Goal: Task Accomplishment & Management: Manage account settings

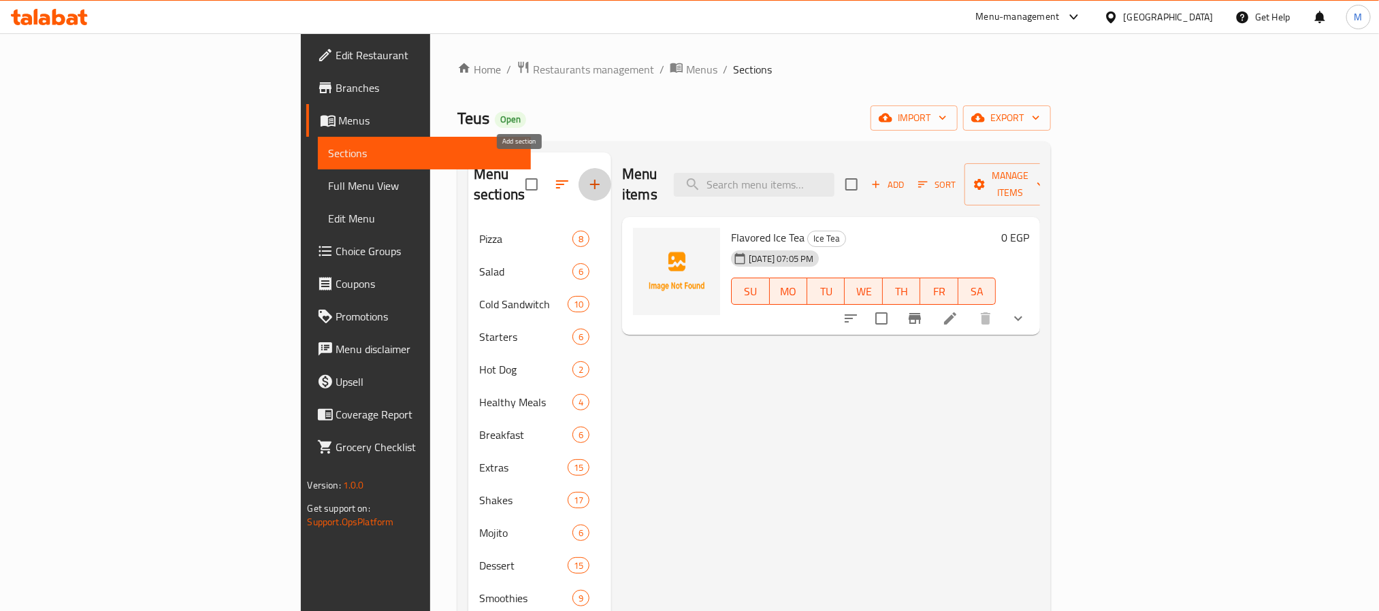
click at [590, 180] on icon "button" at bounding box center [595, 185] width 10 height 10
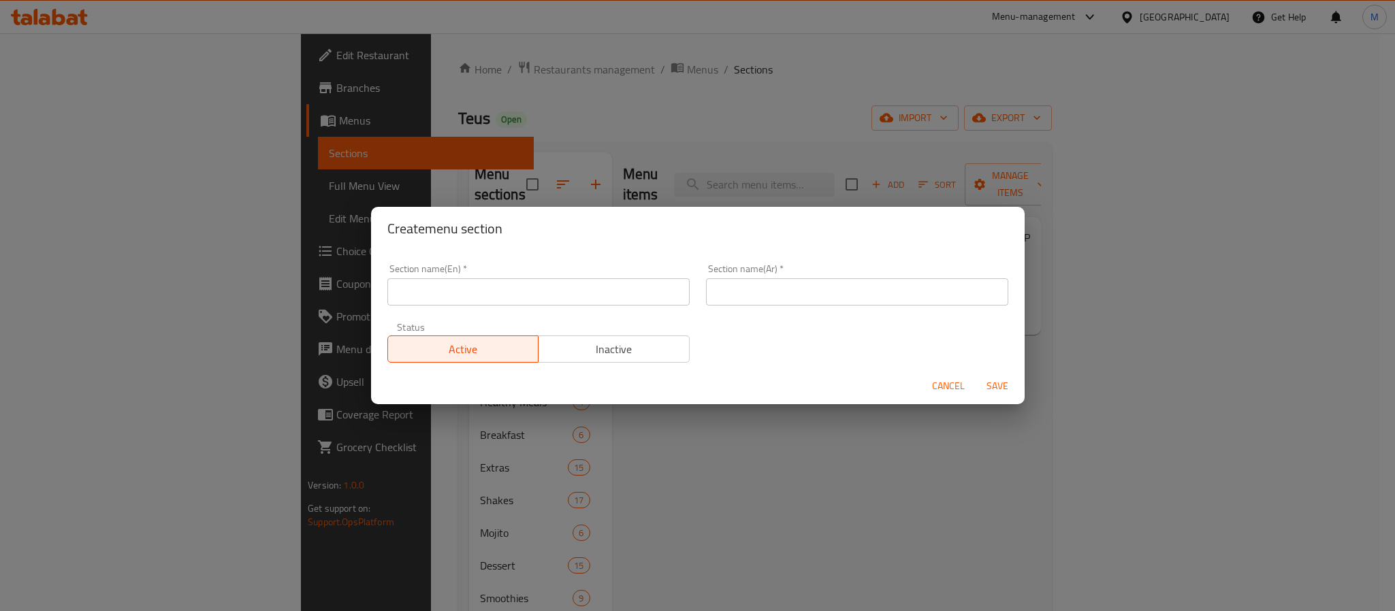
click at [541, 307] on div "Section name(En)   * Section name(En) *" at bounding box center [538, 285] width 319 height 58
click at [552, 292] on input "text" at bounding box center [538, 291] width 302 height 27
type input "ا"
type input "Hot Drinks"
type input "مشروبات ساخنة"
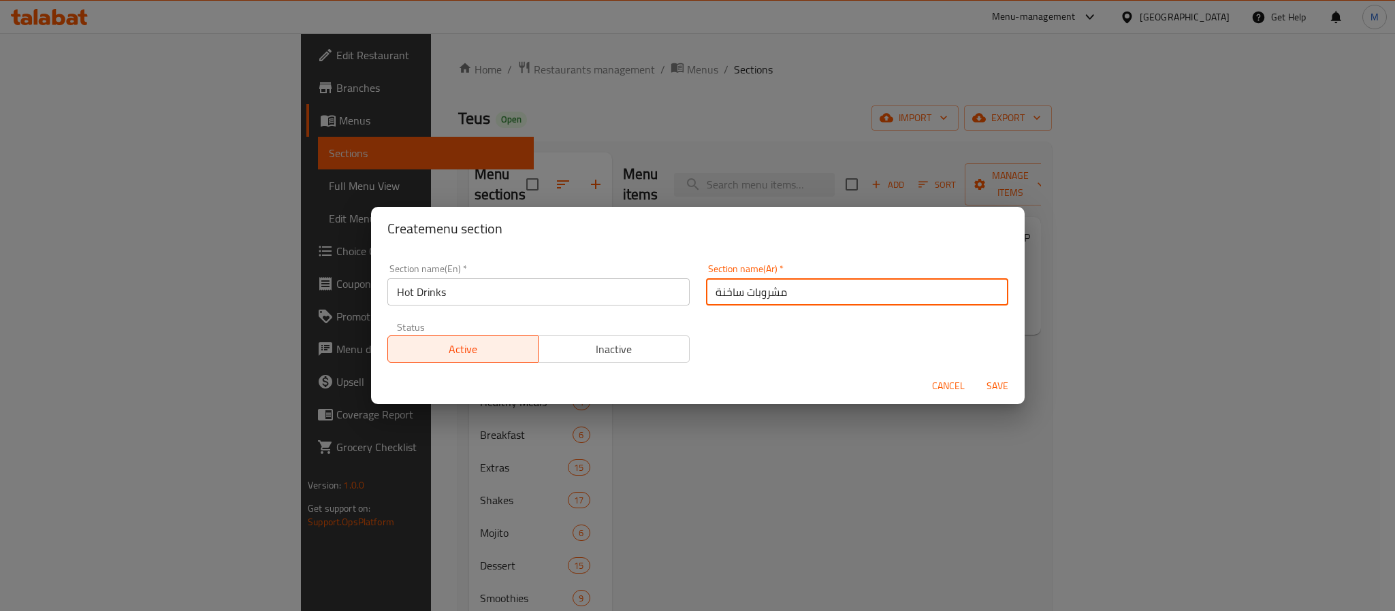
type button "0"
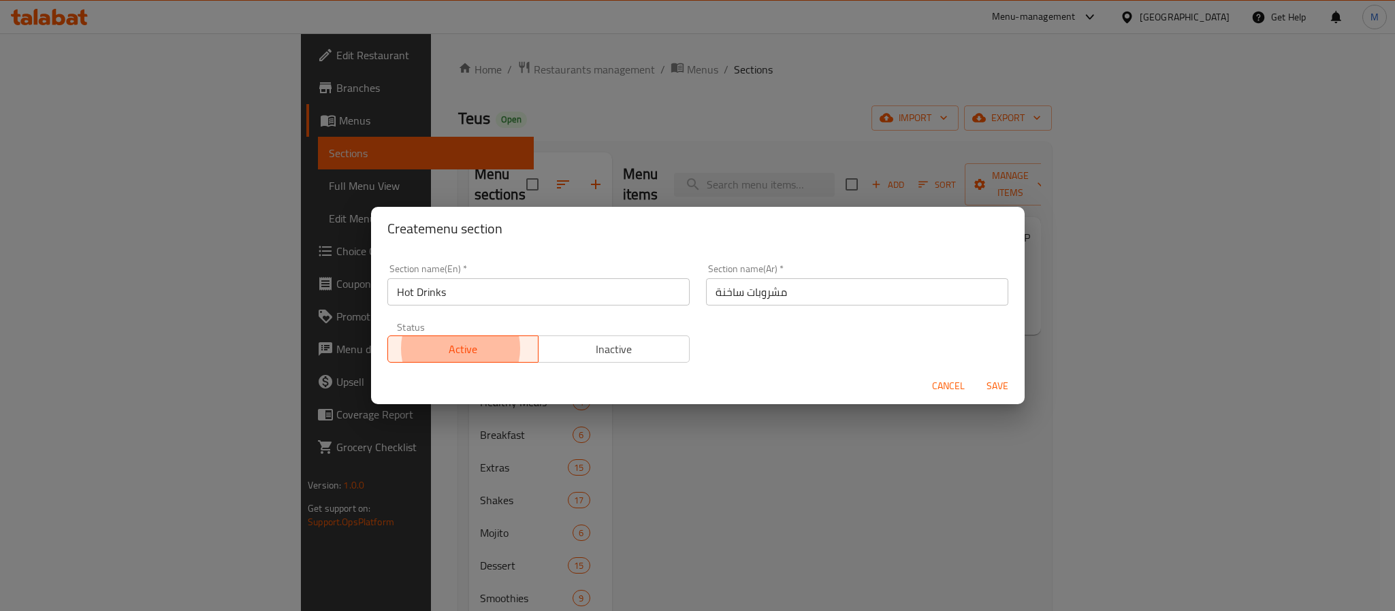
type button "1"
click at [975, 374] on button "Save" at bounding box center [997, 386] width 44 height 25
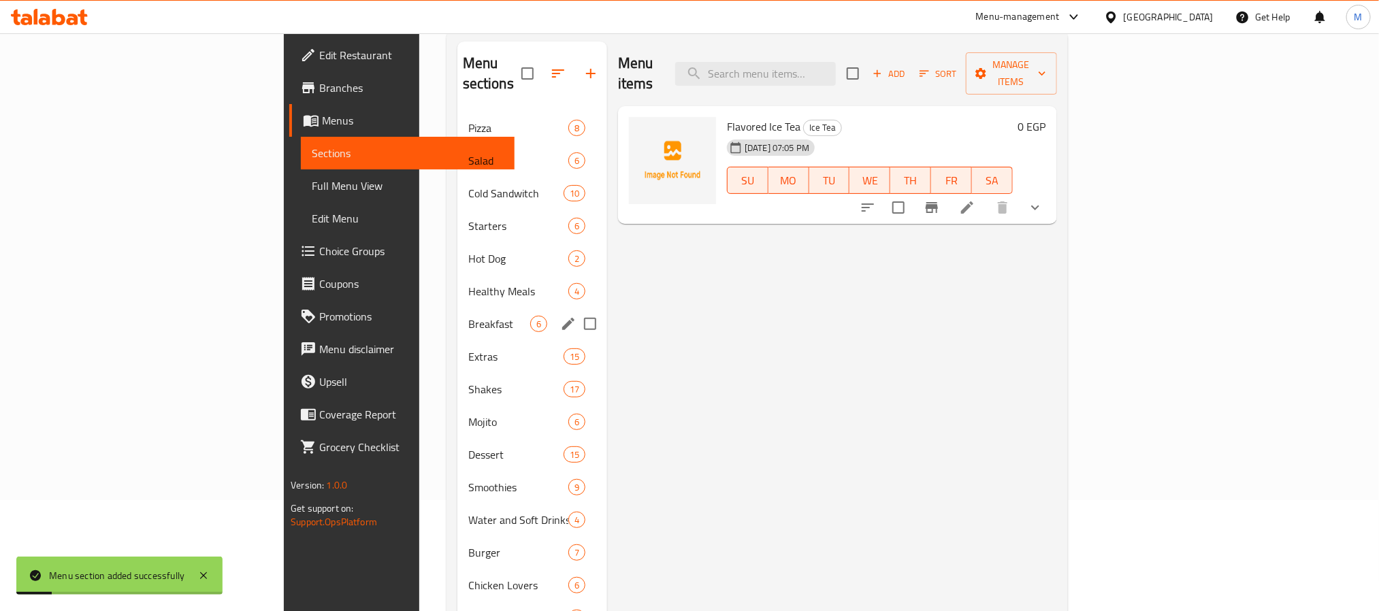
scroll to position [385, 0]
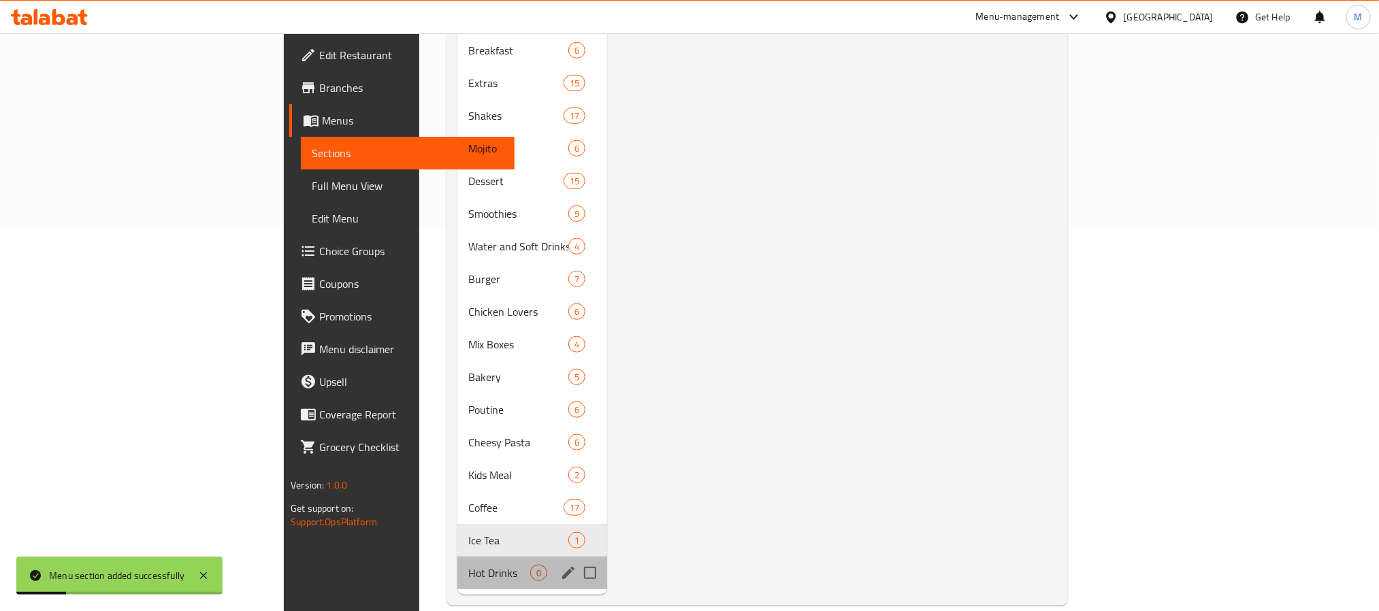
click at [457, 566] on div "Hot Drinks 0" at bounding box center [532, 573] width 150 height 33
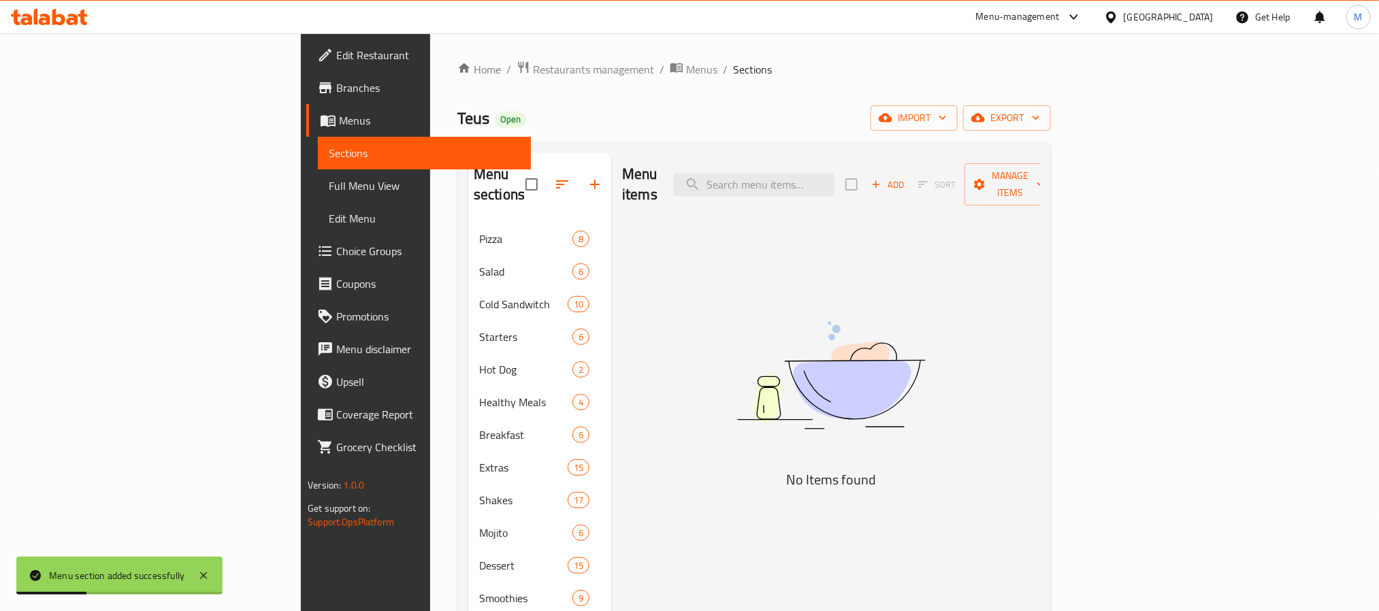
click at [906, 177] on span "Add" at bounding box center [887, 185] width 37 height 16
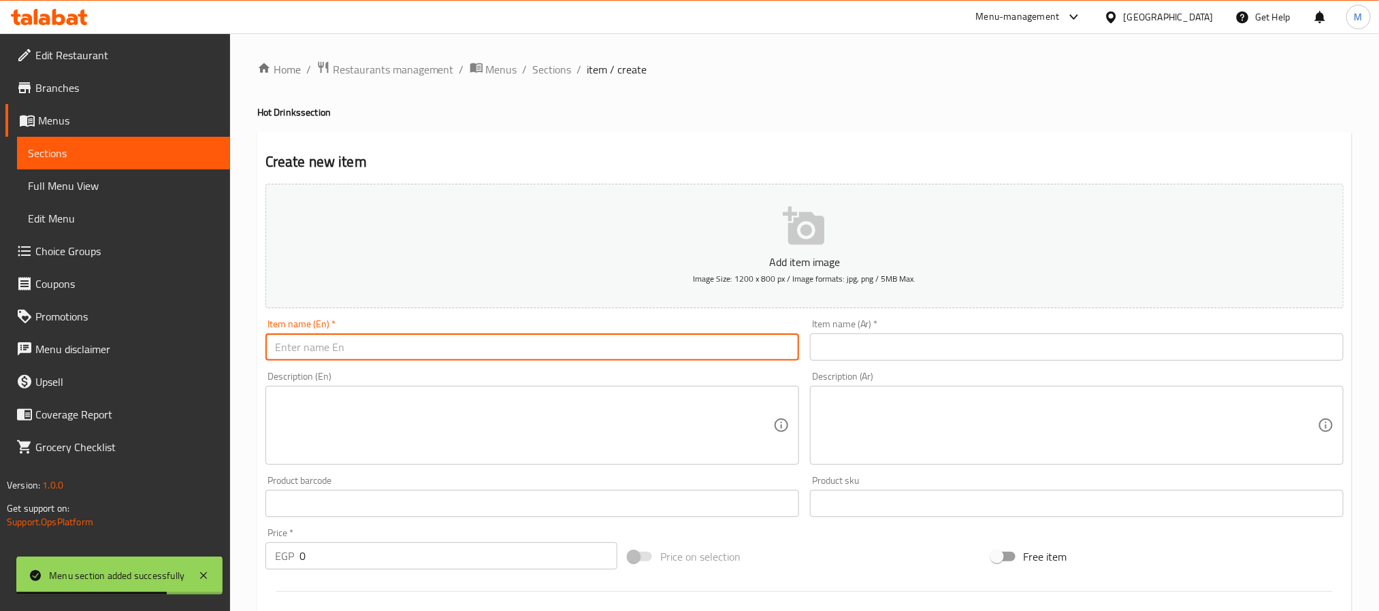
click at [550, 349] on input "text" at bounding box center [532, 347] width 534 height 27
type input "e"
type input "Tea"
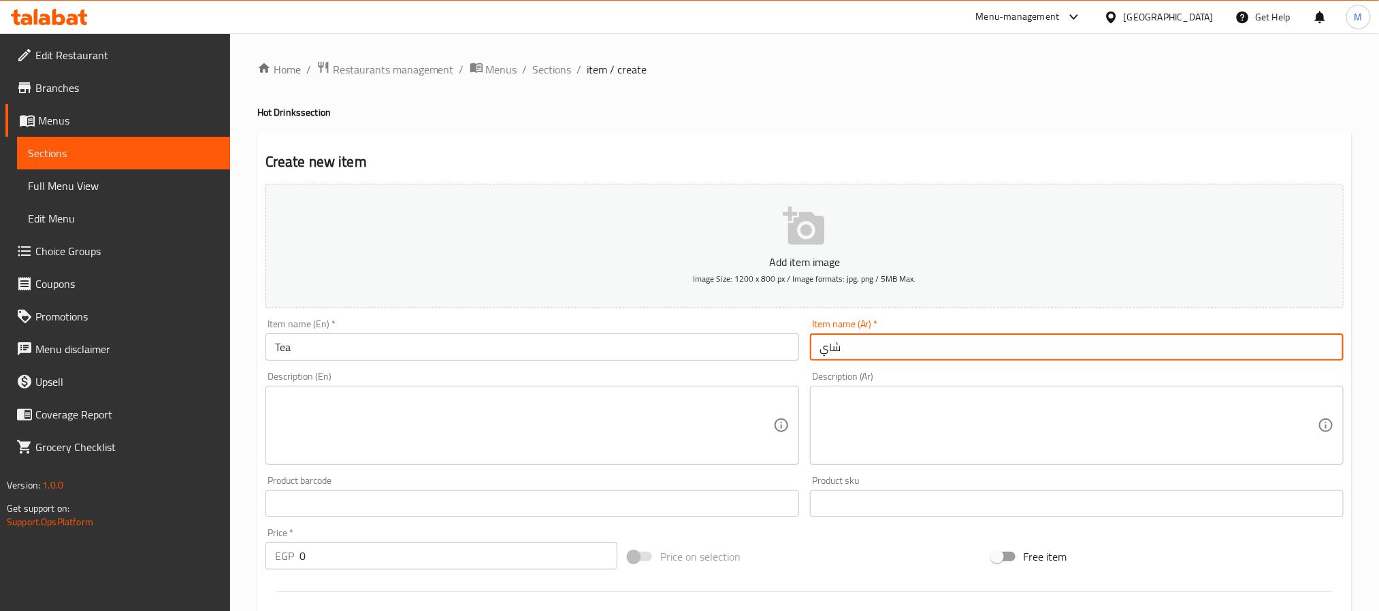
type input "شاي"
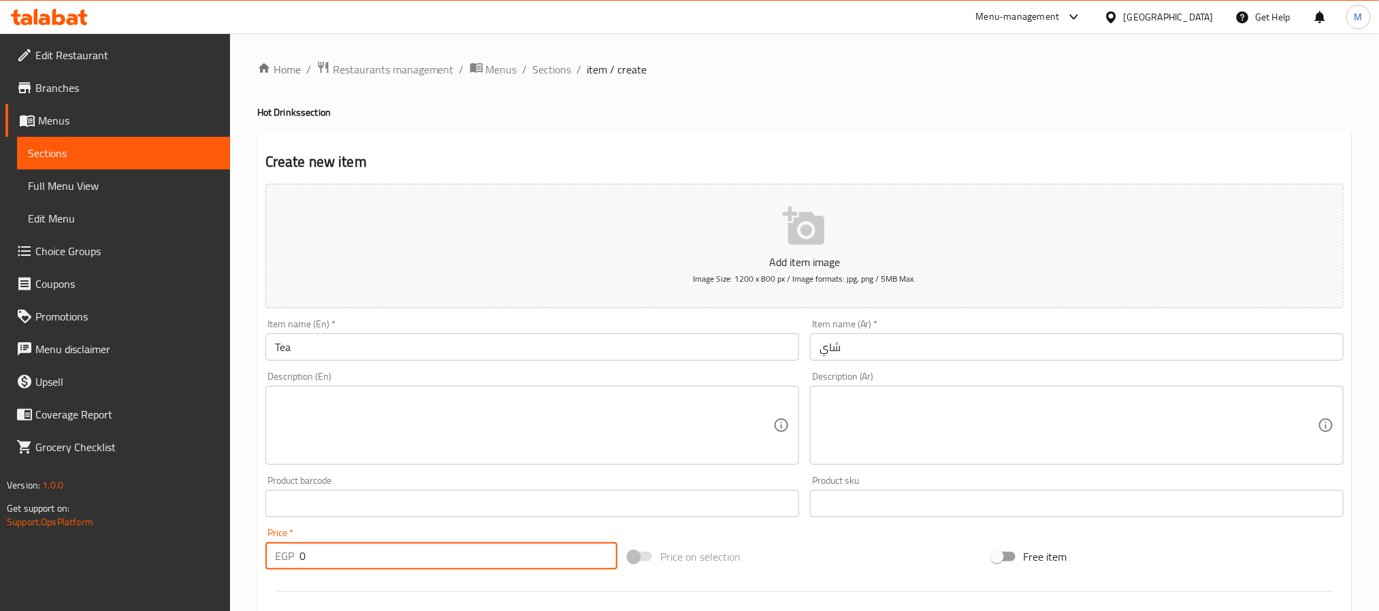
drag, startPoint x: 338, startPoint y: 568, endPoint x: 95, endPoint y: 541, distance: 244.5
click at [95, 541] on div "Edit Restaurant Branches Menus Sections Full Menu View Edit Menu Choice Groups …" at bounding box center [689, 497] width 1379 height 928
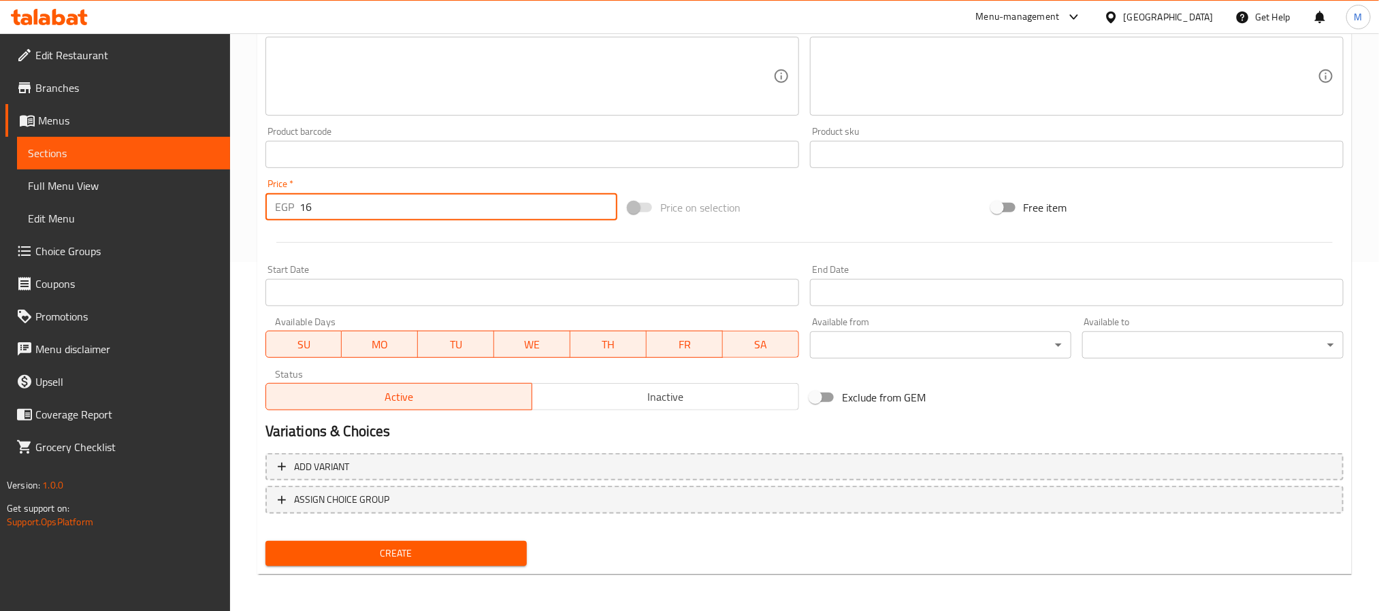
type input "16"
click at [329, 580] on div "Home / Restaurants management / Menus / Sections / item / create Hot Drinks sec…" at bounding box center [804, 148] width 1094 height 874
click at [341, 568] on div "Create" at bounding box center [396, 554] width 272 height 36
click at [351, 559] on span "Create" at bounding box center [396, 553] width 240 height 17
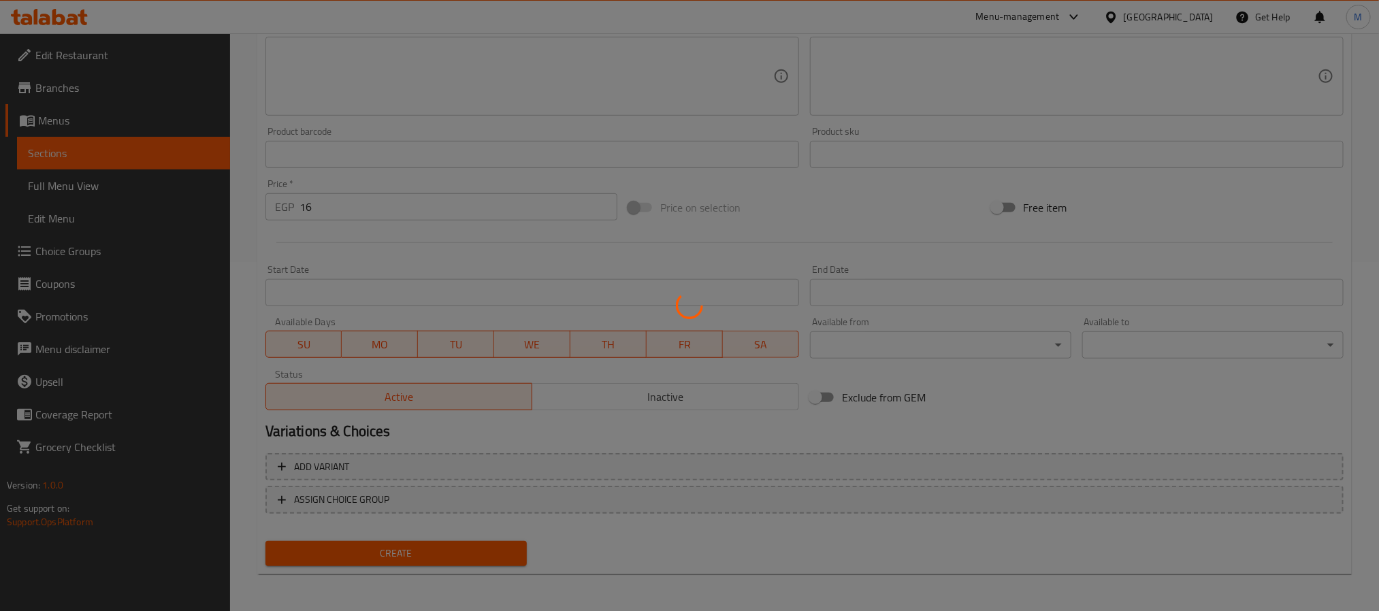
type input "0"
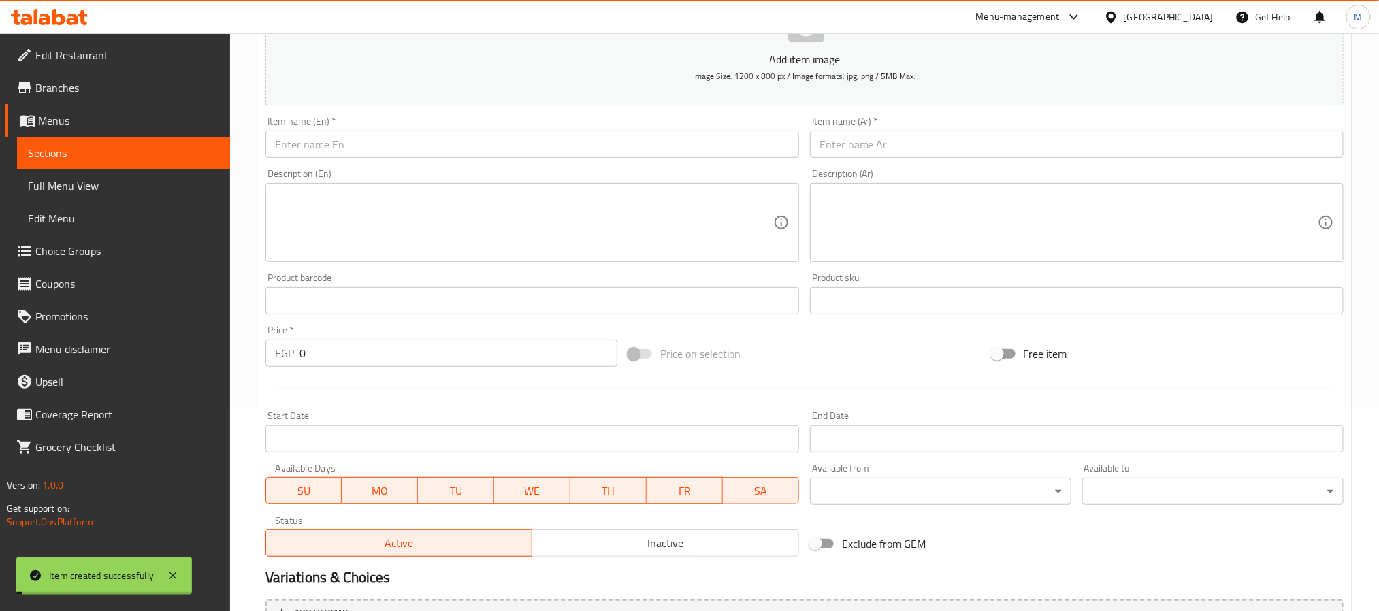
scroll to position [0, 0]
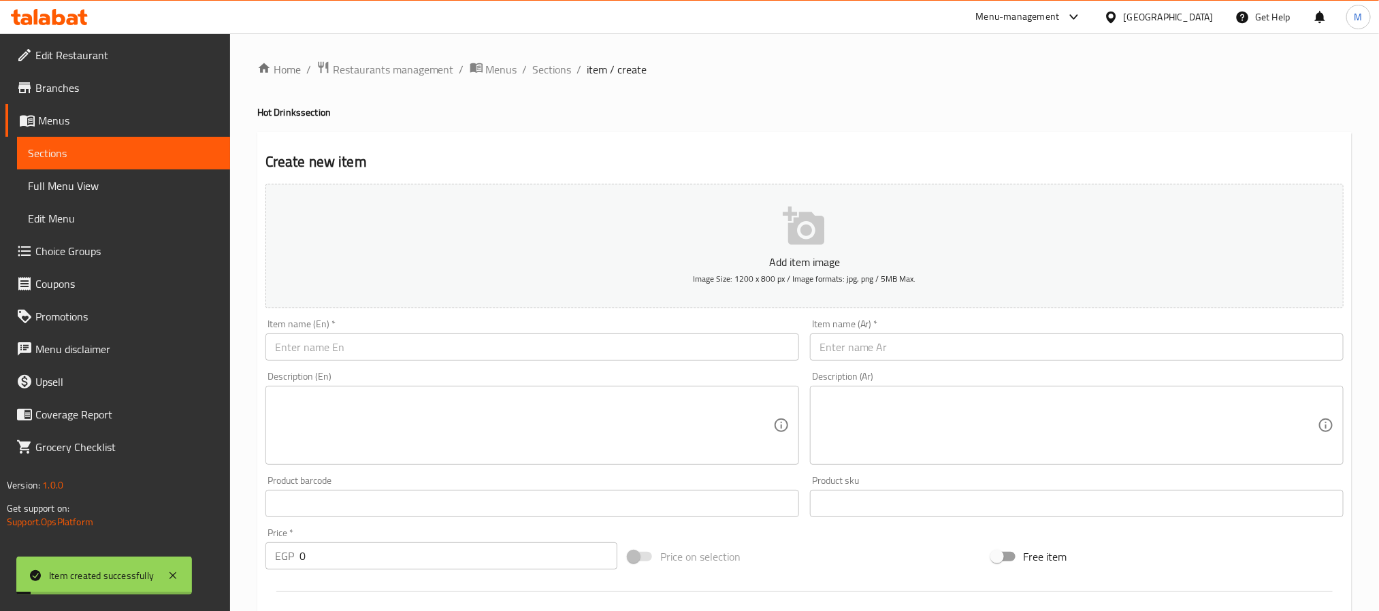
click at [361, 349] on input "text" at bounding box center [532, 347] width 534 height 27
type input "ل"
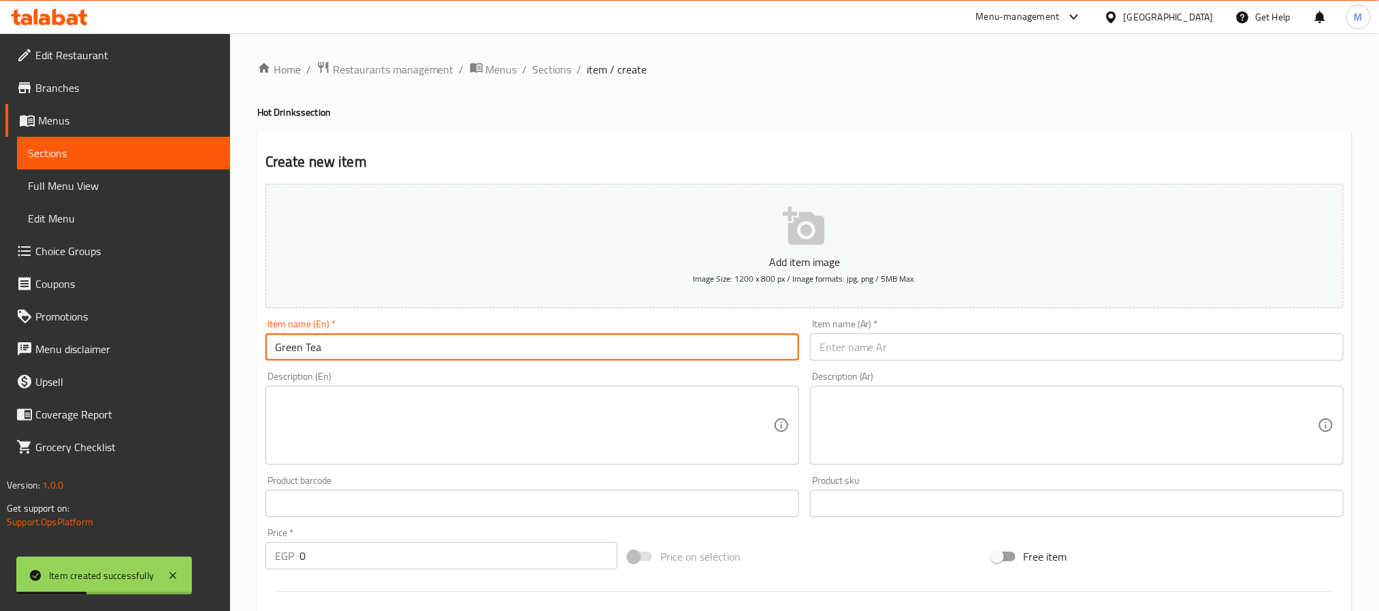
type input "Green Tea"
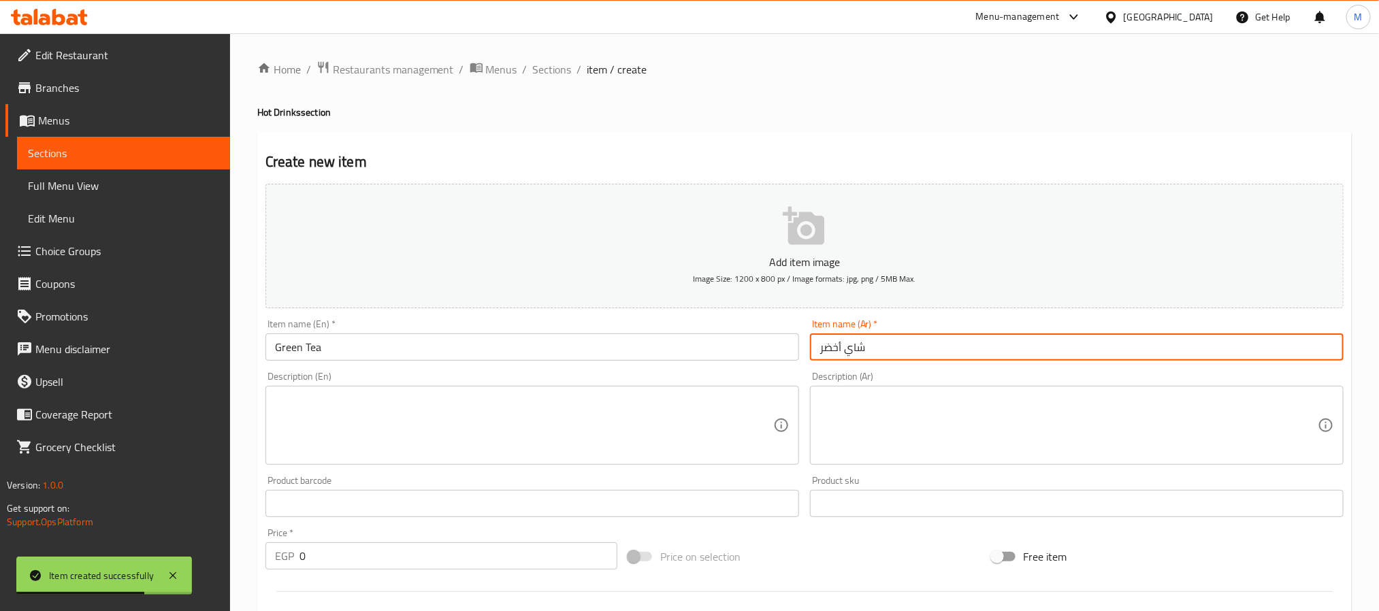
type input "شاي أخضر"
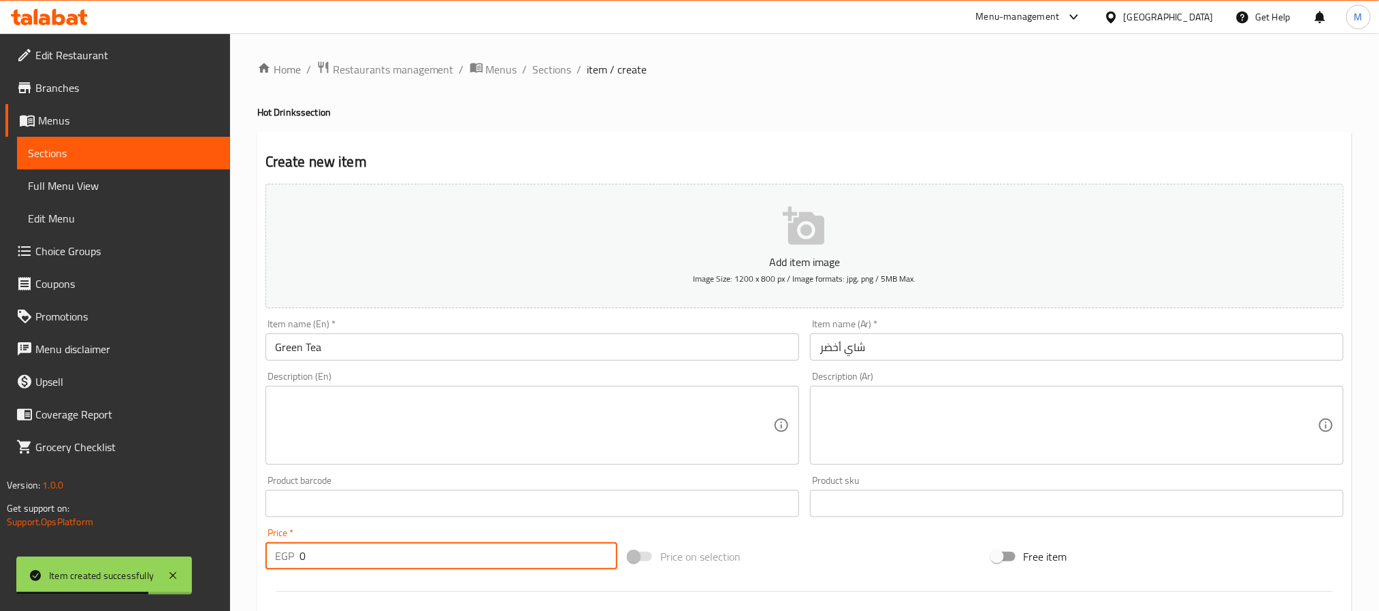
drag, startPoint x: 317, startPoint y: 547, endPoint x: 229, endPoint y: 556, distance: 88.2
click at [239, 556] on div "Home / Restaurants management / Menus / Sections / item / create Hot Drinks sec…" at bounding box center [804, 497] width 1149 height 928
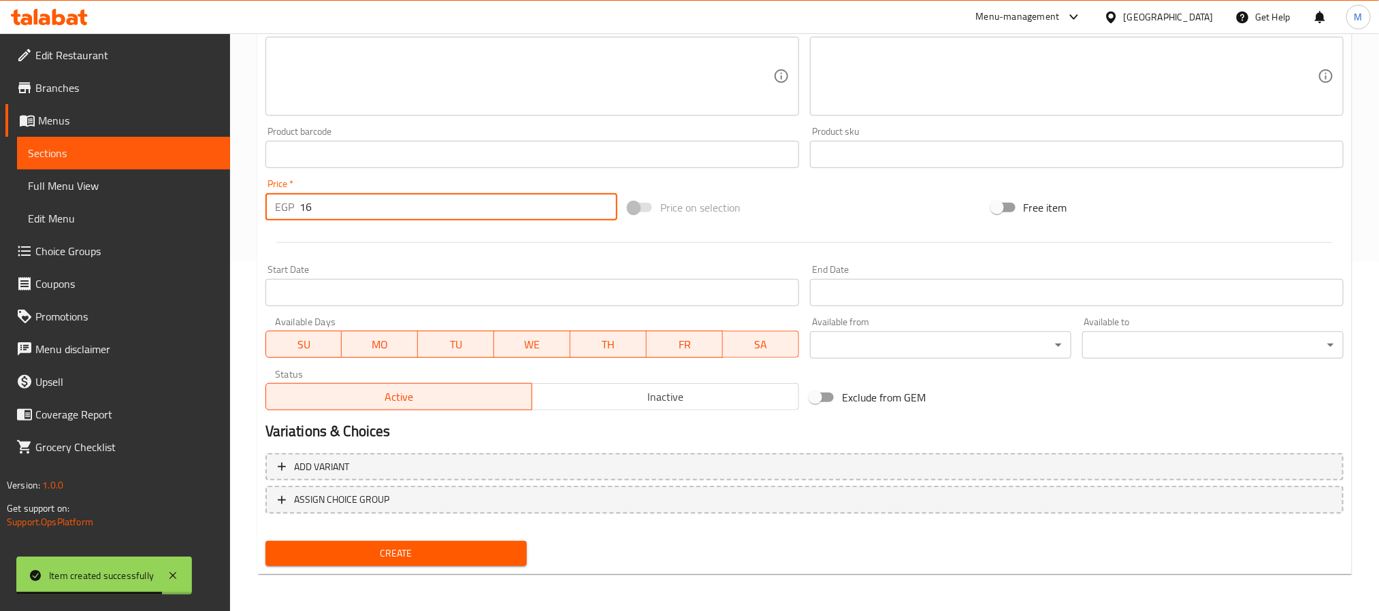
type input "16"
click at [497, 554] on span "Create" at bounding box center [396, 553] width 240 height 17
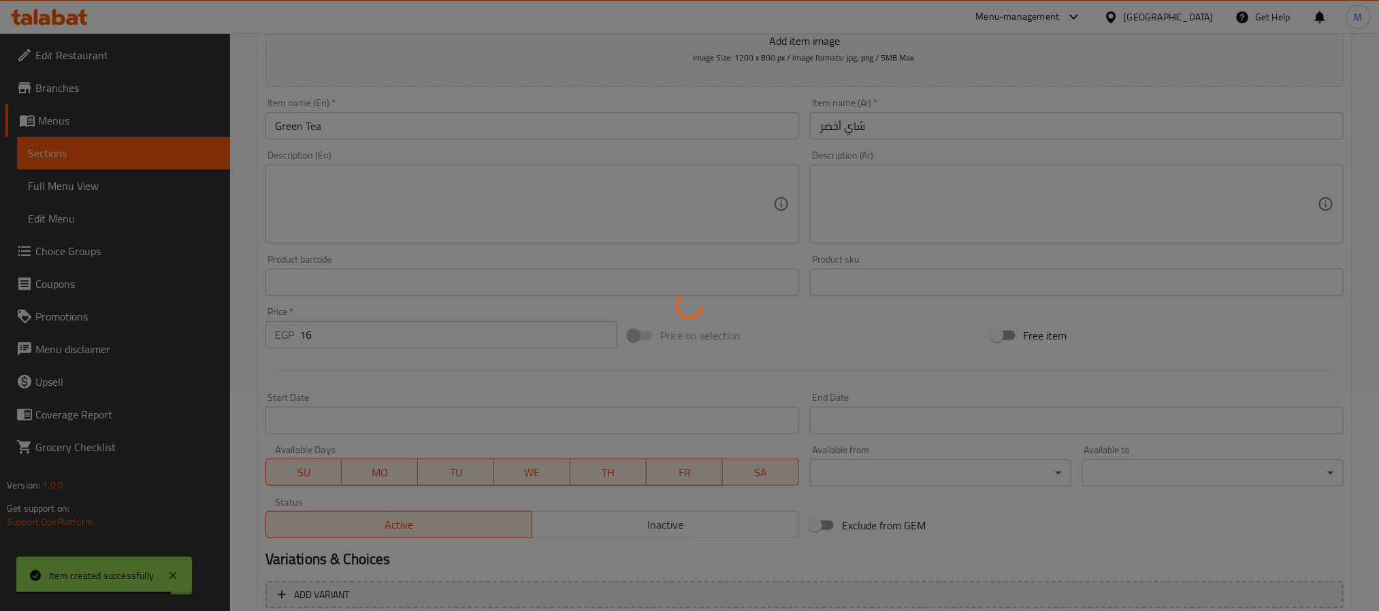
type input "0"
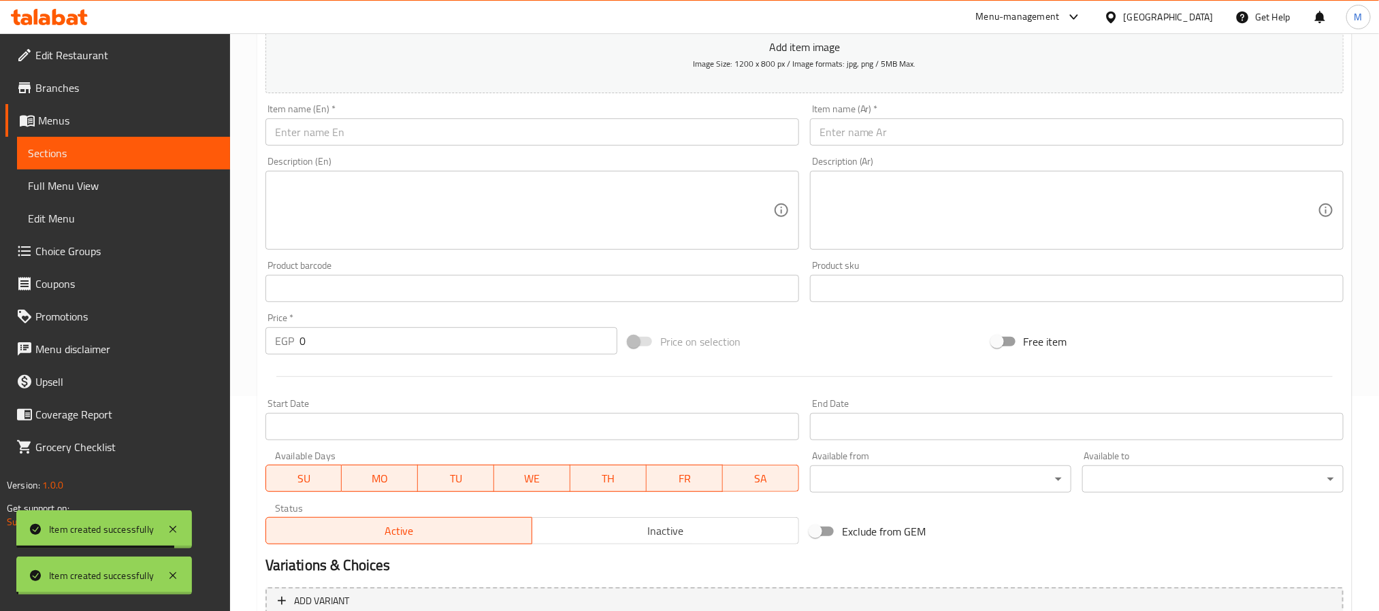
scroll to position [145, 0]
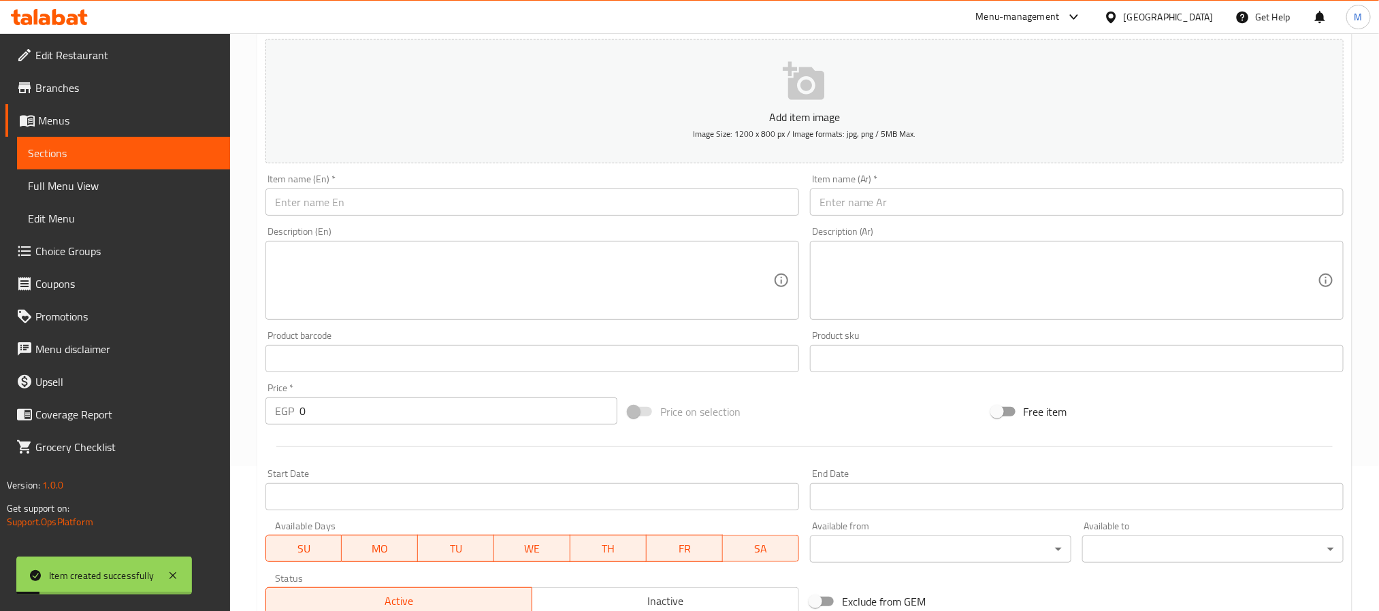
click at [423, 188] on div "Item name (En)   * Item name (En) *" at bounding box center [532, 195] width 534 height 42
click at [425, 198] on input "text" at bounding box center [532, 202] width 534 height 27
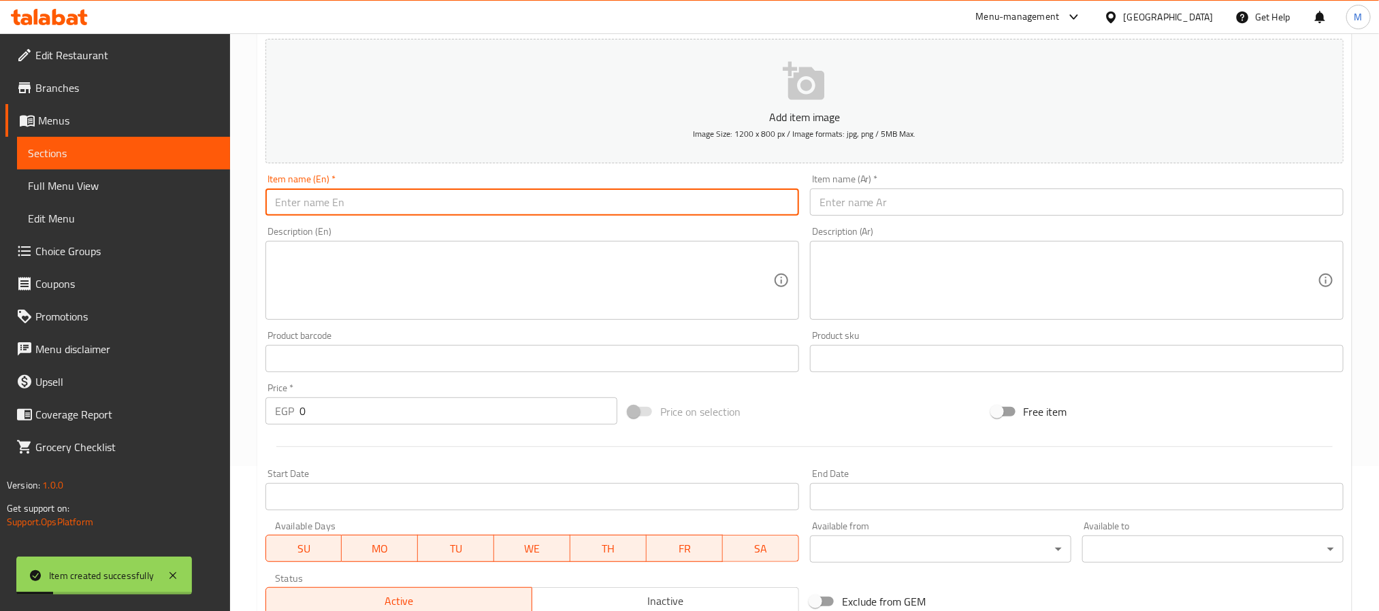
click at [423, 209] on input "text" at bounding box center [532, 202] width 534 height 27
type input "Herbs"
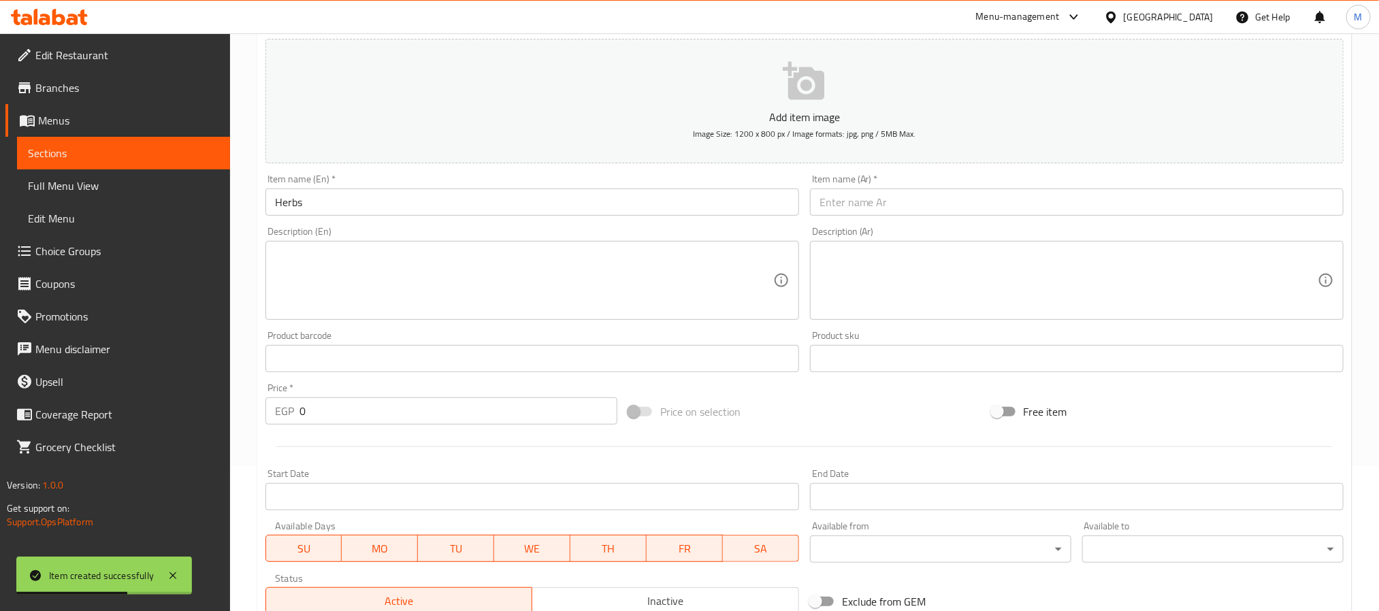
click at [423, 209] on input "Herbs" at bounding box center [532, 202] width 534 height 27
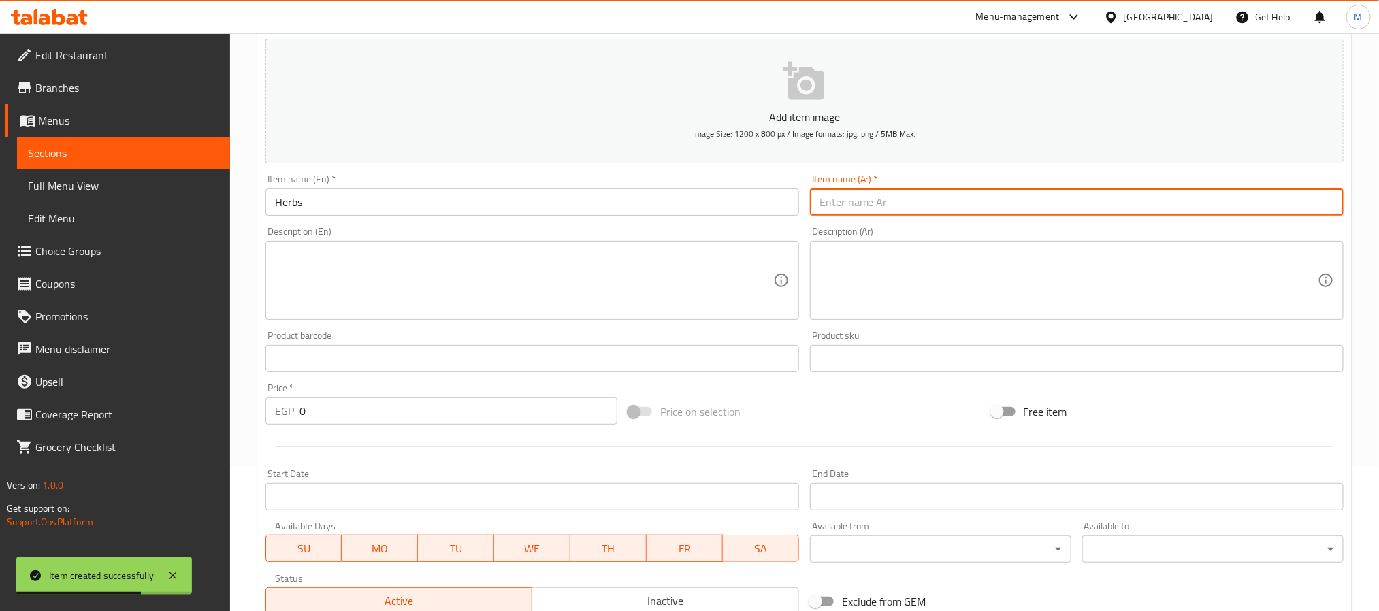
type input "H"
type input "أعشاب"
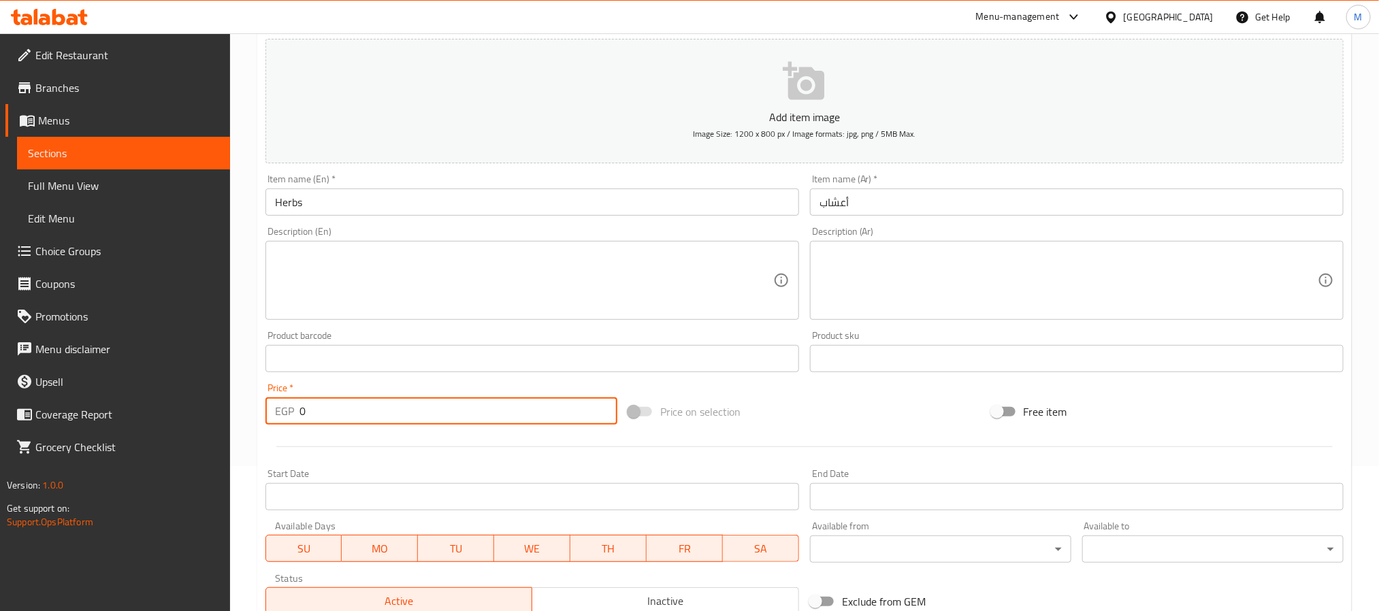
drag, startPoint x: 357, startPoint y: 413, endPoint x: 223, endPoint y: 414, distance: 134.8
click at [231, 414] on div "Home / Restaurants management / Menus / Sections / item / create Hot Drinks sec…" at bounding box center [804, 352] width 1149 height 928
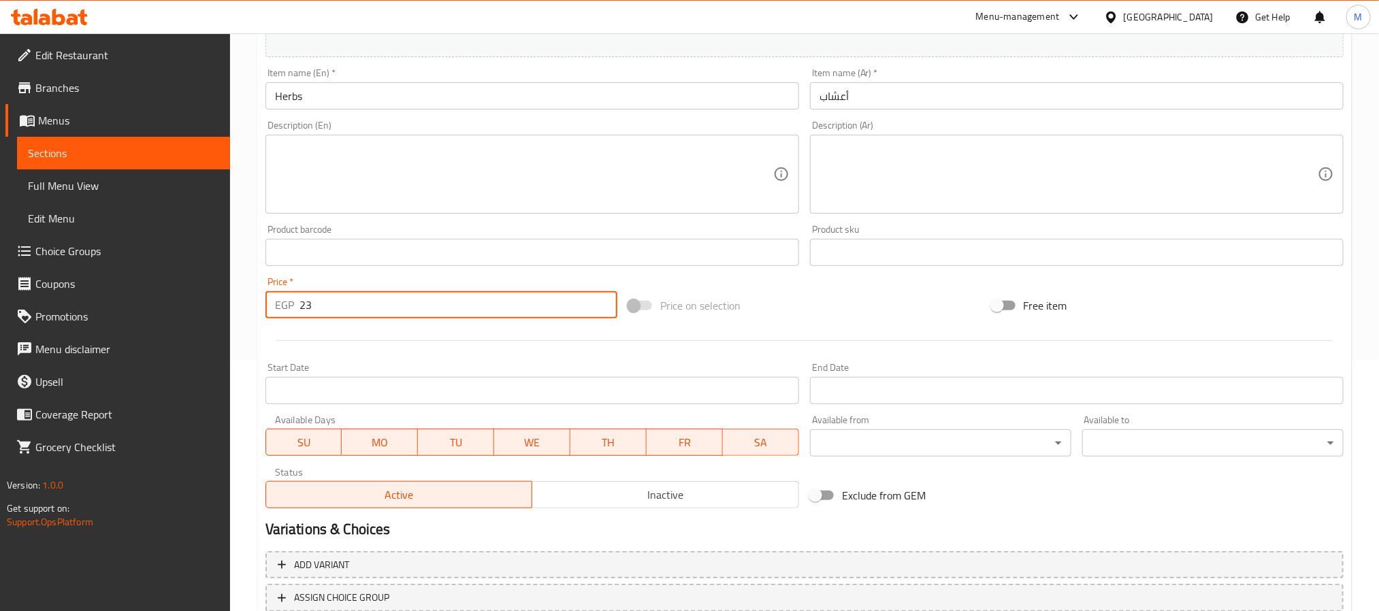
scroll to position [349, 0]
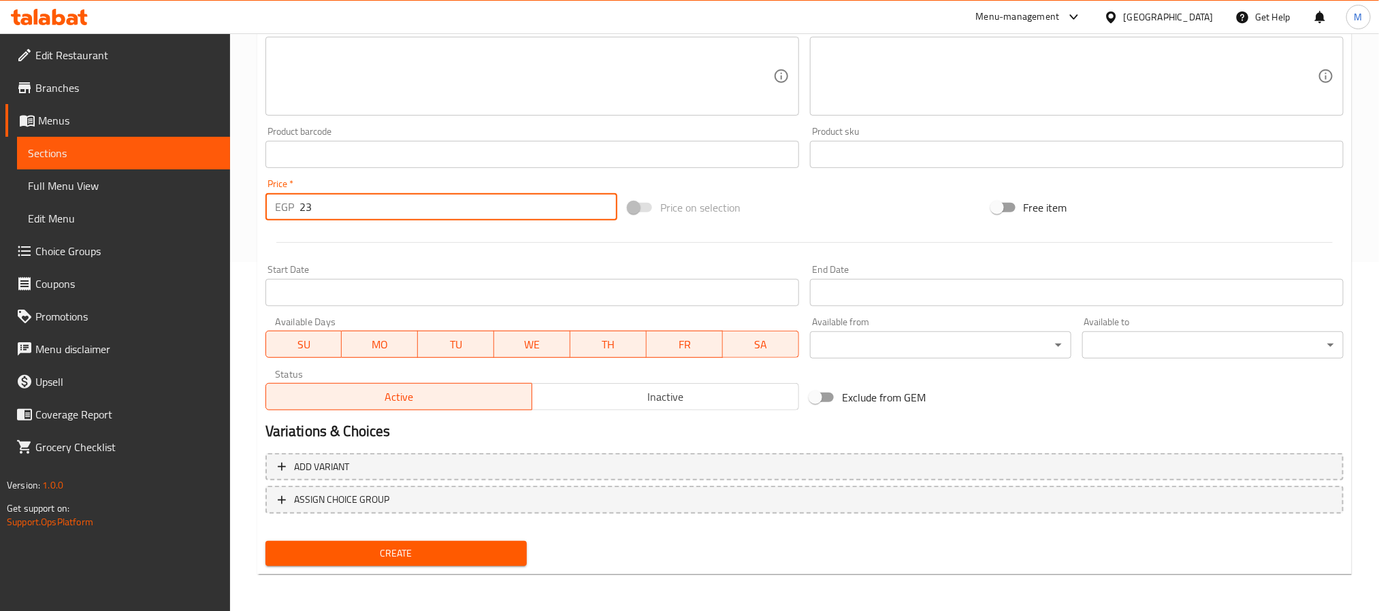
type input "23"
click at [419, 543] on button "Create" at bounding box center [395, 553] width 261 height 25
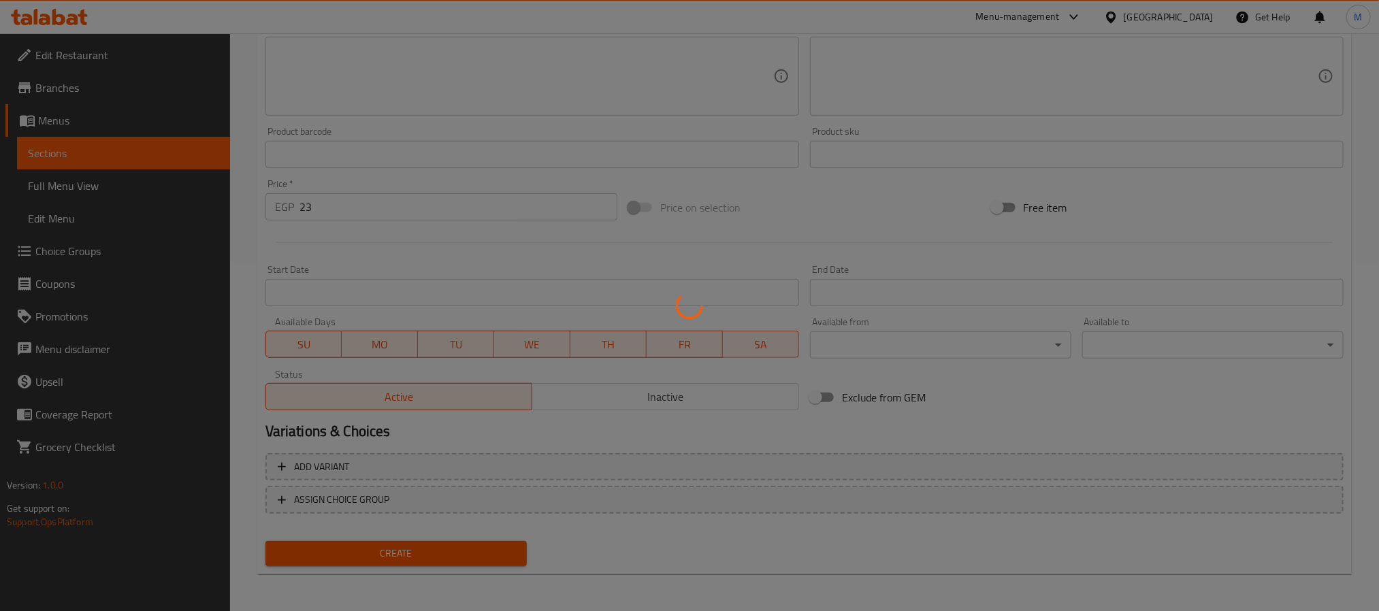
type input "0"
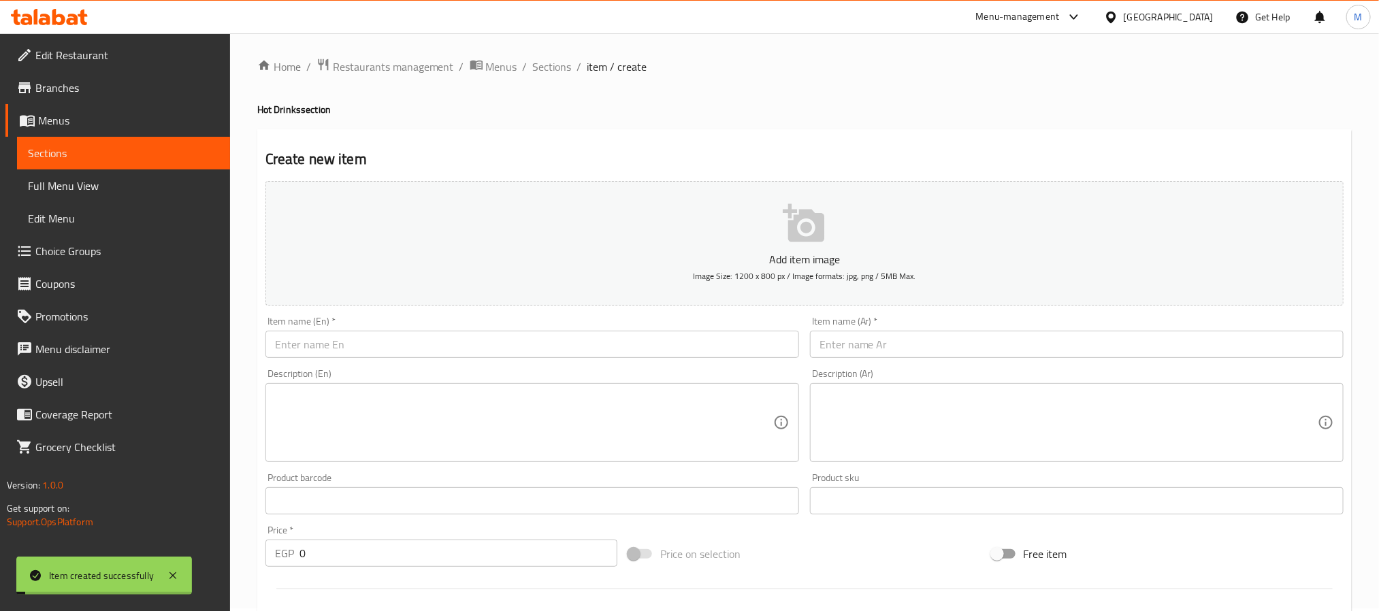
scroll to position [0, 0]
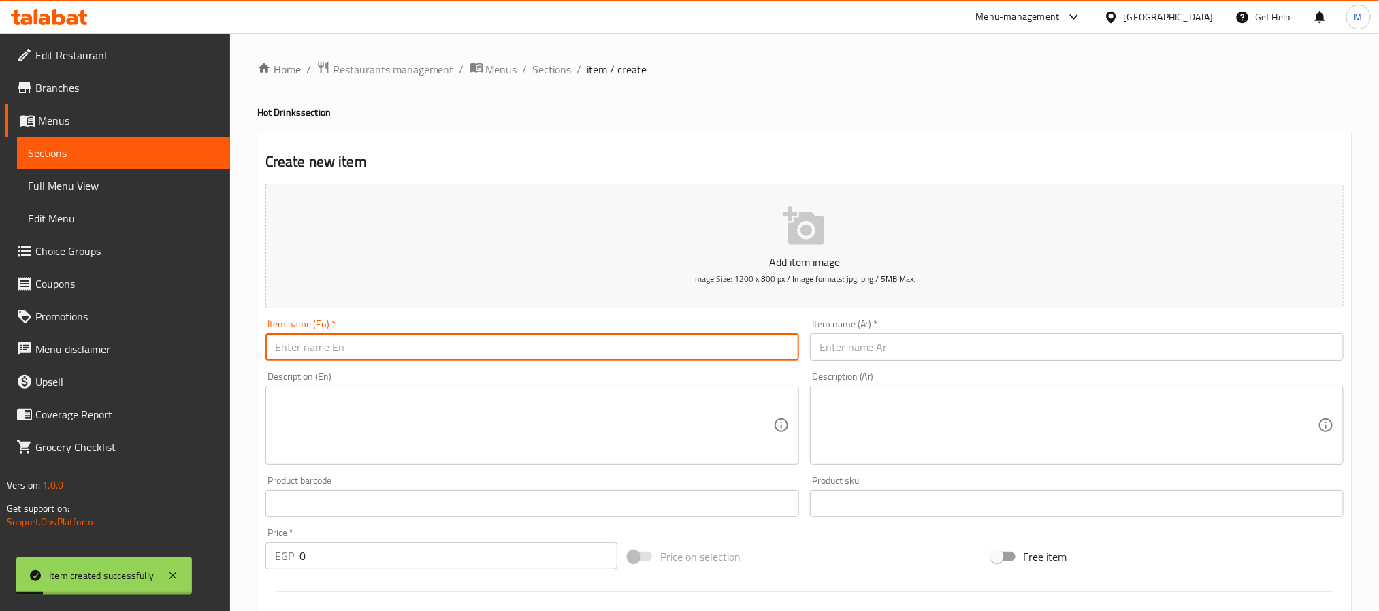
click at [419, 342] on input "text" at bounding box center [532, 347] width 534 height 27
type input "Hot Cedar"
click at [310, 349] on input "Hot Cedar" at bounding box center [532, 347] width 534 height 27
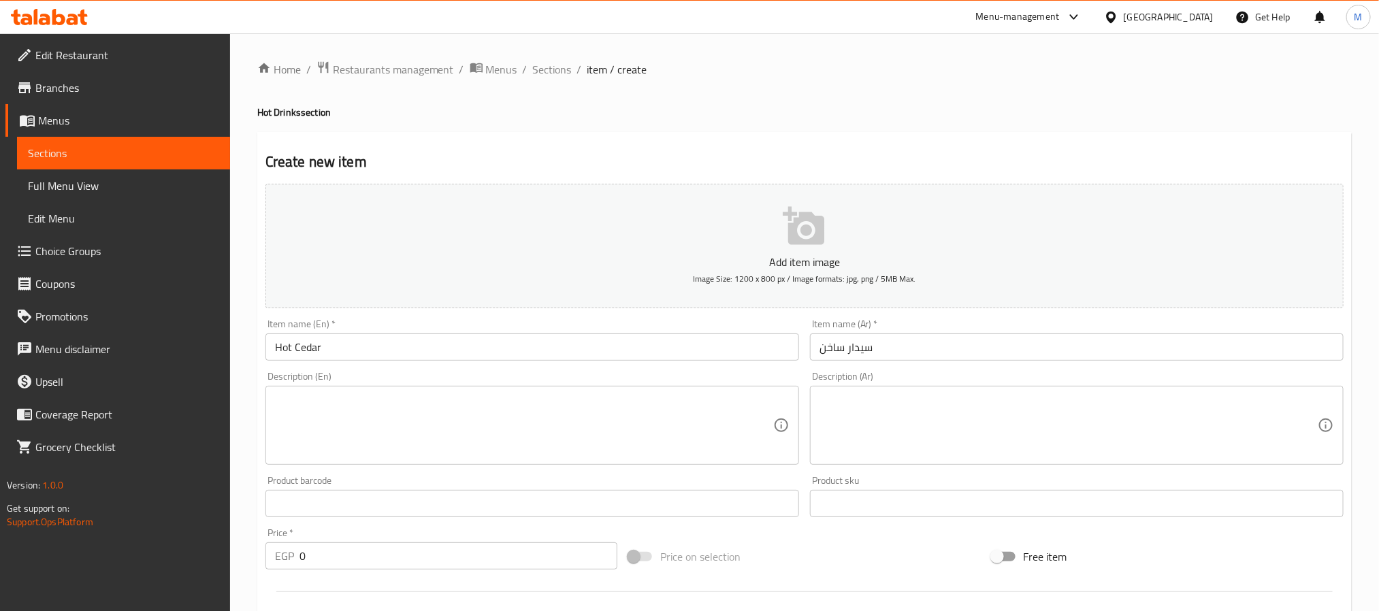
click at [824, 347] on input "سيدار ساخن" at bounding box center [1077, 347] width 534 height 27
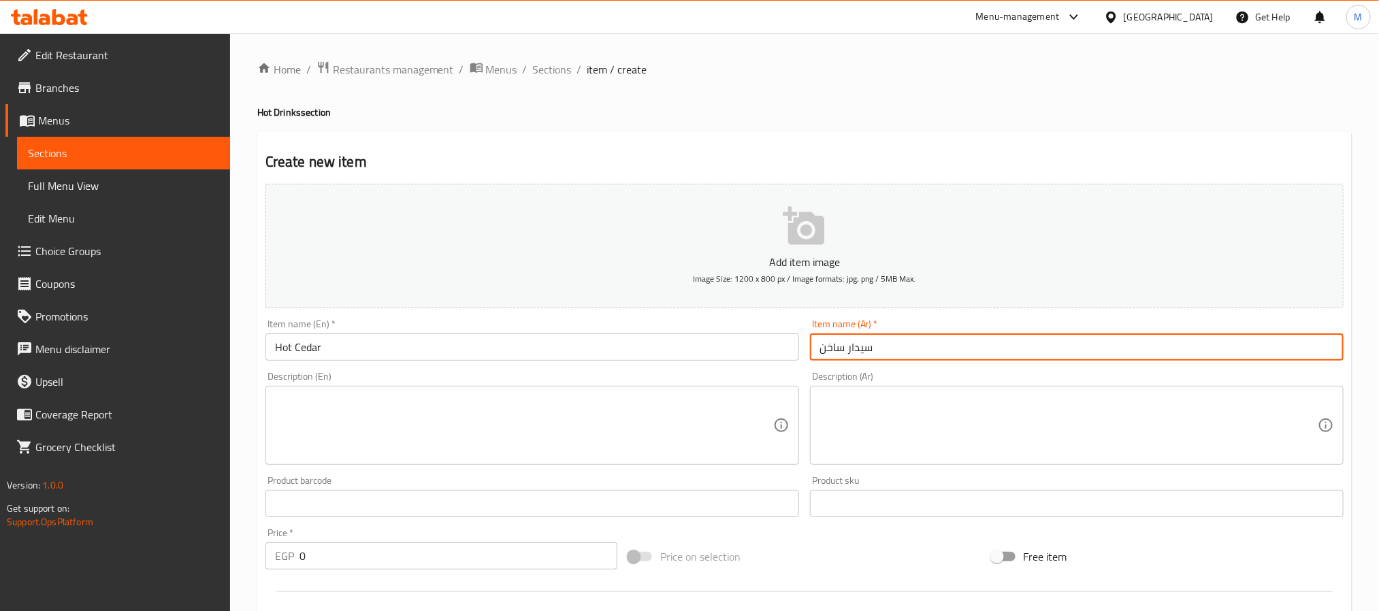
click at [824, 347] on input "سيدار ساخن" at bounding box center [1077, 347] width 534 height 27
type input "[PERSON_NAME]"
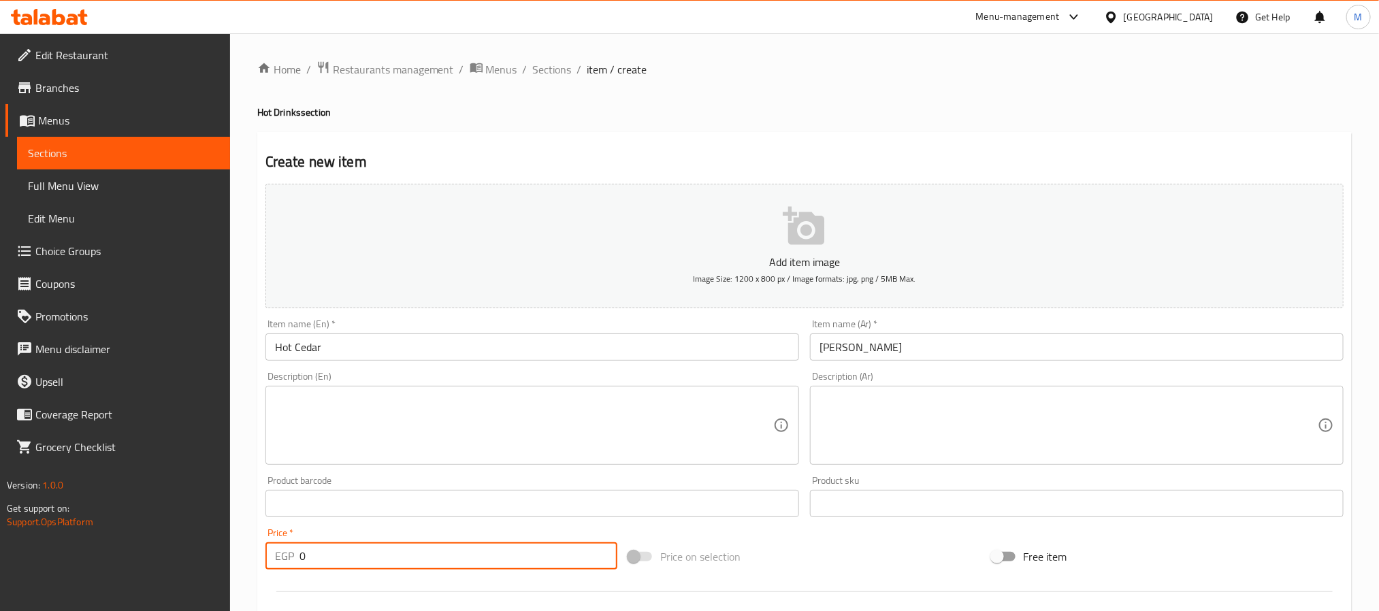
drag, startPoint x: 264, startPoint y: 568, endPoint x: 123, endPoint y: 548, distance: 143.0
click at [127, 549] on div "Edit Restaurant Branches Menus Sections Full Menu View Edit Menu Choice Groups …" at bounding box center [689, 497] width 1379 height 928
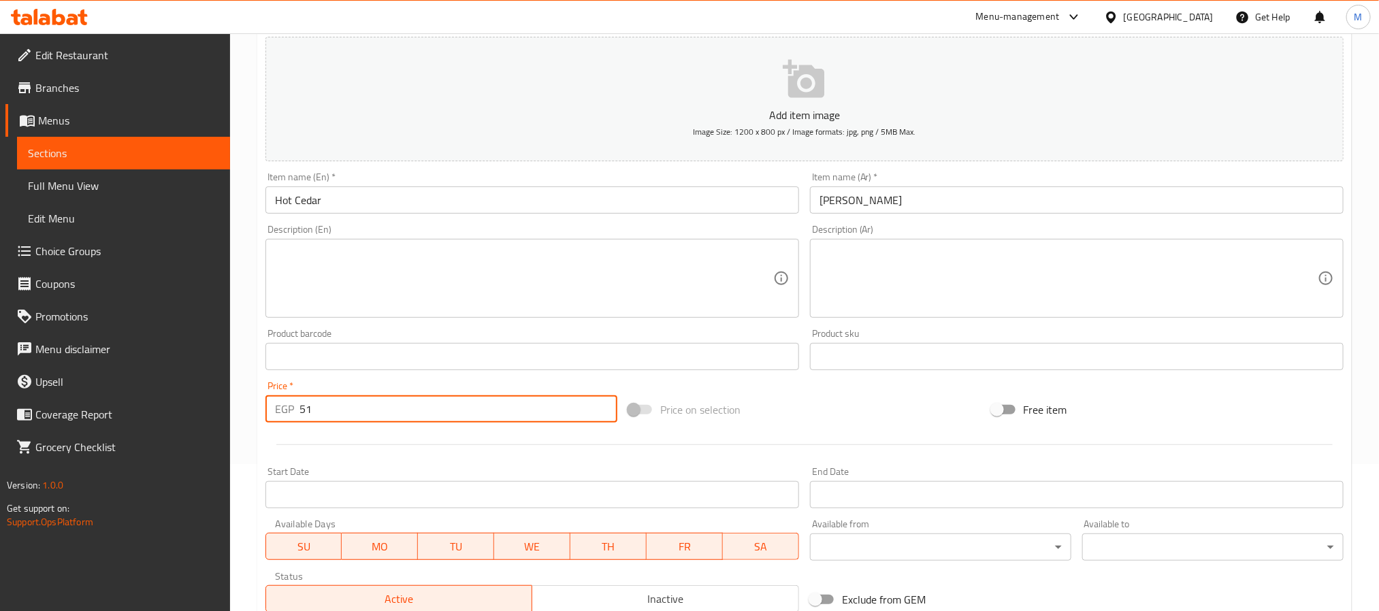
scroll to position [349, 0]
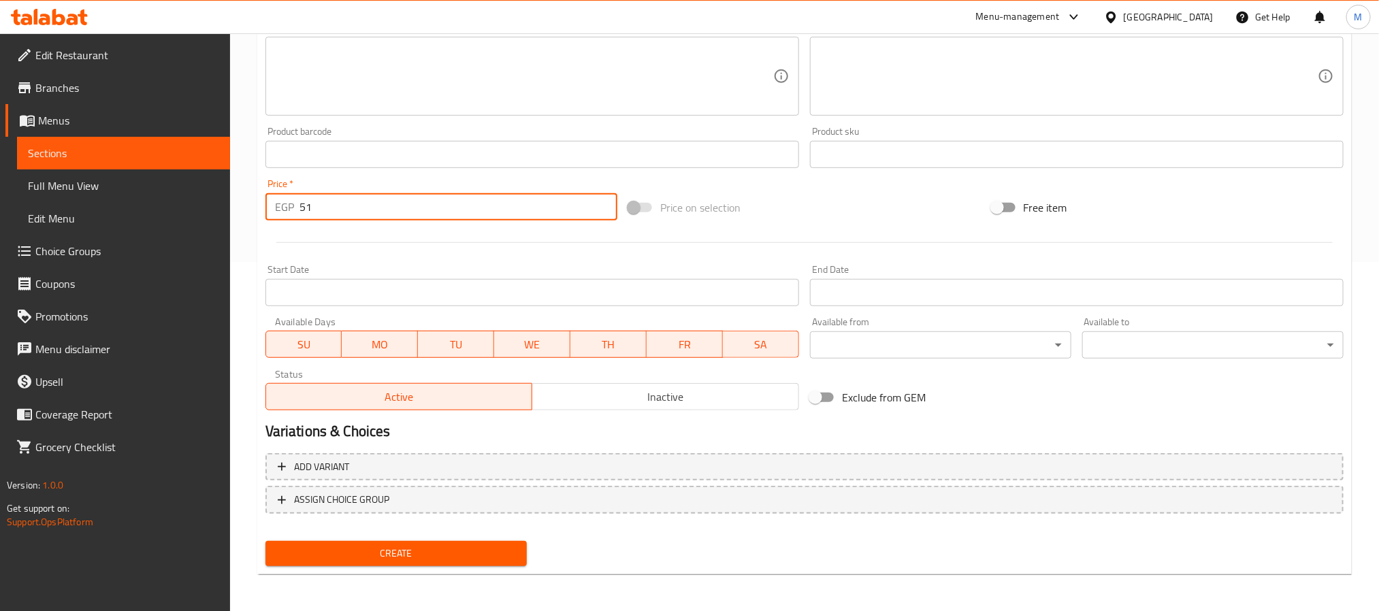
type input "51"
click at [390, 556] on span "Create" at bounding box center [396, 553] width 240 height 17
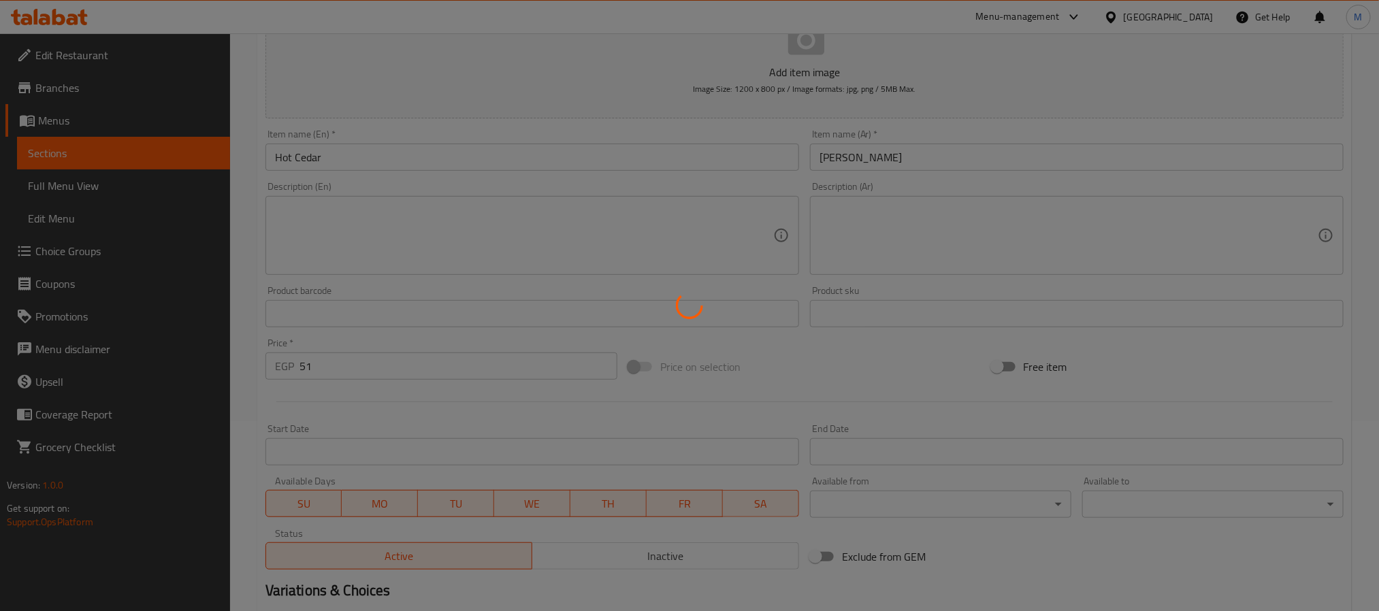
scroll to position [43, 0]
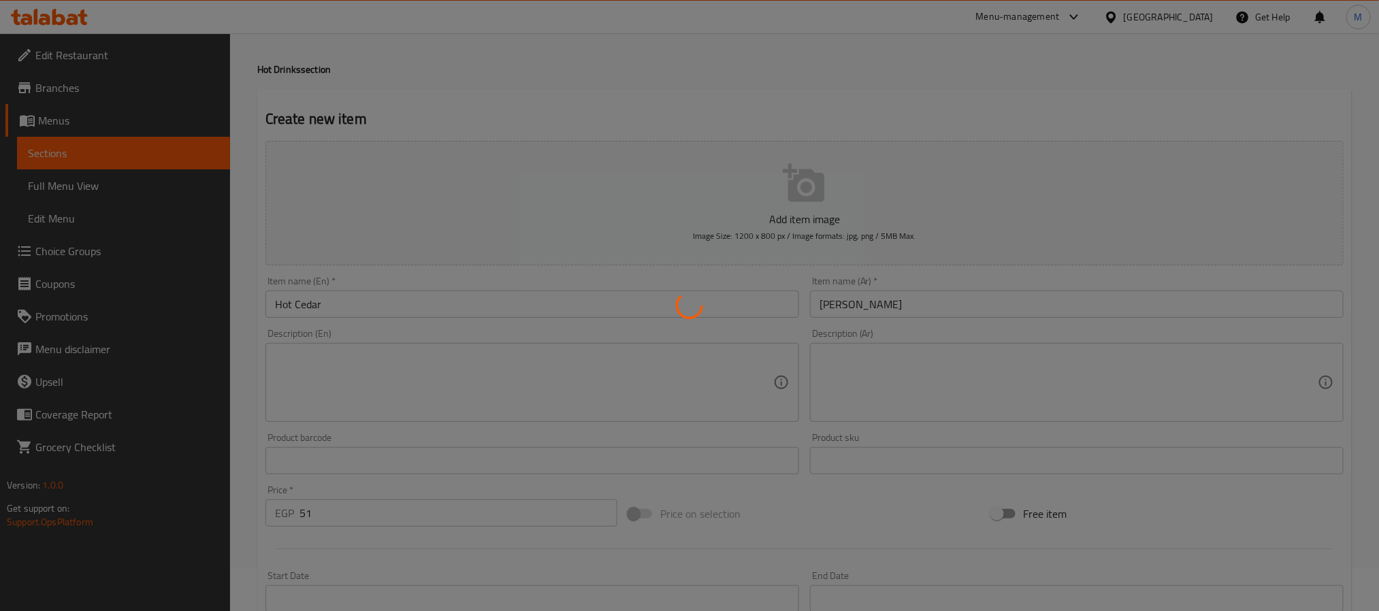
type input "0"
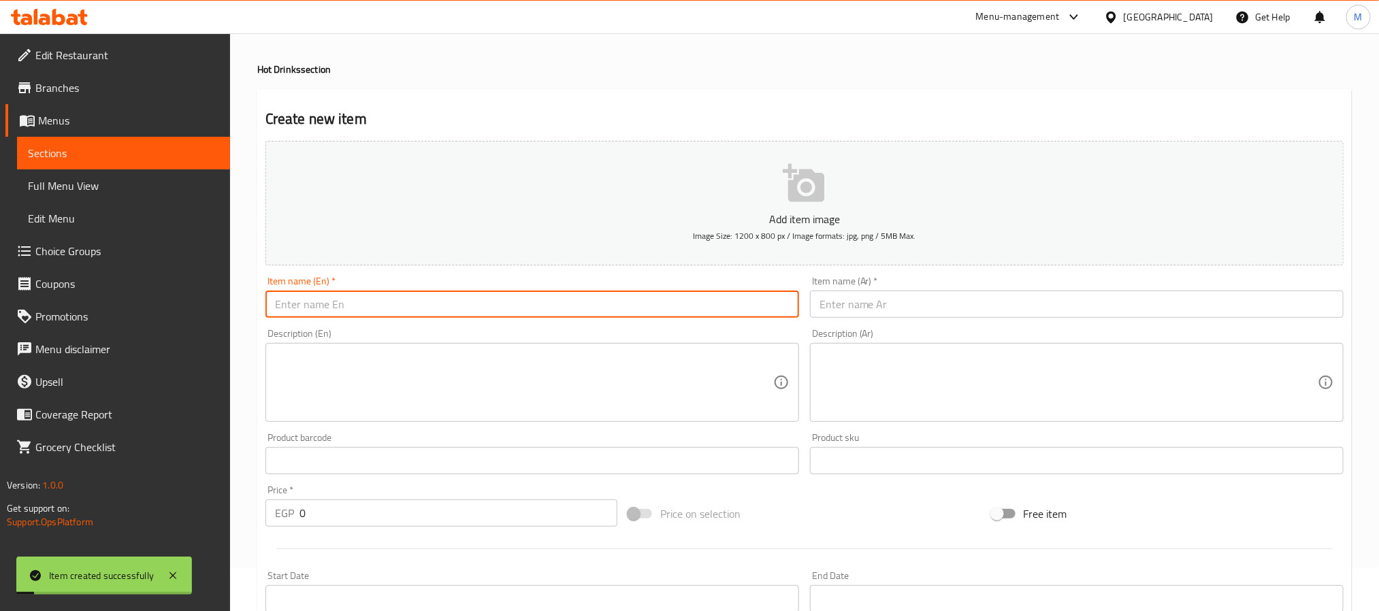
click at [441, 300] on input "text" at bounding box center [532, 304] width 534 height 27
type input "Hot Chocolate Classic"
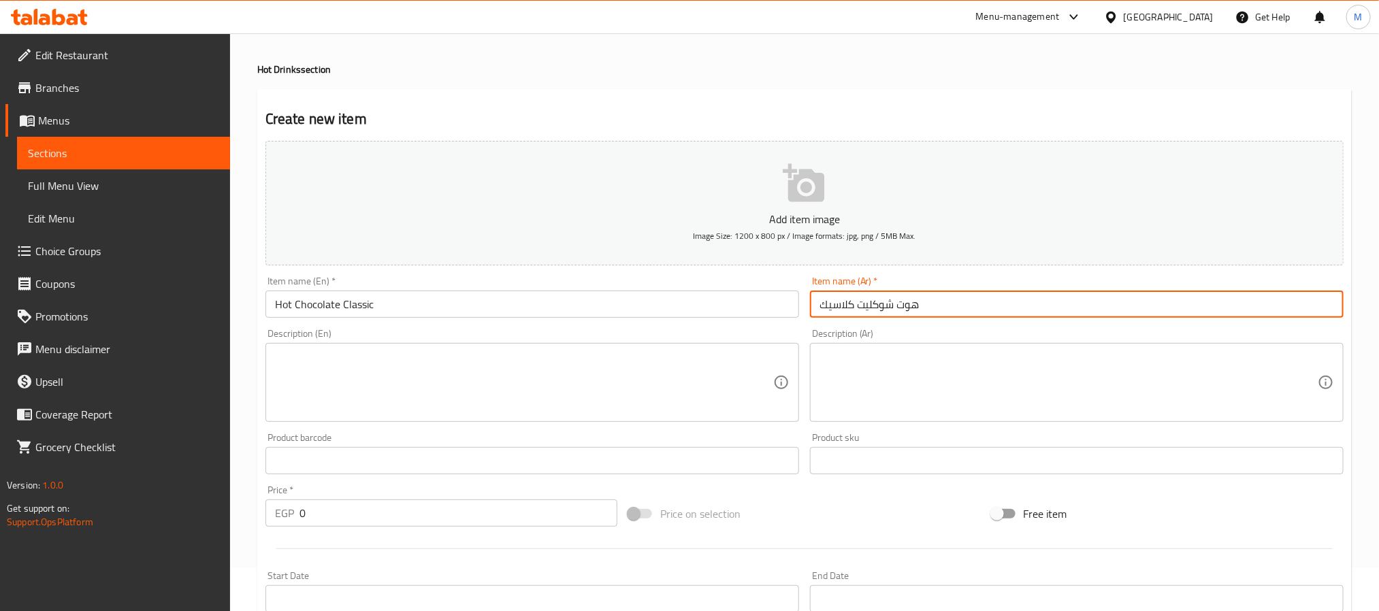
type input "هوت شوكليت كلاسيك"
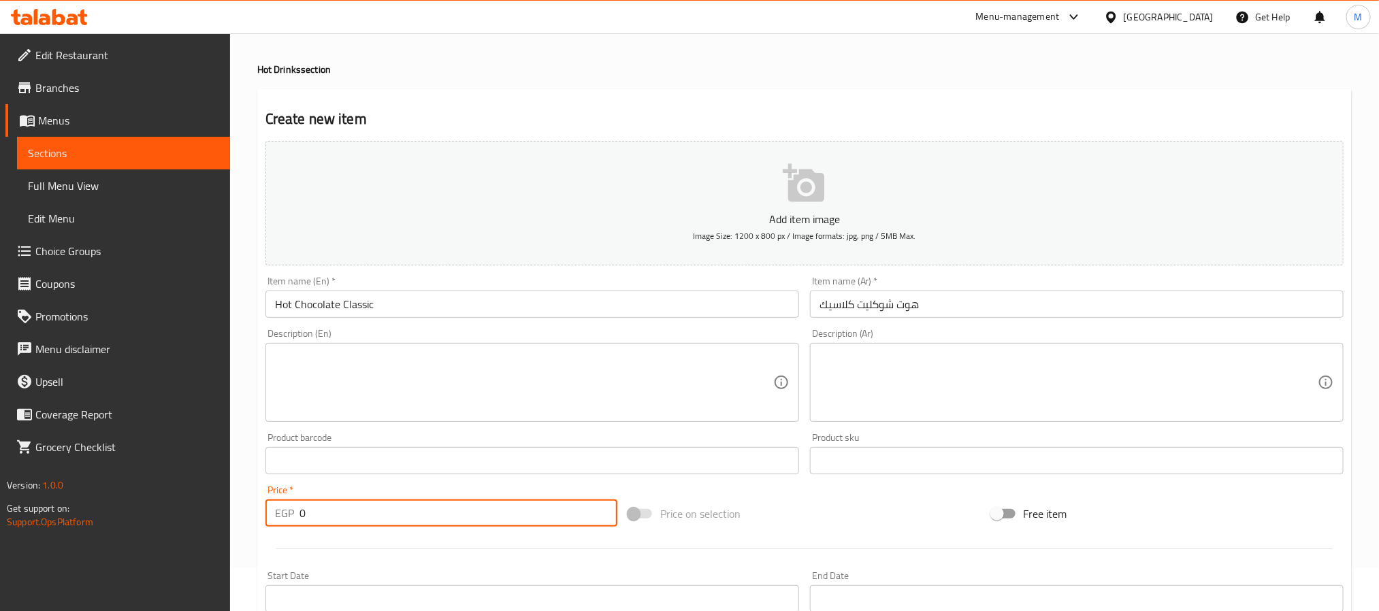
drag, startPoint x: 309, startPoint y: 517, endPoint x: 207, endPoint y: 511, distance: 102.3
click at [207, 511] on div "Edit Restaurant Branches Menus Sections Full Menu View Edit Menu Choice Groups …" at bounding box center [689, 454] width 1379 height 928
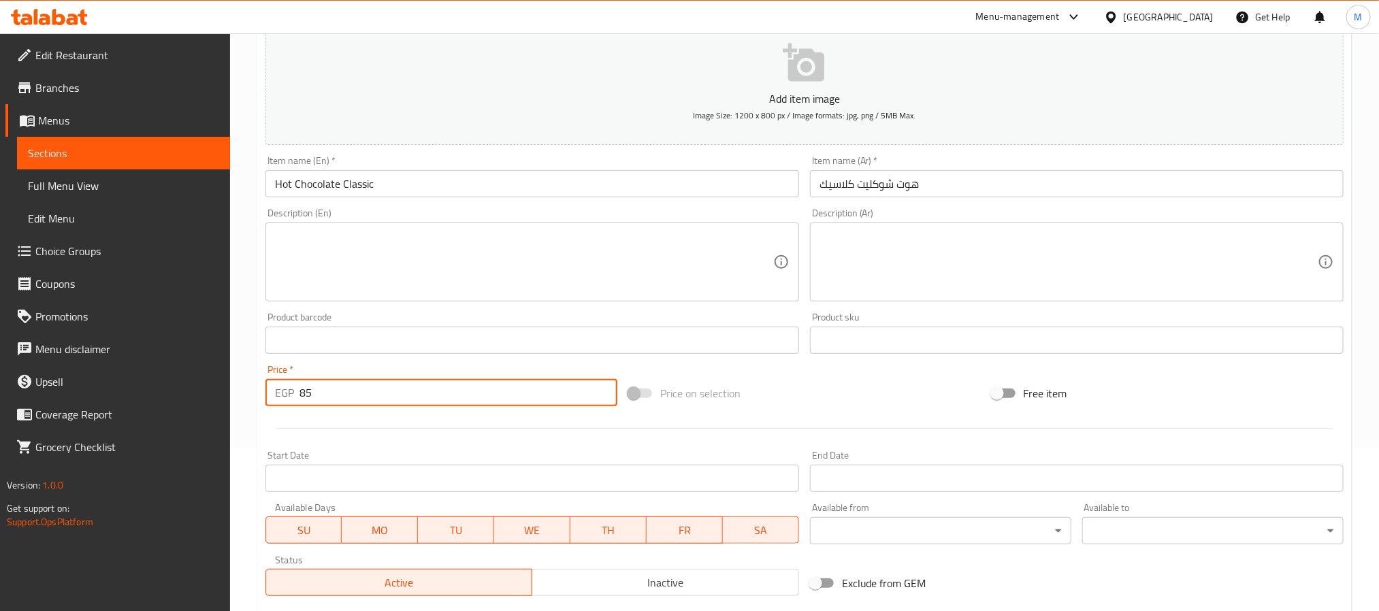
scroll to position [349, 0]
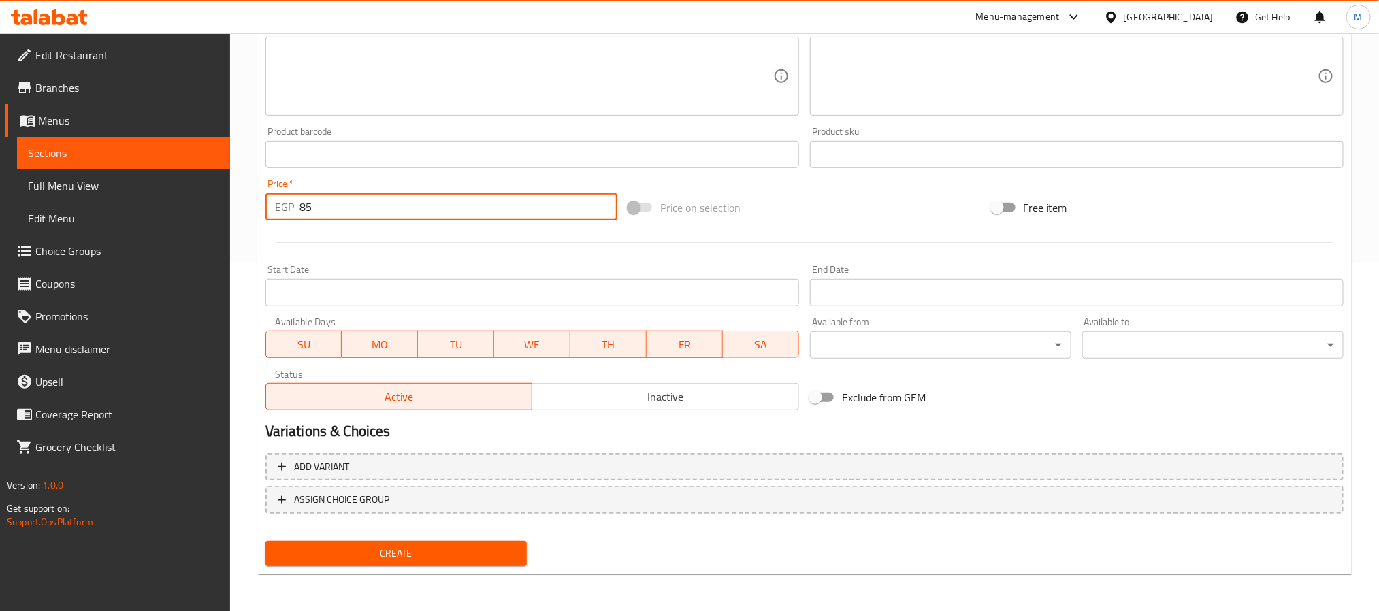
type input "85"
click at [470, 557] on span "Create" at bounding box center [396, 553] width 240 height 17
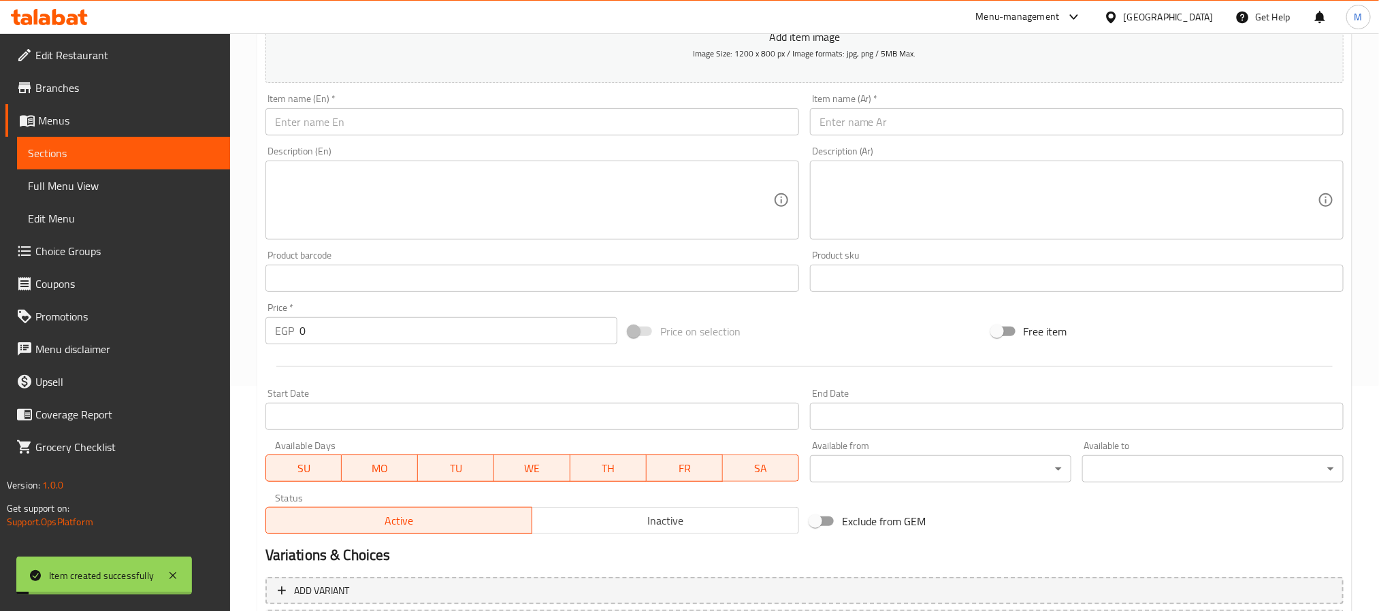
scroll to position [145, 0]
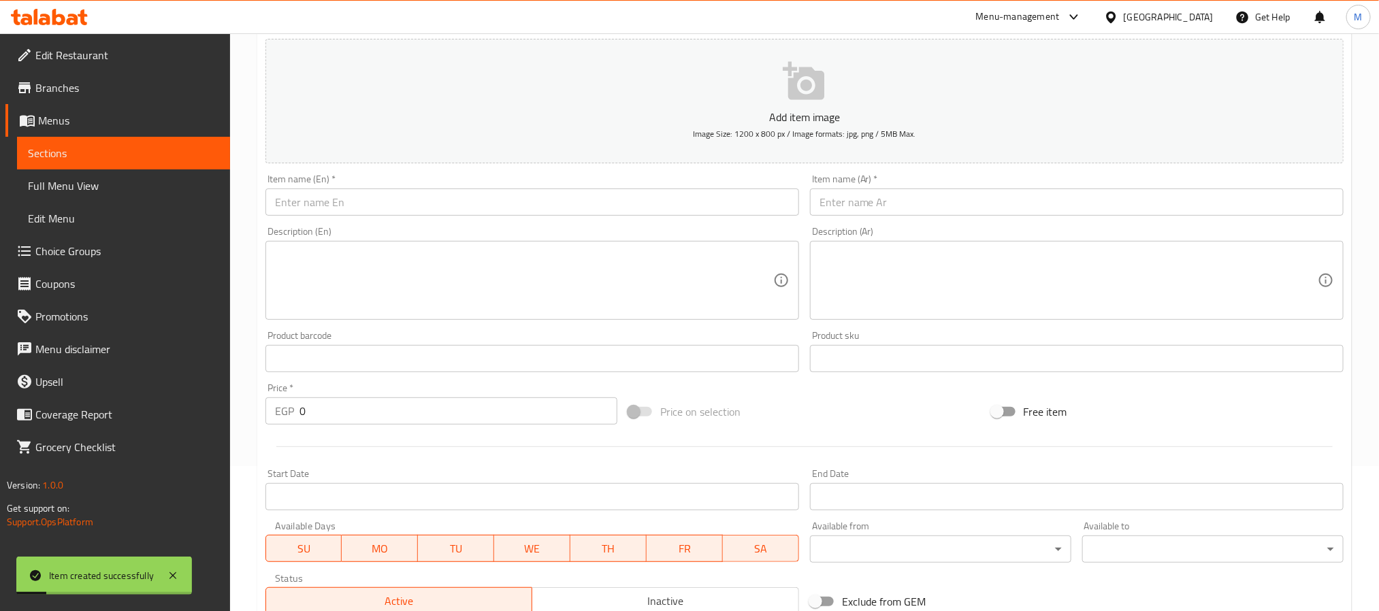
drag, startPoint x: 113, startPoint y: 388, endPoint x: 6, endPoint y: 389, distance: 106.9
click at [6, 389] on div "Edit Restaurant Branches Menus Sections Full Menu View Edit Menu Choice Groups …" at bounding box center [689, 352] width 1379 height 928
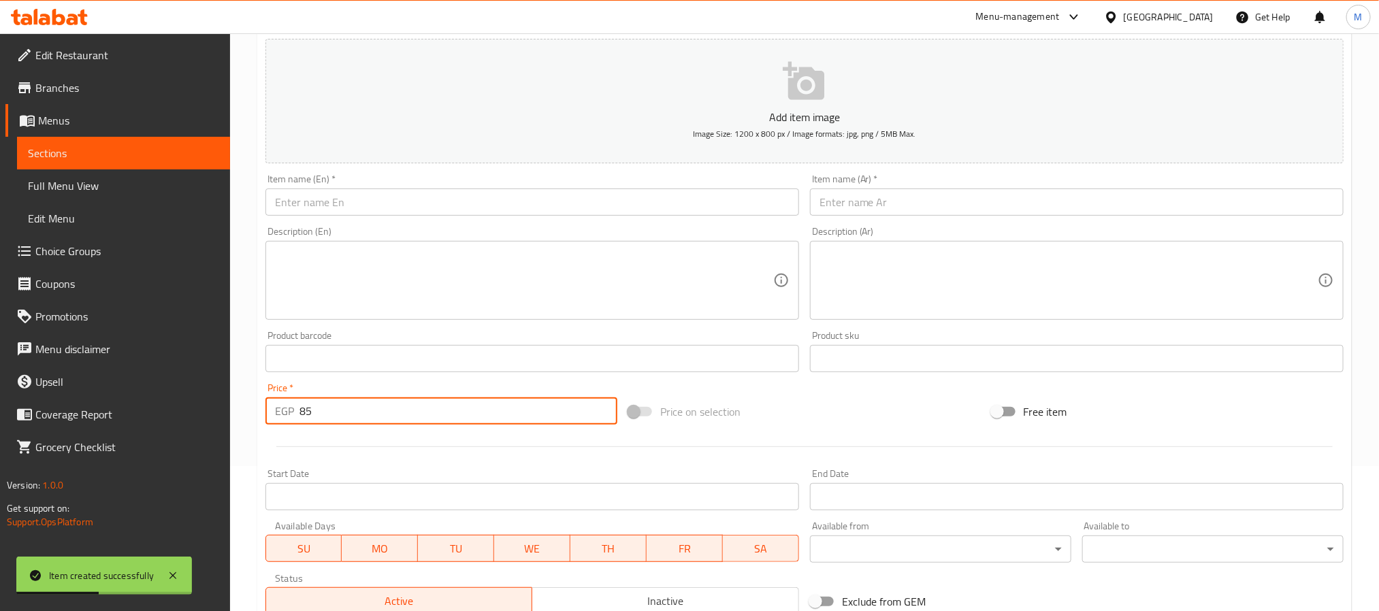
type input "85"
click at [423, 206] on input "text" at bounding box center [532, 202] width 534 height 27
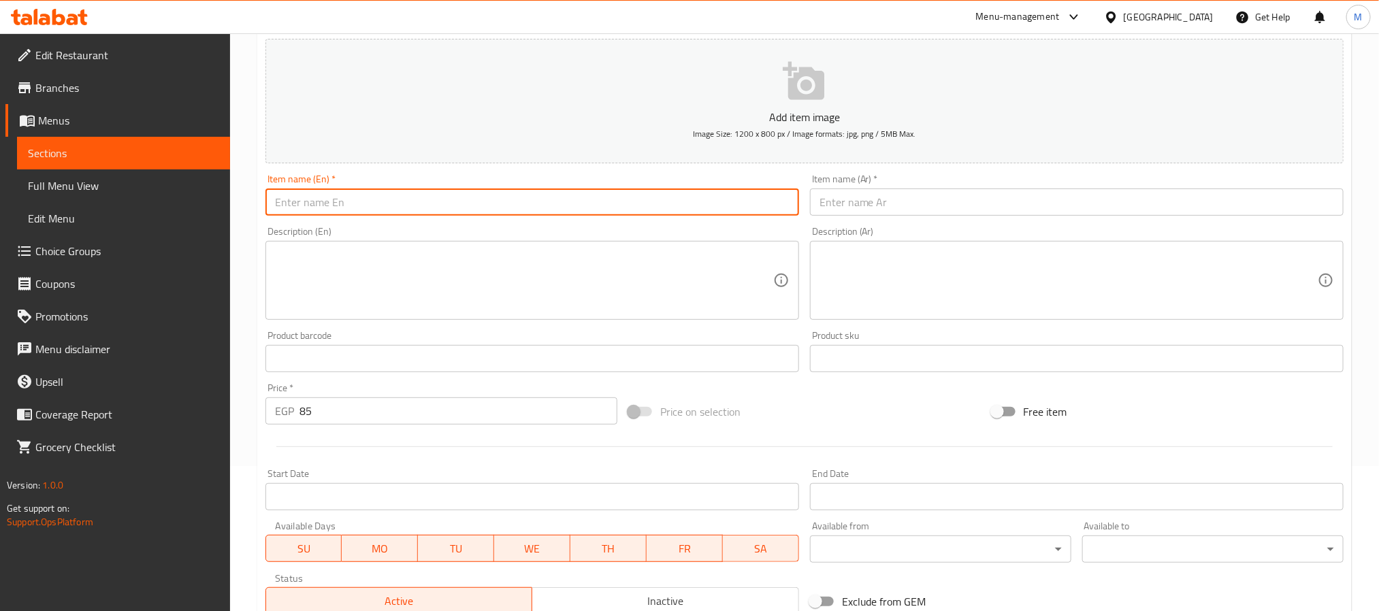
type input "h"
type input "Hot Choclate Nutella"
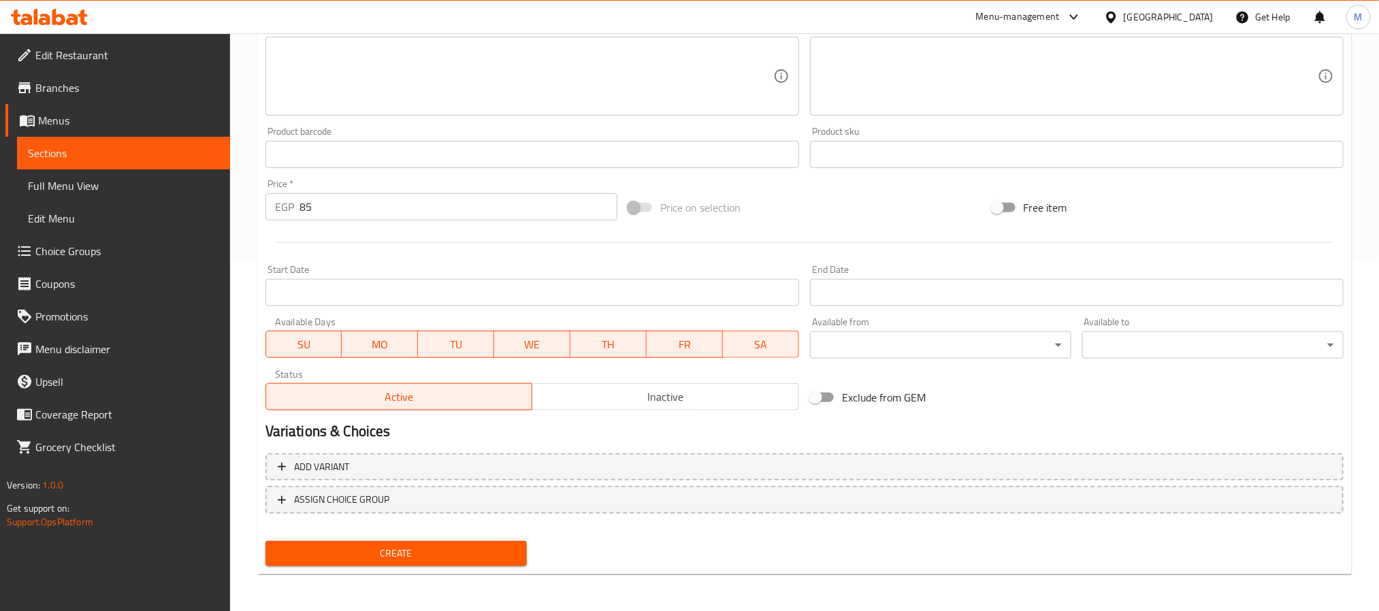
type input "هوت شوكليت نوتيلا"
click at [396, 549] on span "Create" at bounding box center [396, 553] width 240 height 17
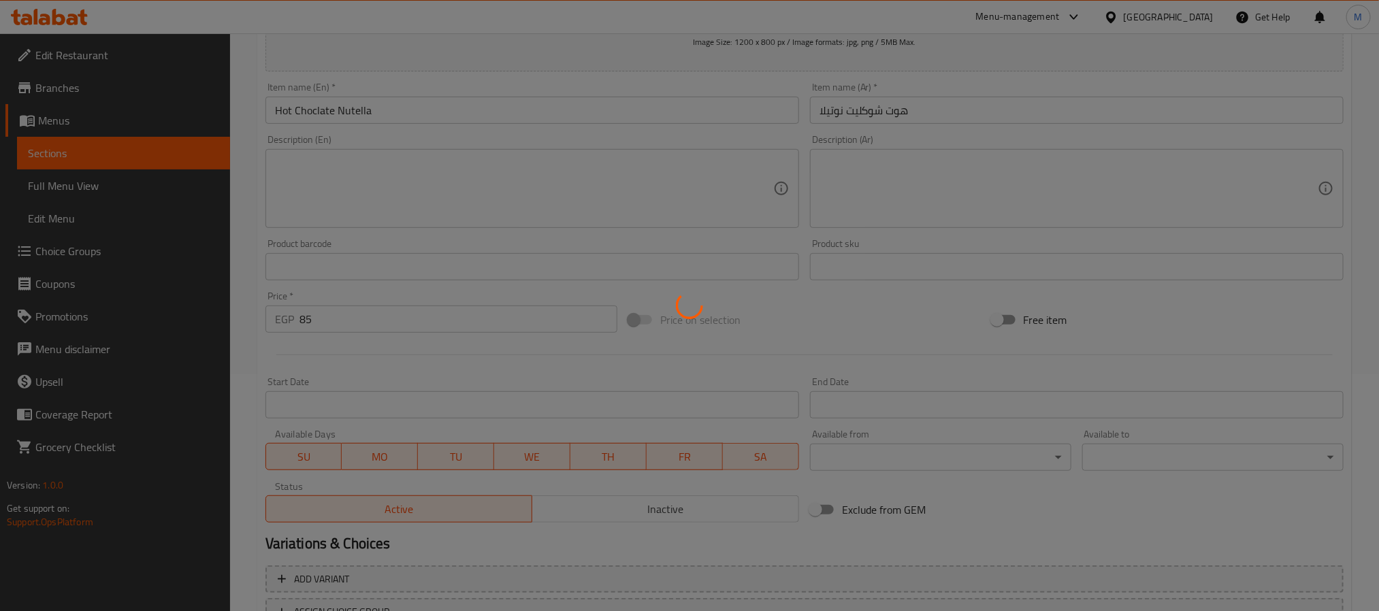
type input "0"
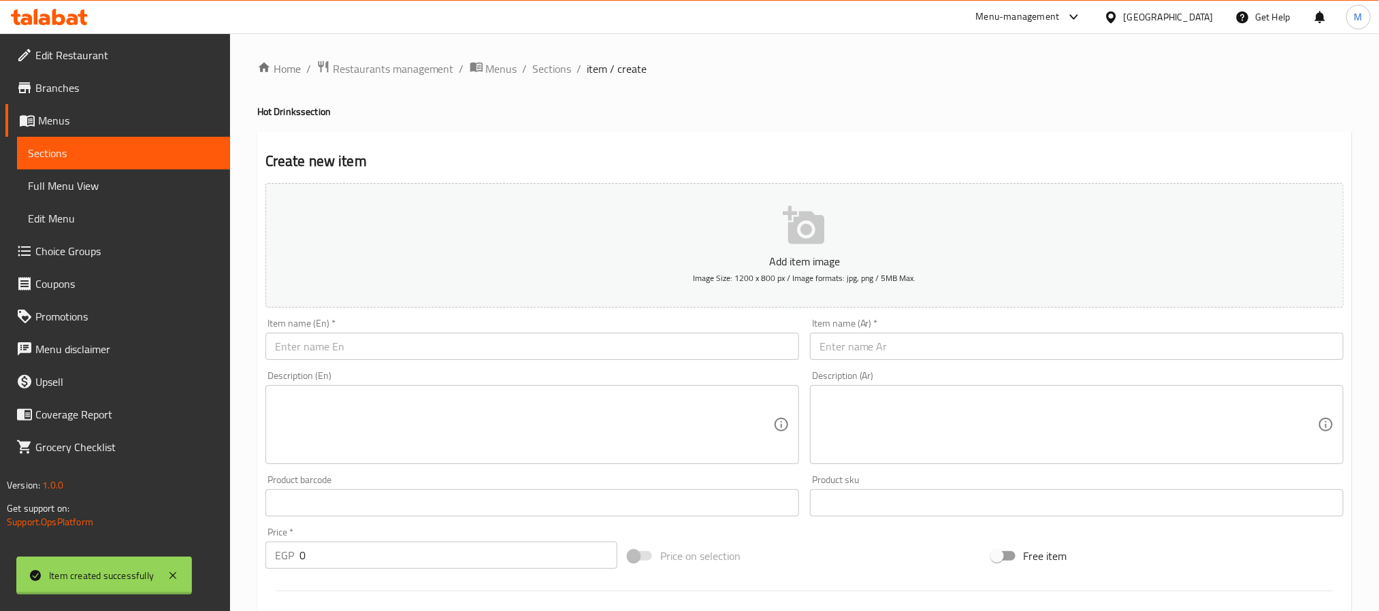
scroll to position [0, 0]
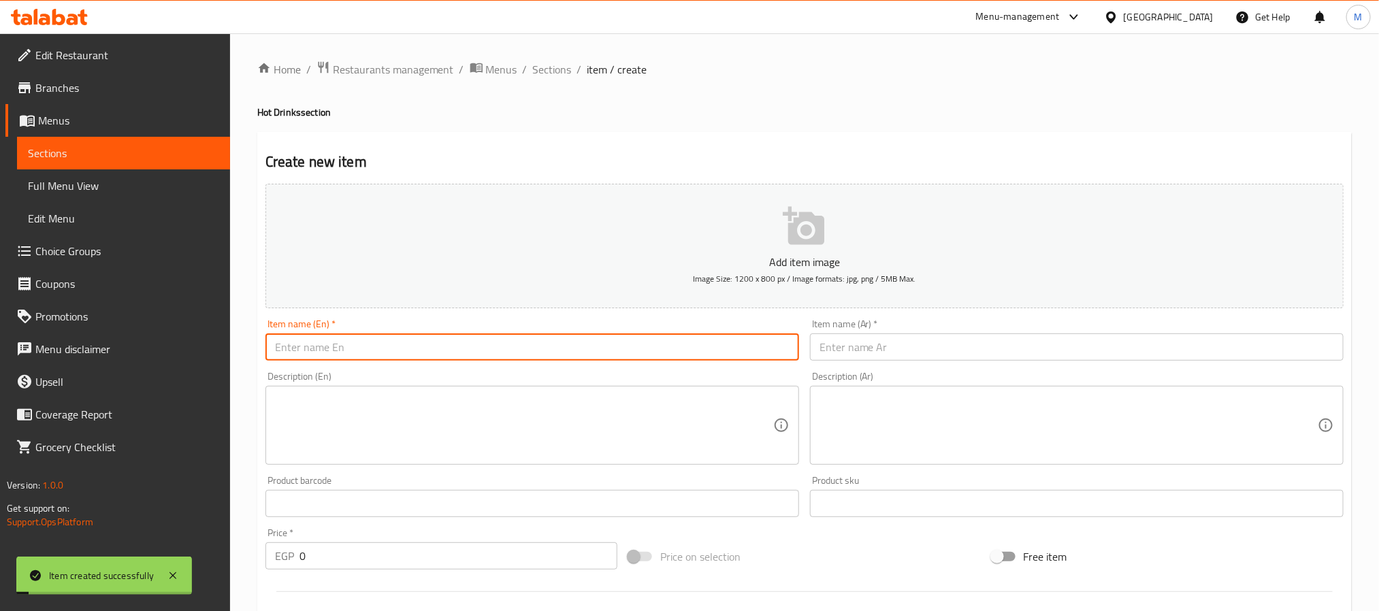
click at [339, 339] on input "text" at bounding box center [532, 347] width 534 height 27
type input "ي"
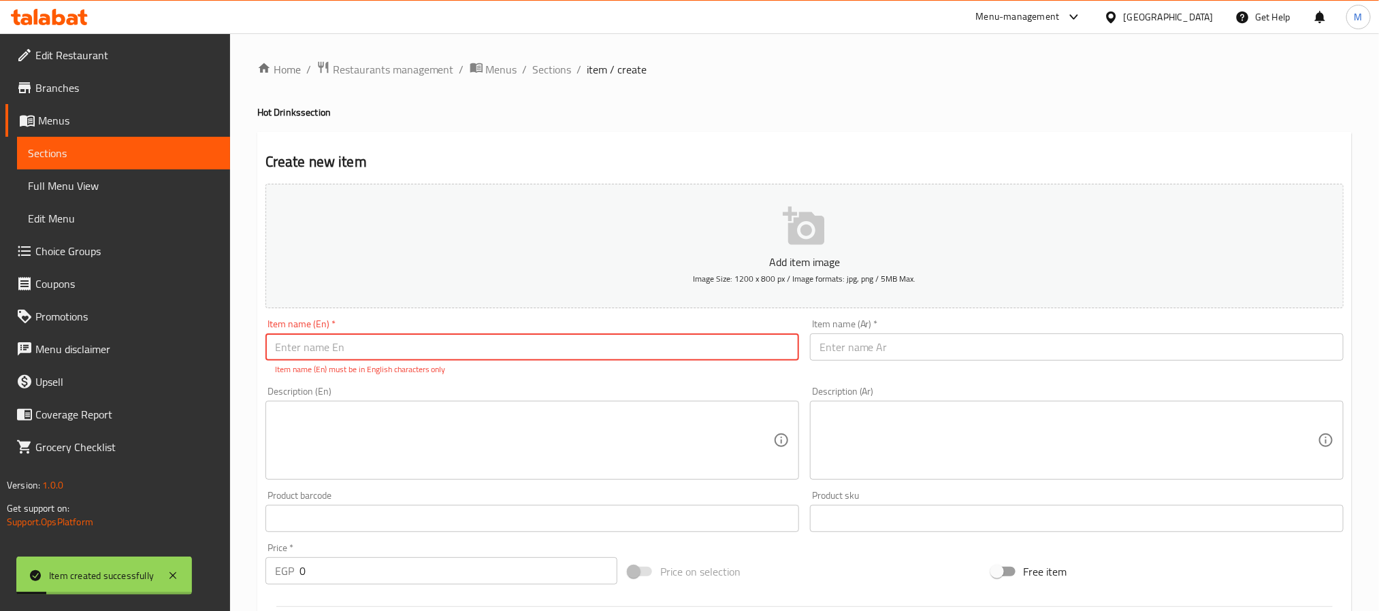
type input "d"
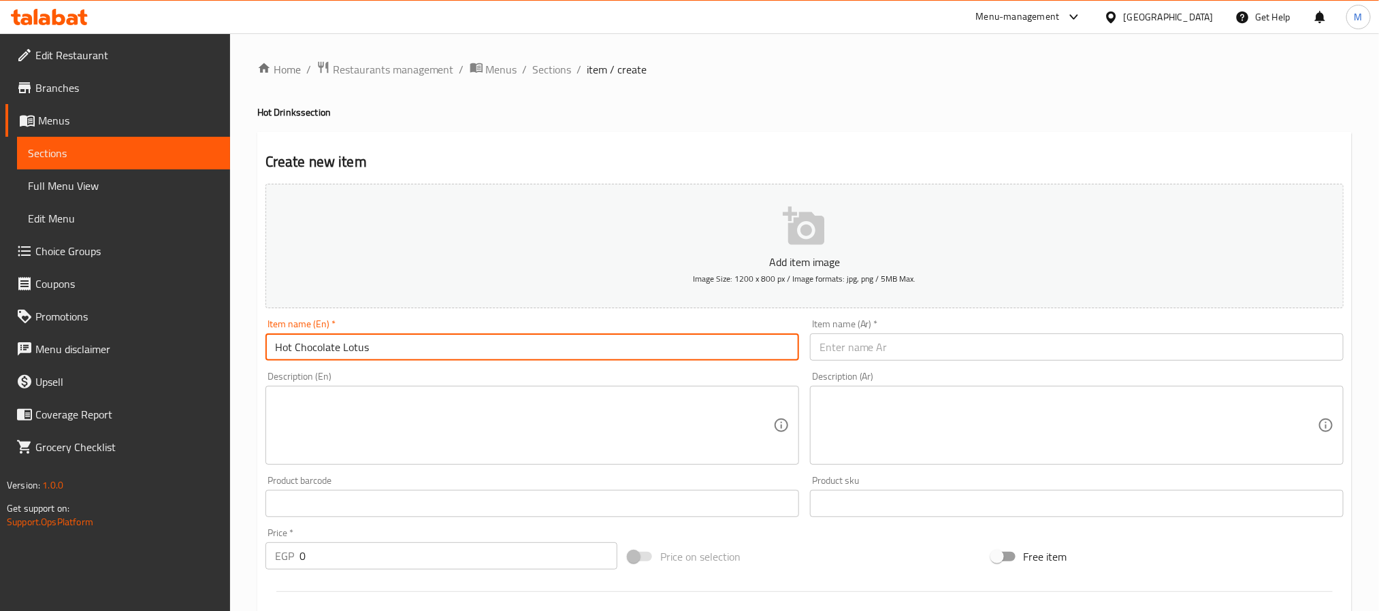
type input "Hot Chocolate Lotus"
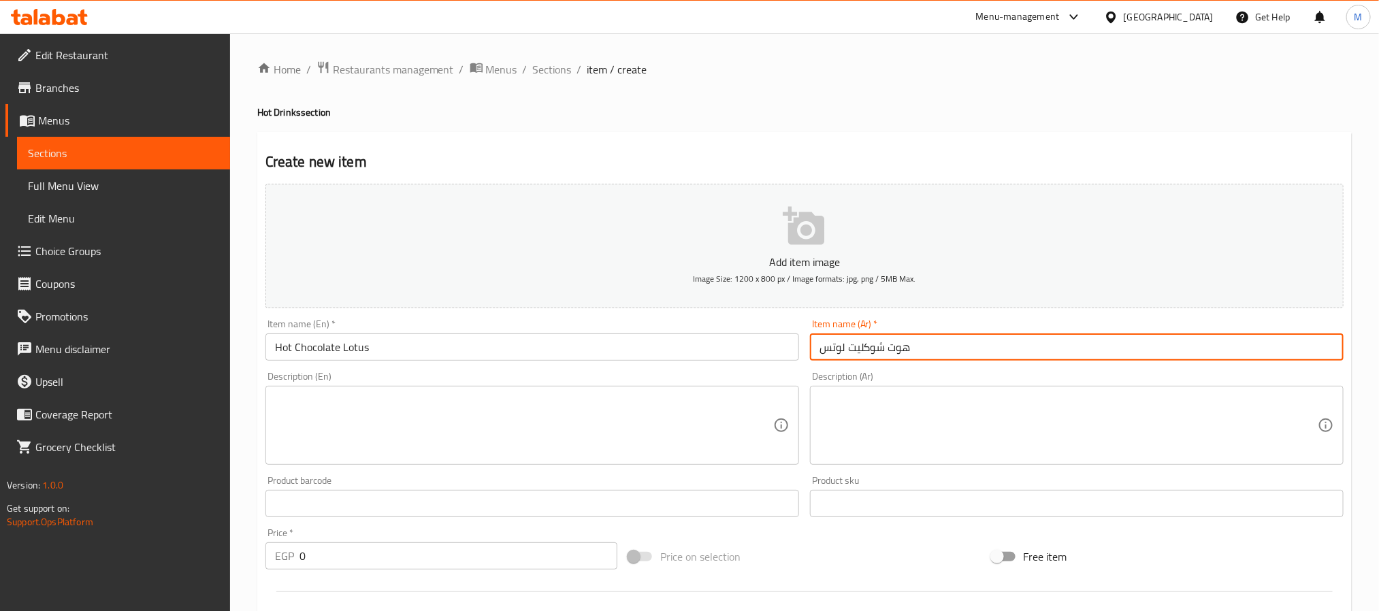
type input "هوت شوكليت لوتس"
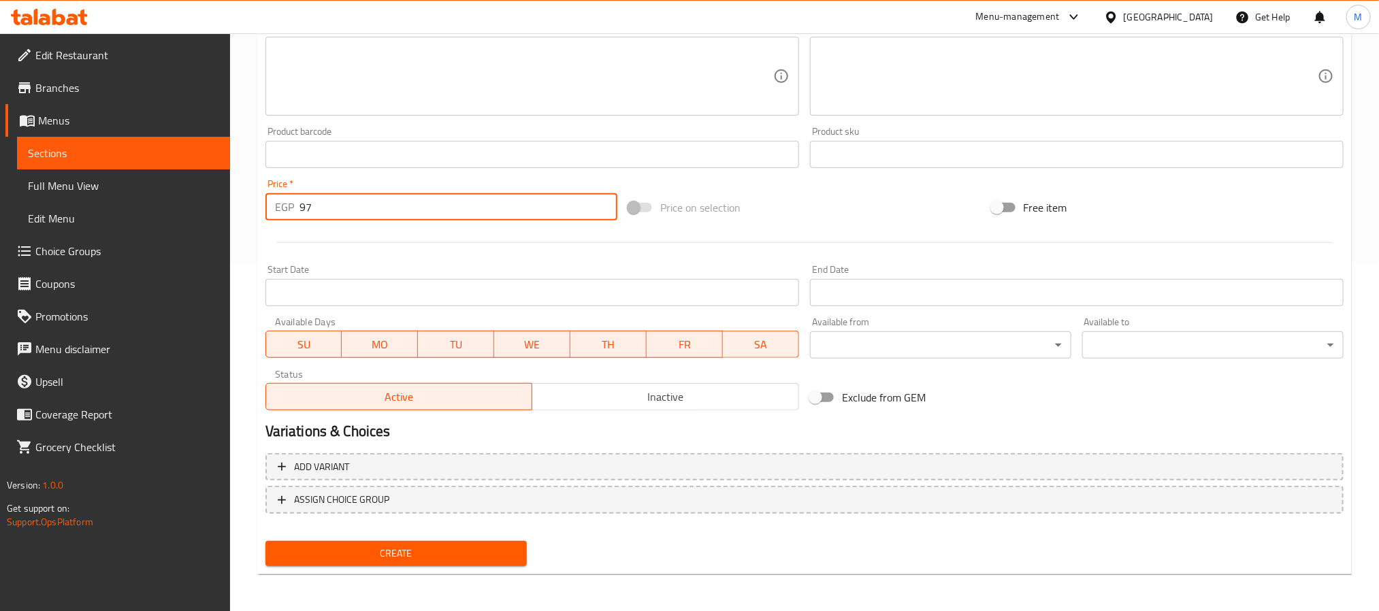
type input "97"
click at [408, 558] on span "Create" at bounding box center [396, 553] width 240 height 17
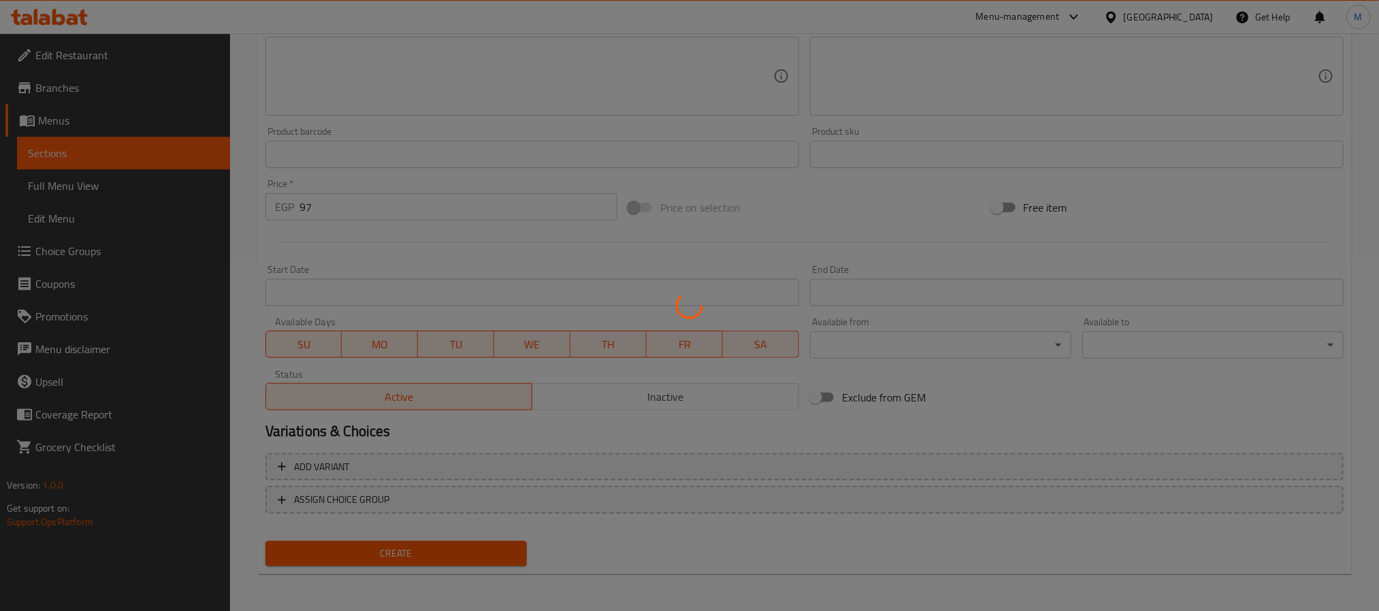
scroll to position [43, 0]
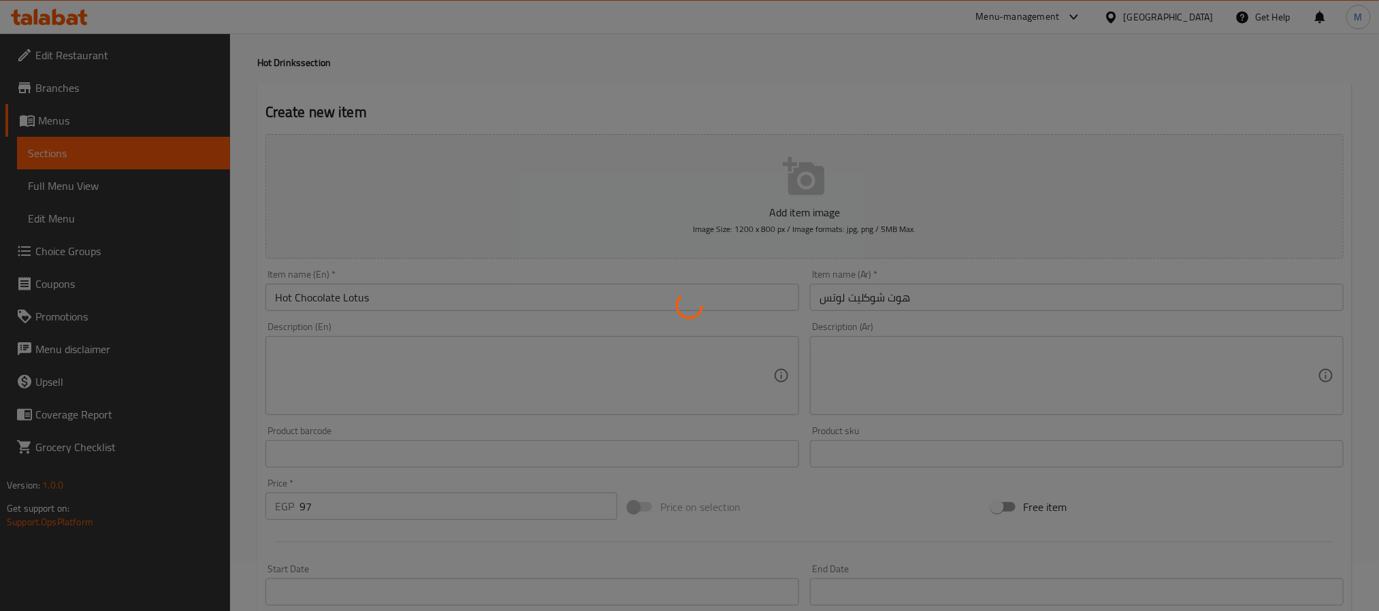
type input "0"
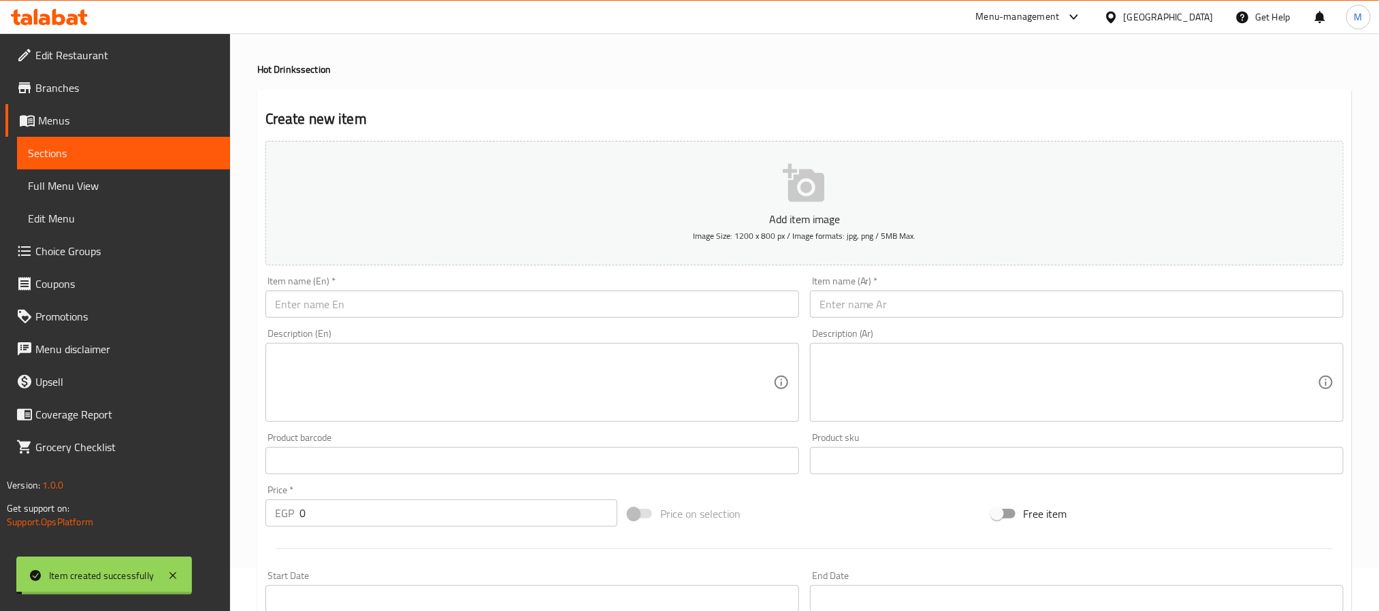
click at [380, 327] on div "Description (En) Description (En)" at bounding box center [532, 375] width 544 height 104
click at [393, 317] on input "text" at bounding box center [532, 304] width 534 height 27
paste input "Hot Chocolate"
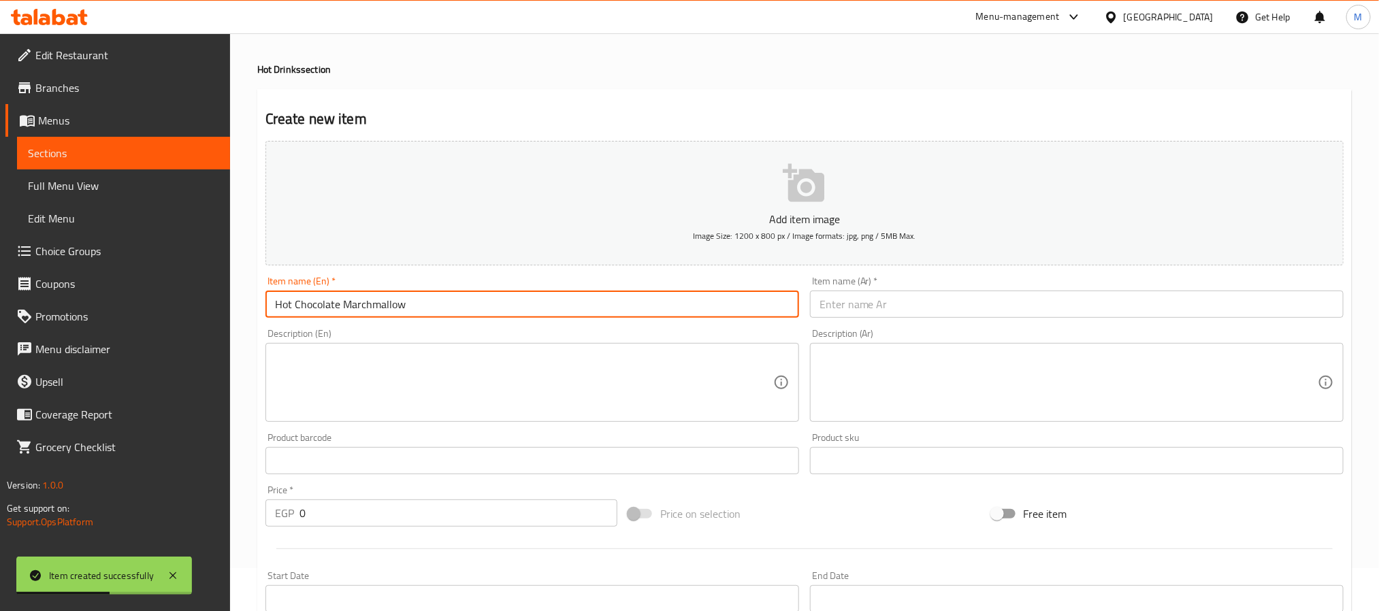
type input "Hot Chocolate Marchmallow"
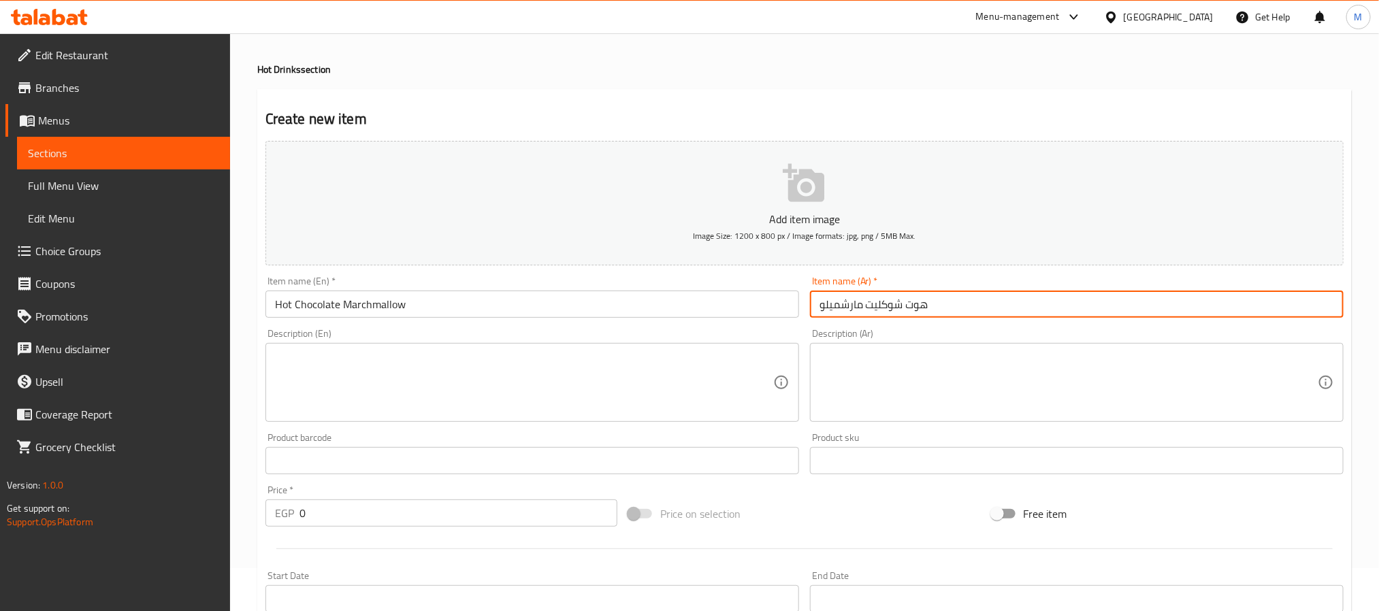
type input "هوت شوكليت مارشميلو"
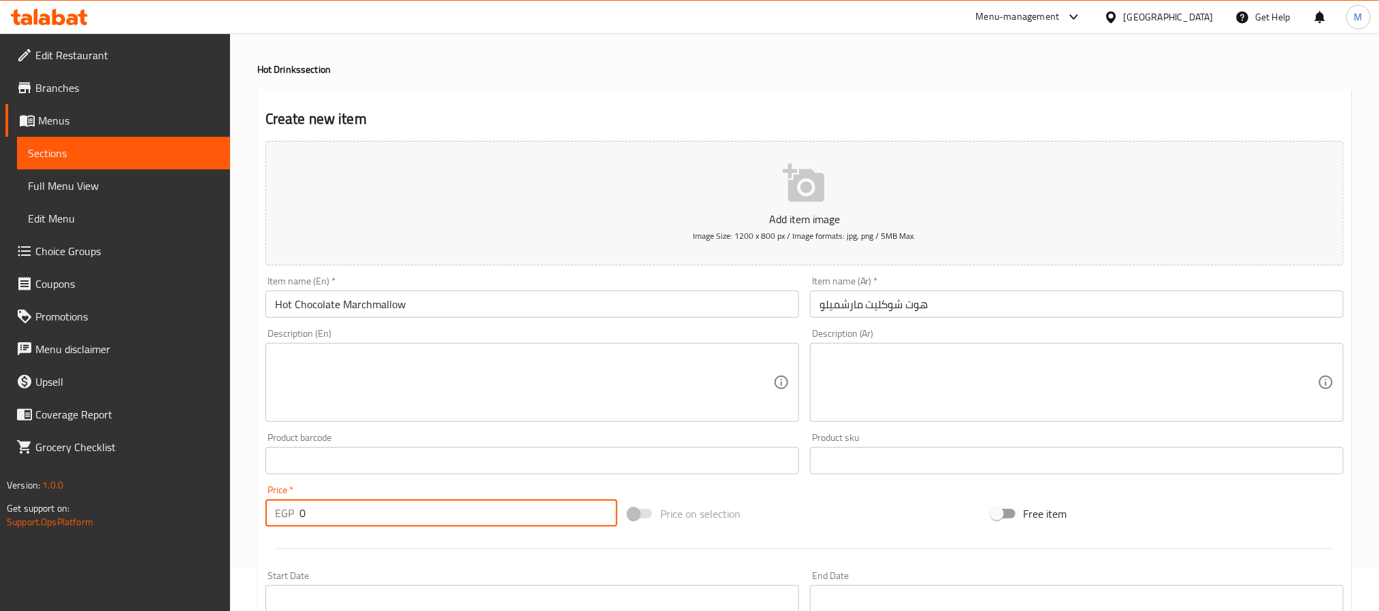
drag, startPoint x: 331, startPoint y: 515, endPoint x: 141, endPoint y: 511, distance: 190.6
click at [150, 515] on div "Edit Restaurant Branches Menus Sections Full Menu View Edit Menu Choice Groups …" at bounding box center [689, 454] width 1379 height 928
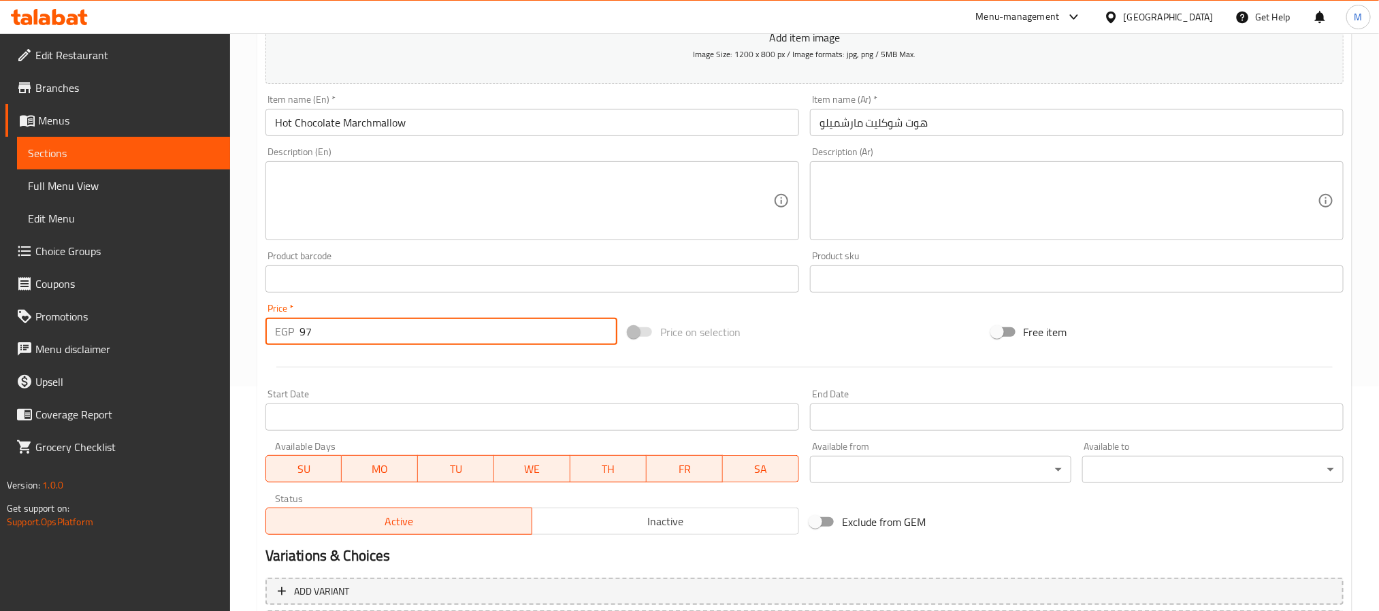
scroll to position [349, 0]
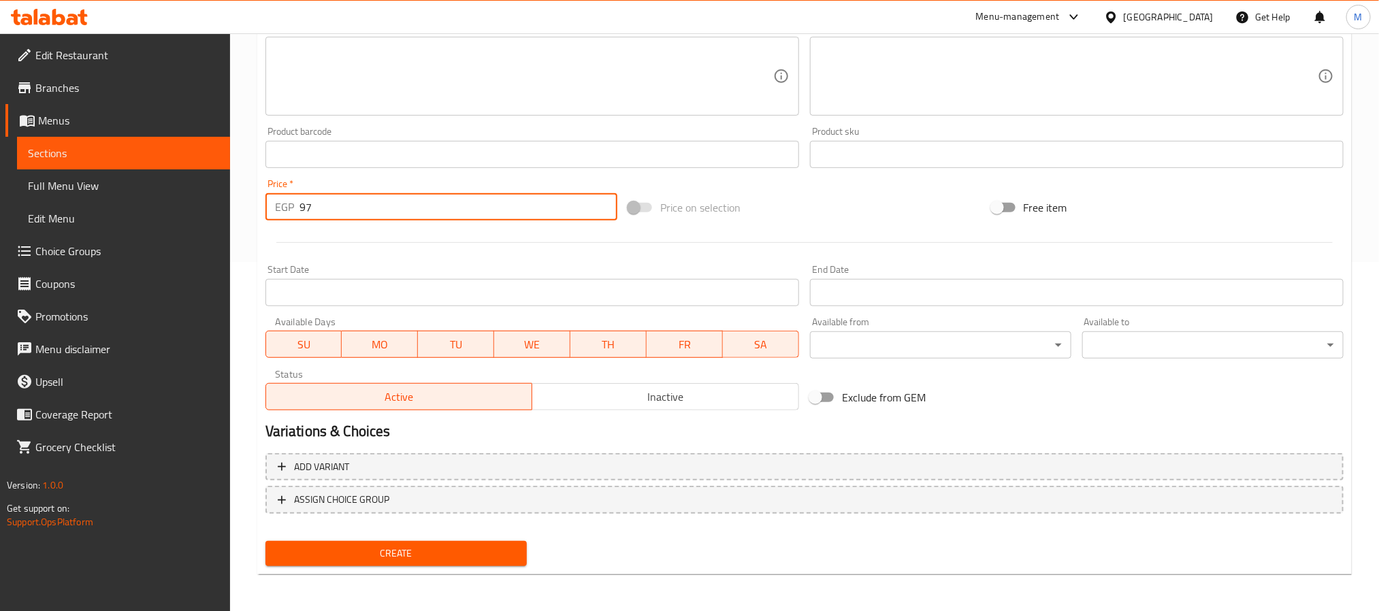
type input "97"
click at [441, 570] on div "Create" at bounding box center [396, 554] width 272 height 36
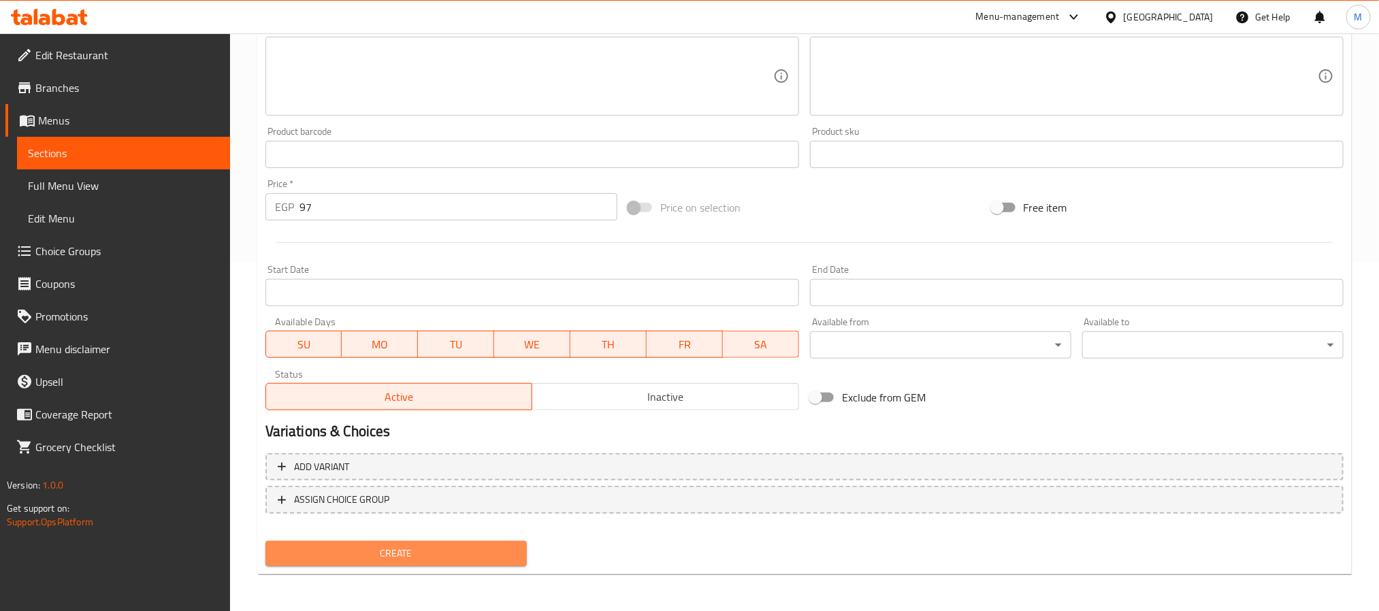
click at [431, 550] on span "Create" at bounding box center [396, 553] width 240 height 17
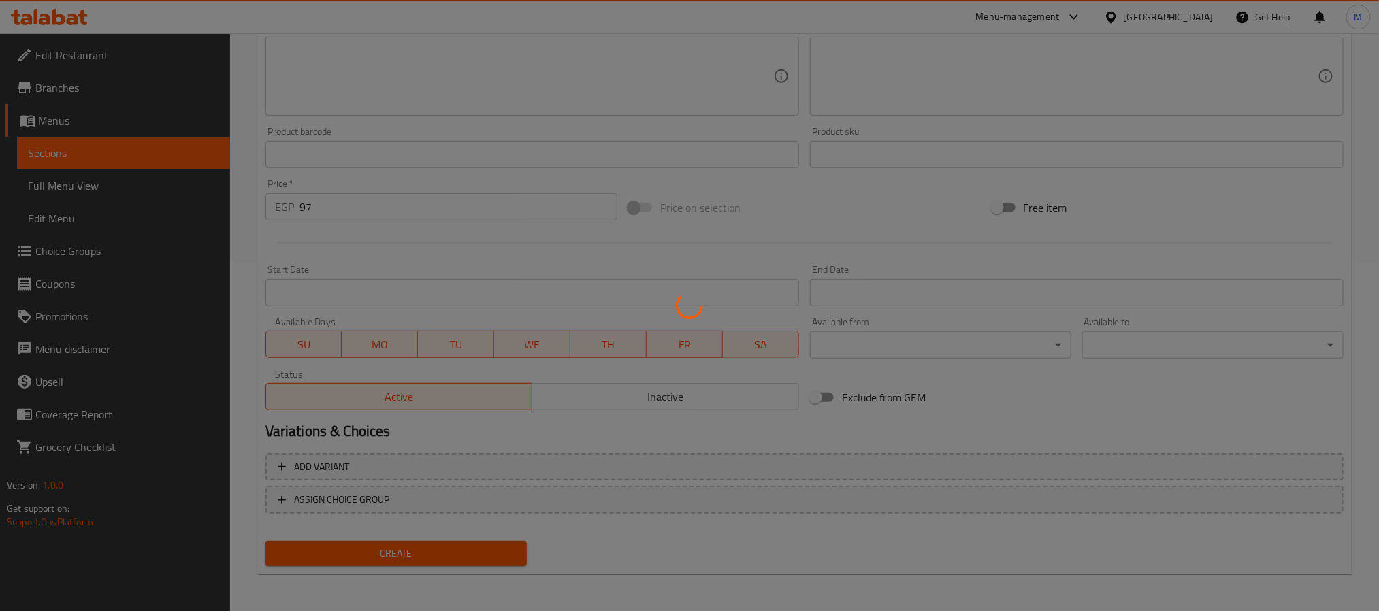
type input "0"
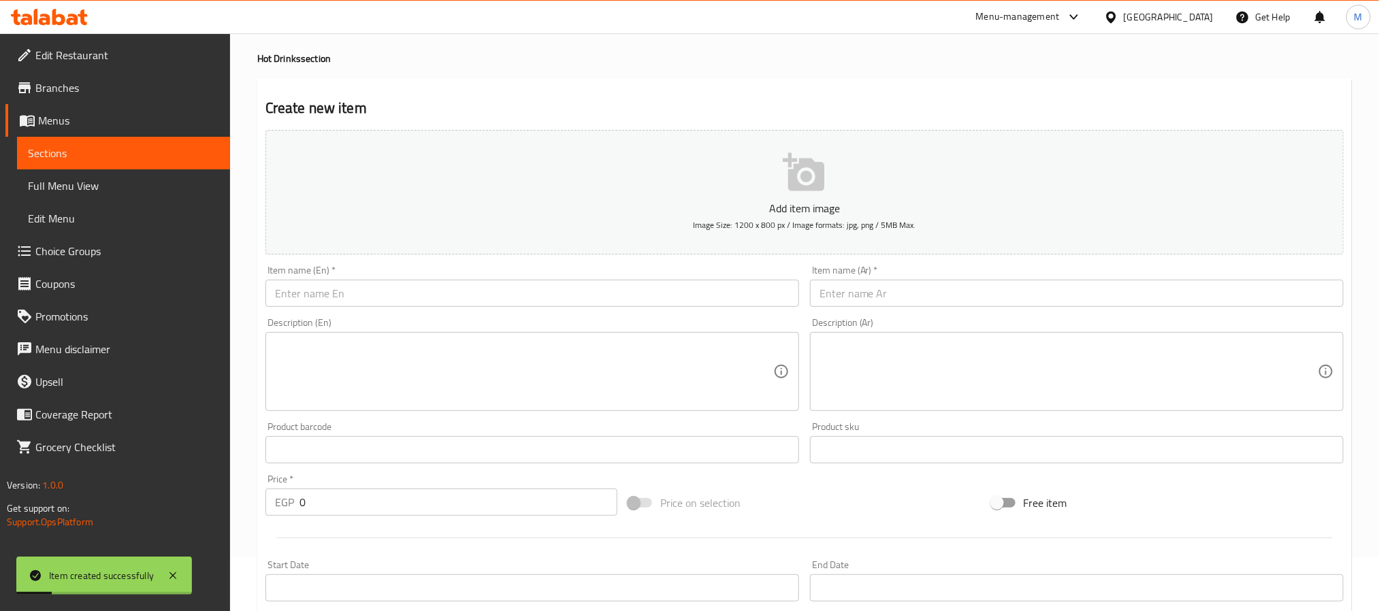
scroll to position [43, 0]
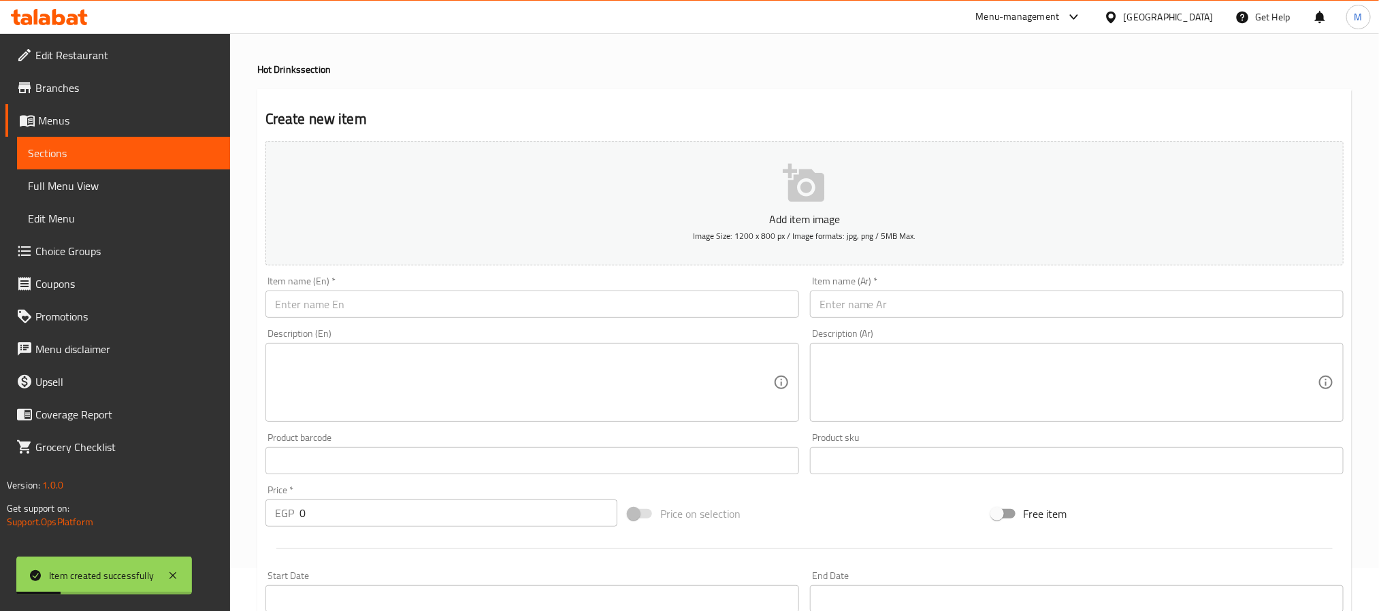
click at [386, 287] on div "Item name (En)   * Item name (En) *" at bounding box center [532, 297] width 534 height 42
click at [398, 296] on input "text" at bounding box center [532, 304] width 534 height 27
type input "ص"
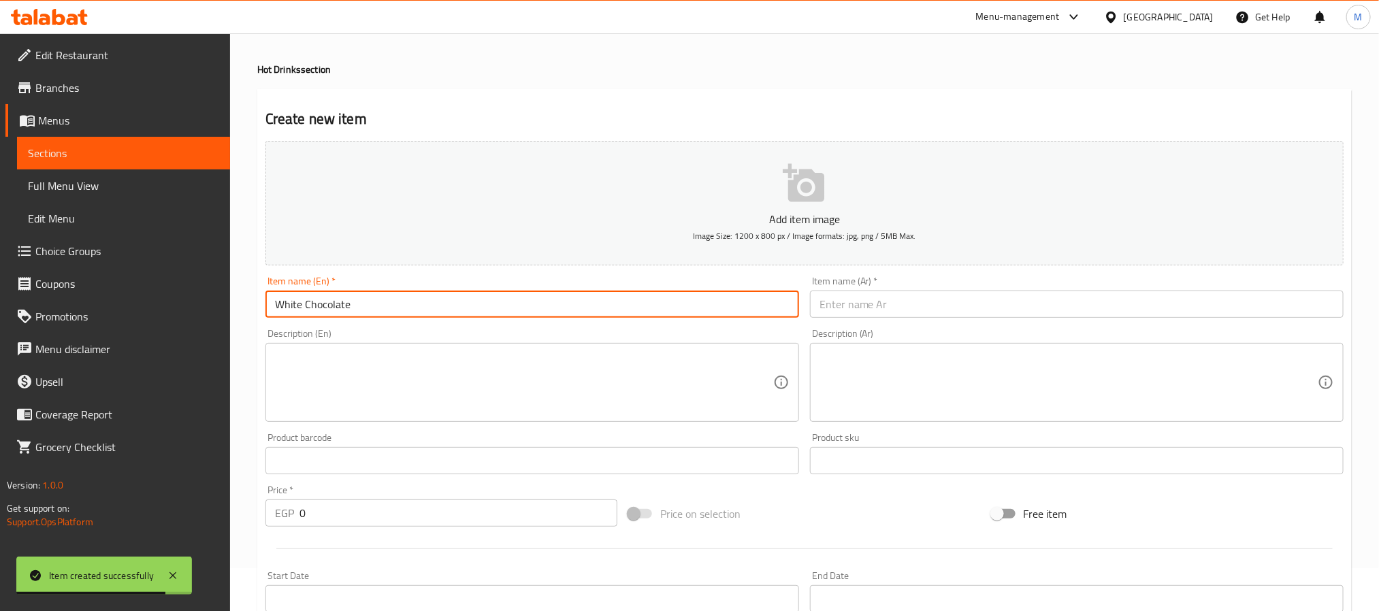
type input "White Chocolate"
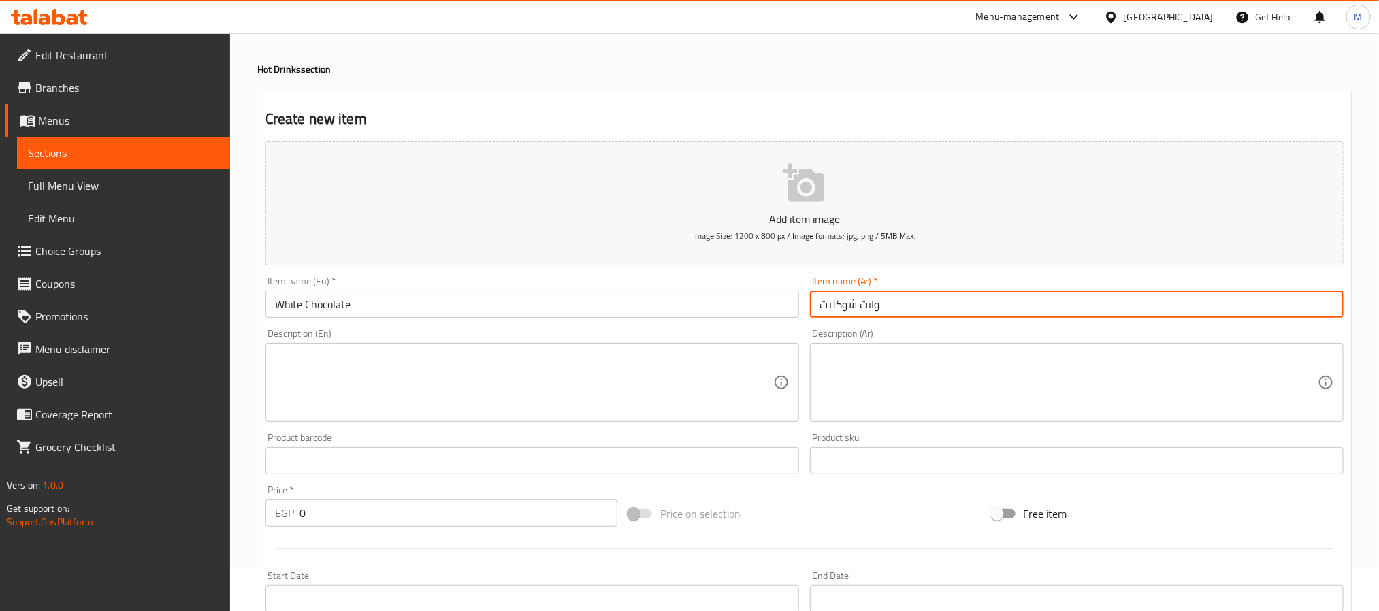
type input "وايت شوكليت"
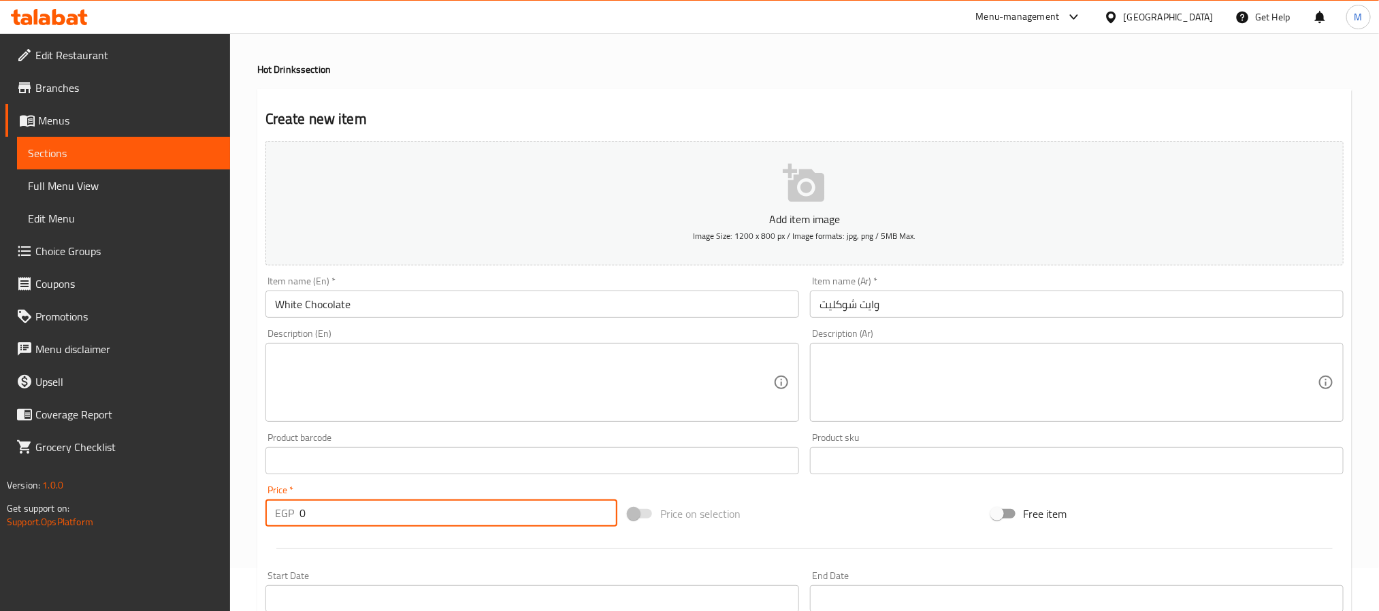
drag, startPoint x: 341, startPoint y: 515, endPoint x: 160, endPoint y: 535, distance: 182.1
click at [160, 535] on div "Edit Restaurant Branches Menus Sections Full Menu View Edit Menu Choice Groups …" at bounding box center [689, 454] width 1379 height 928
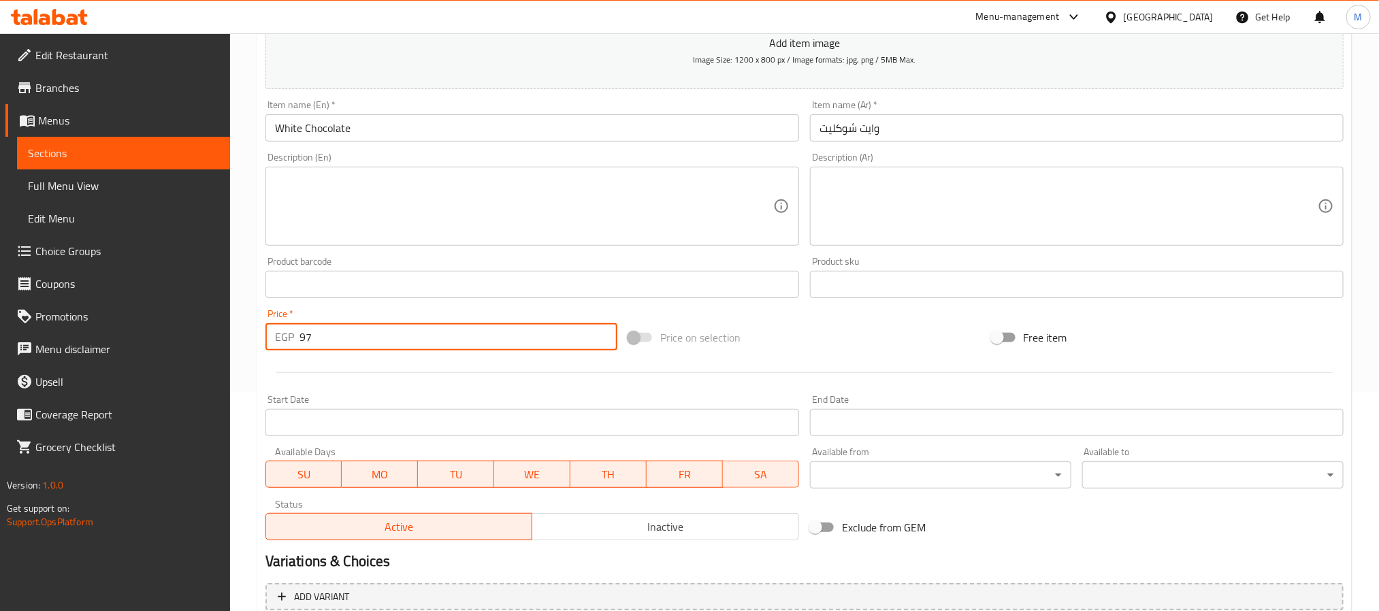
scroll to position [349, 0]
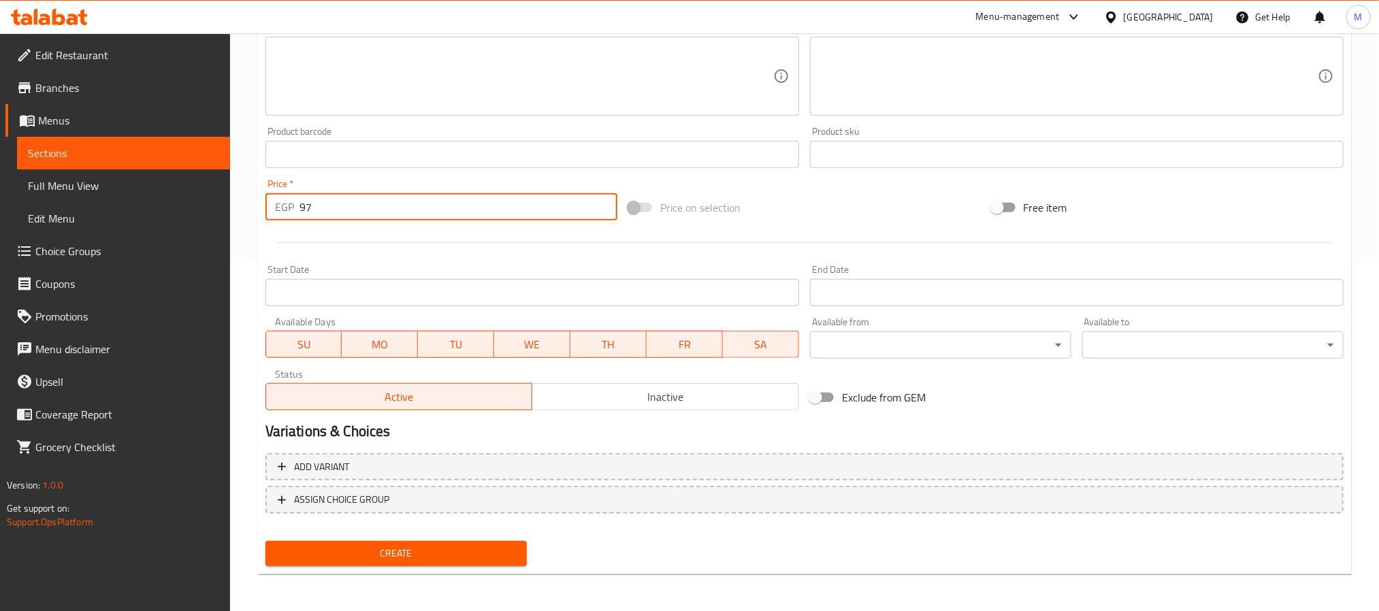
type input "97"
click at [456, 549] on span "Create" at bounding box center [396, 553] width 240 height 17
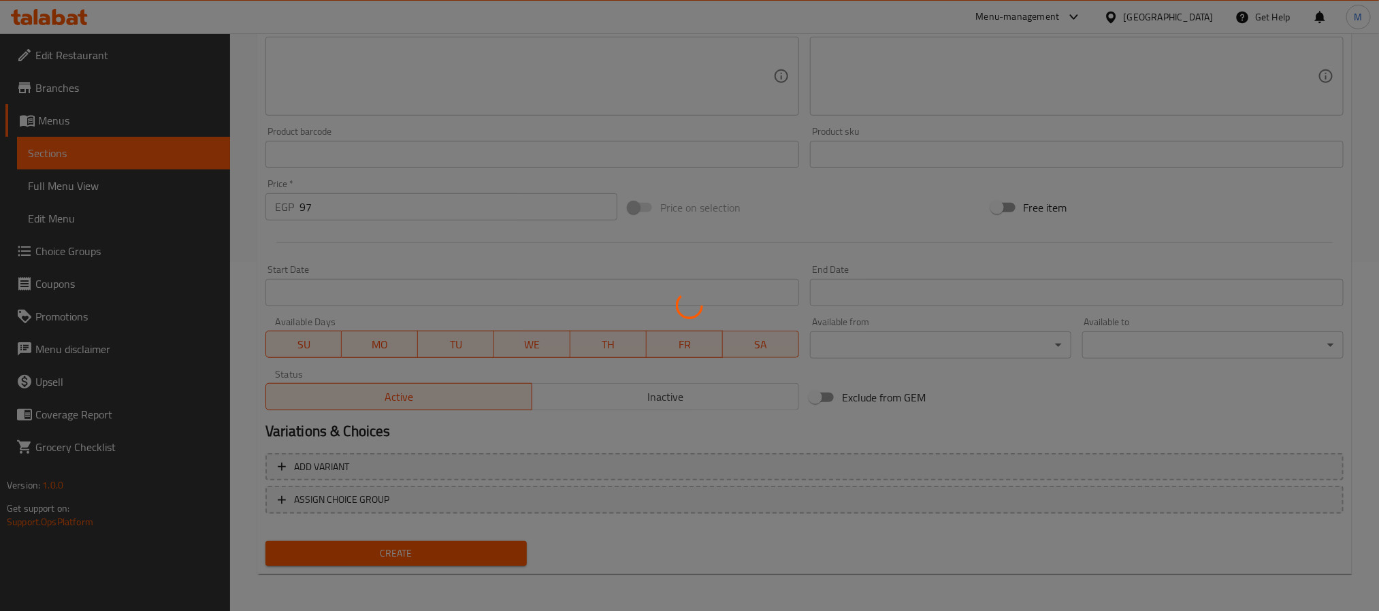
type input "0"
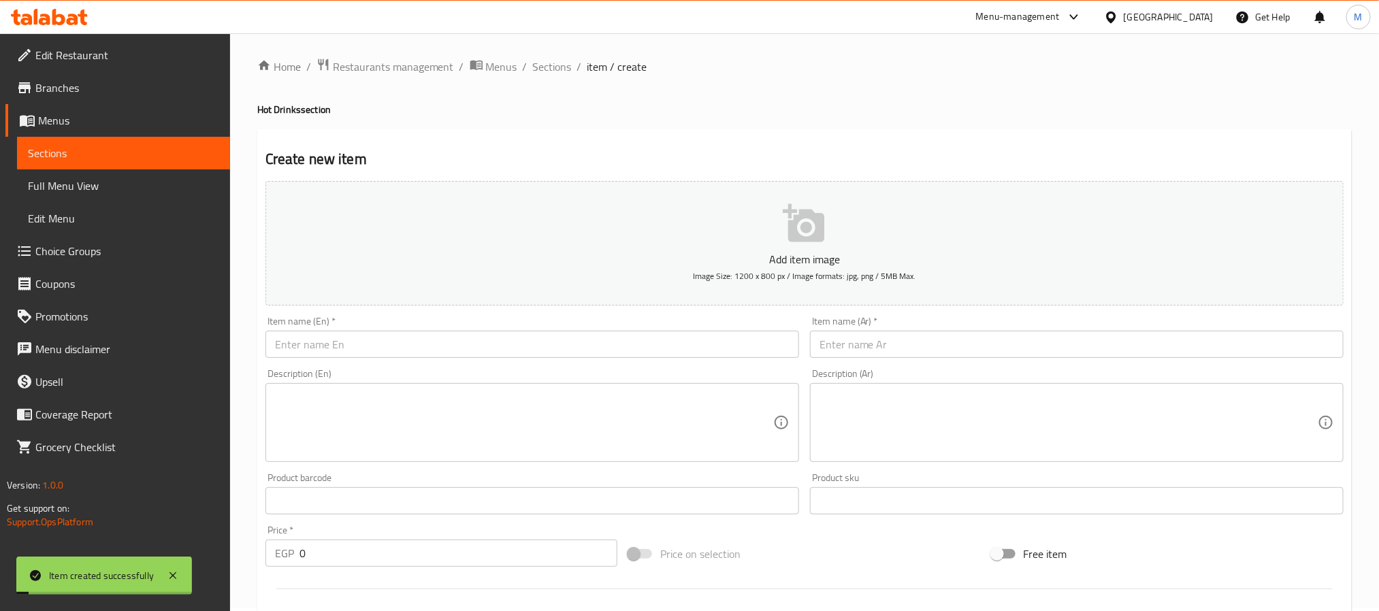
scroll to position [0, 0]
click at [376, 348] on input "text" at bounding box center [532, 347] width 534 height 27
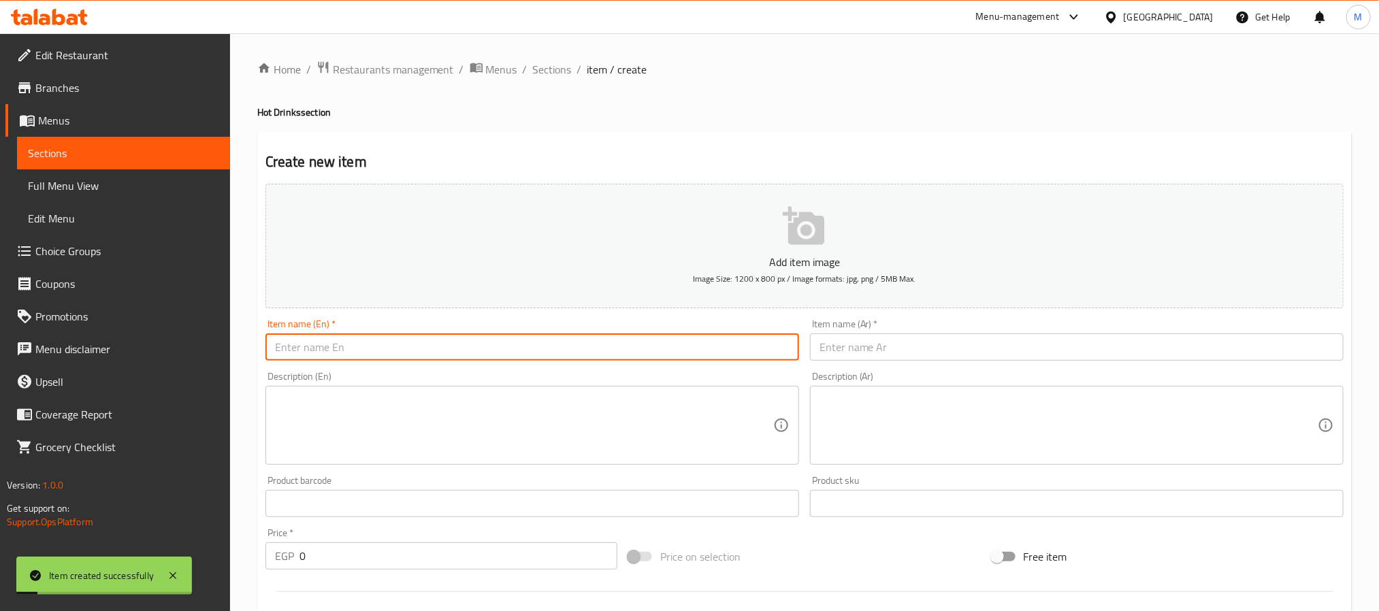
type input "C"
type input "Vitamin C"
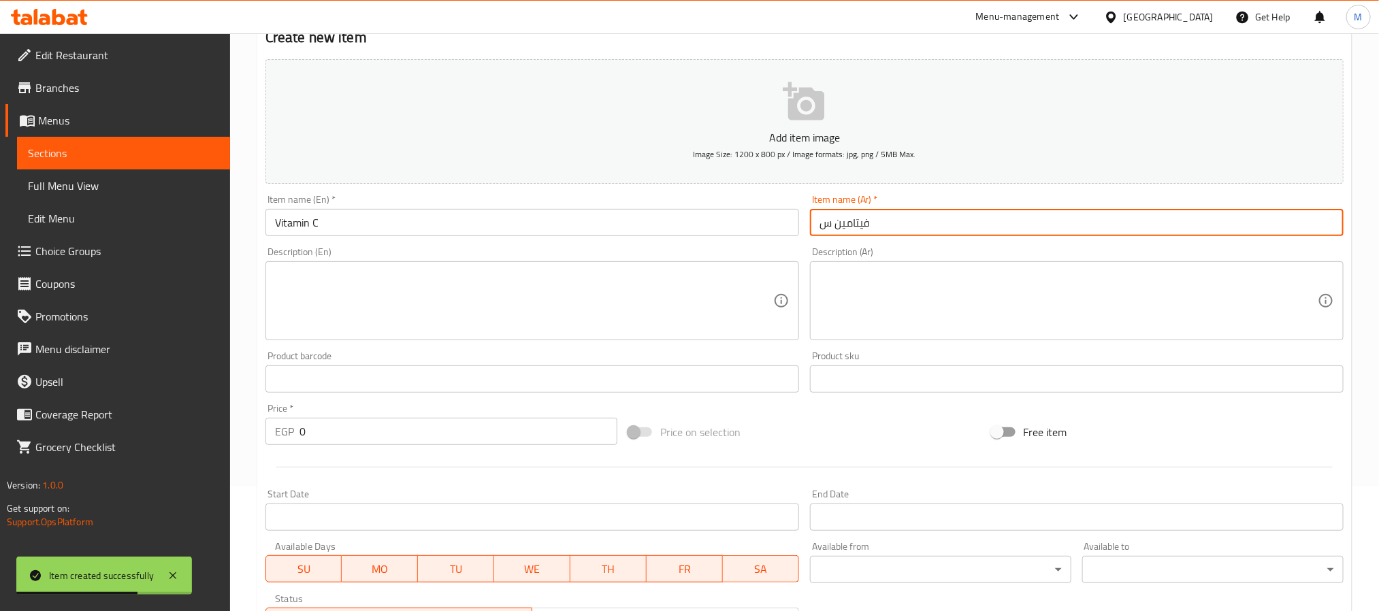
scroll to position [306, 0]
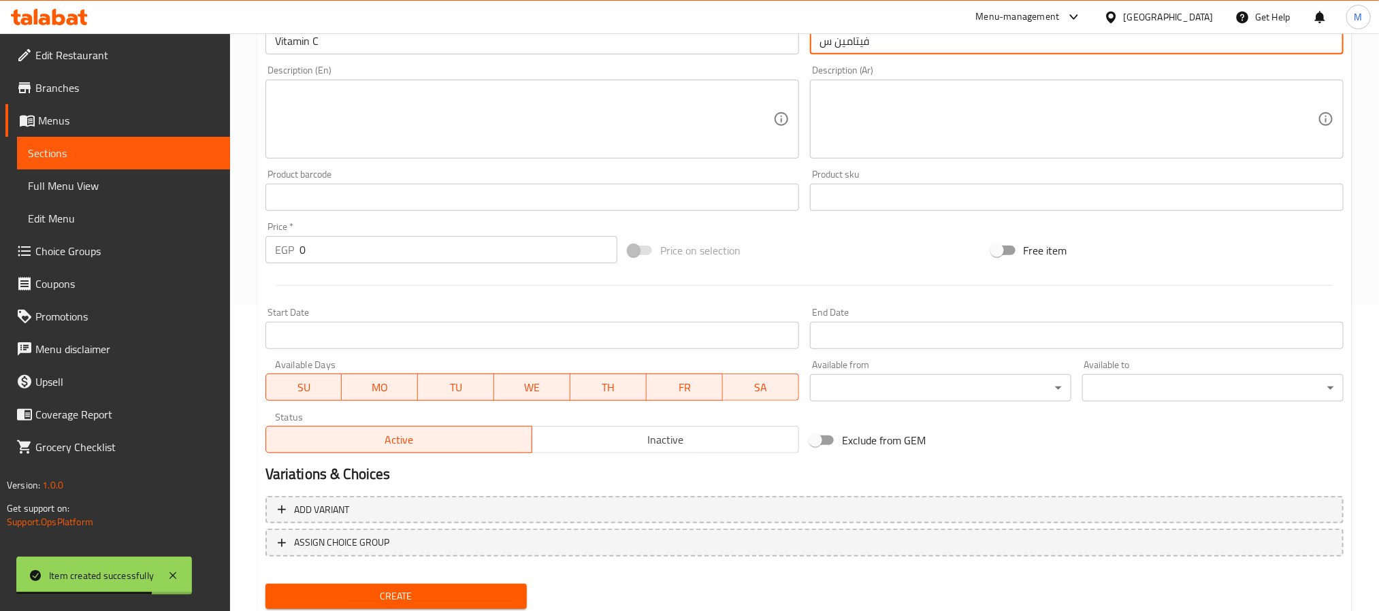
type input "فيتامين س"
drag, startPoint x: 336, startPoint y: 231, endPoint x: 319, endPoint y: 242, distance: 19.8
click at [319, 241] on div "Price   * EGP 0 Price *" at bounding box center [441, 243] width 352 height 42
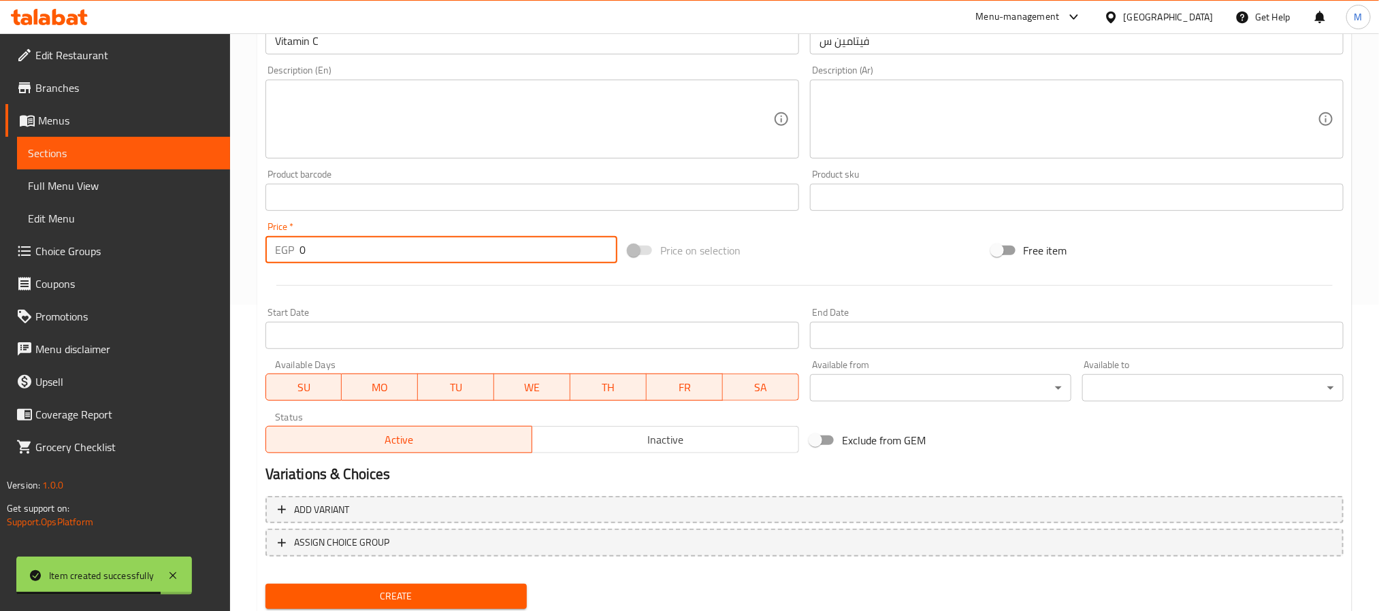
click at [319, 244] on input "0" at bounding box center [458, 249] width 318 height 27
drag, startPoint x: 331, startPoint y: 243, endPoint x: 258, endPoint y: 253, distance: 73.5
click at [258, 253] on div "Create new item Add item image Image Size: 1200 x 800 px / Image formats: jpg, …" at bounding box center [804, 222] width 1094 height 792
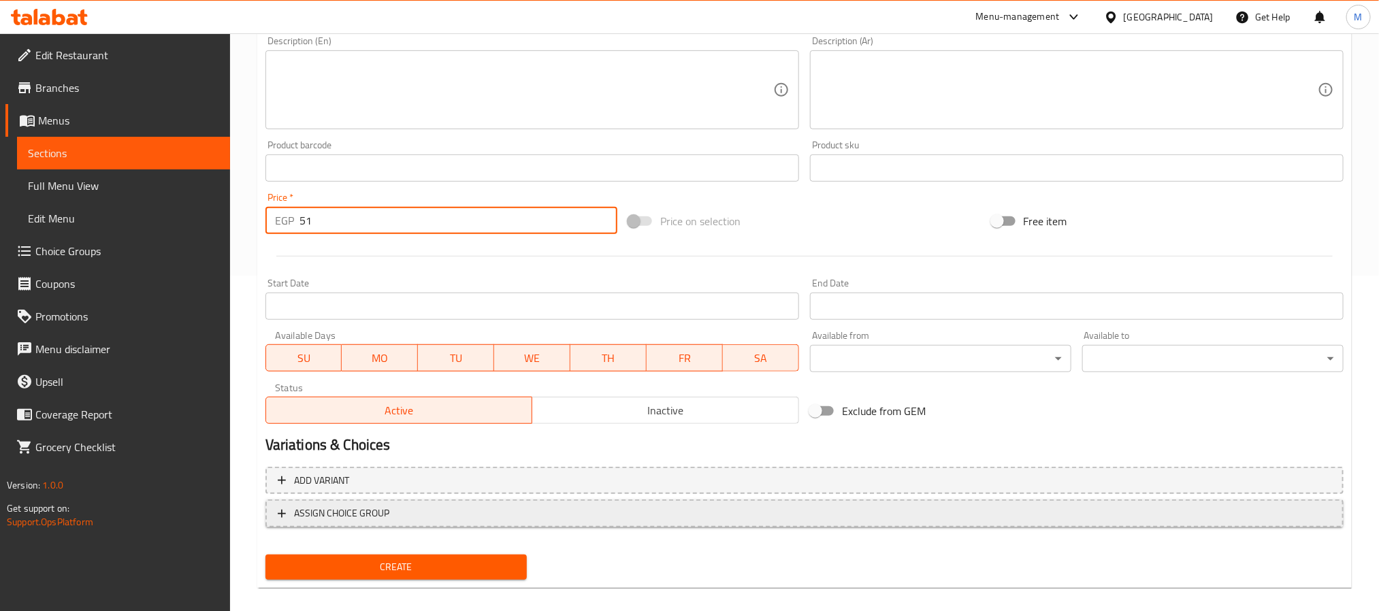
scroll to position [349, 0]
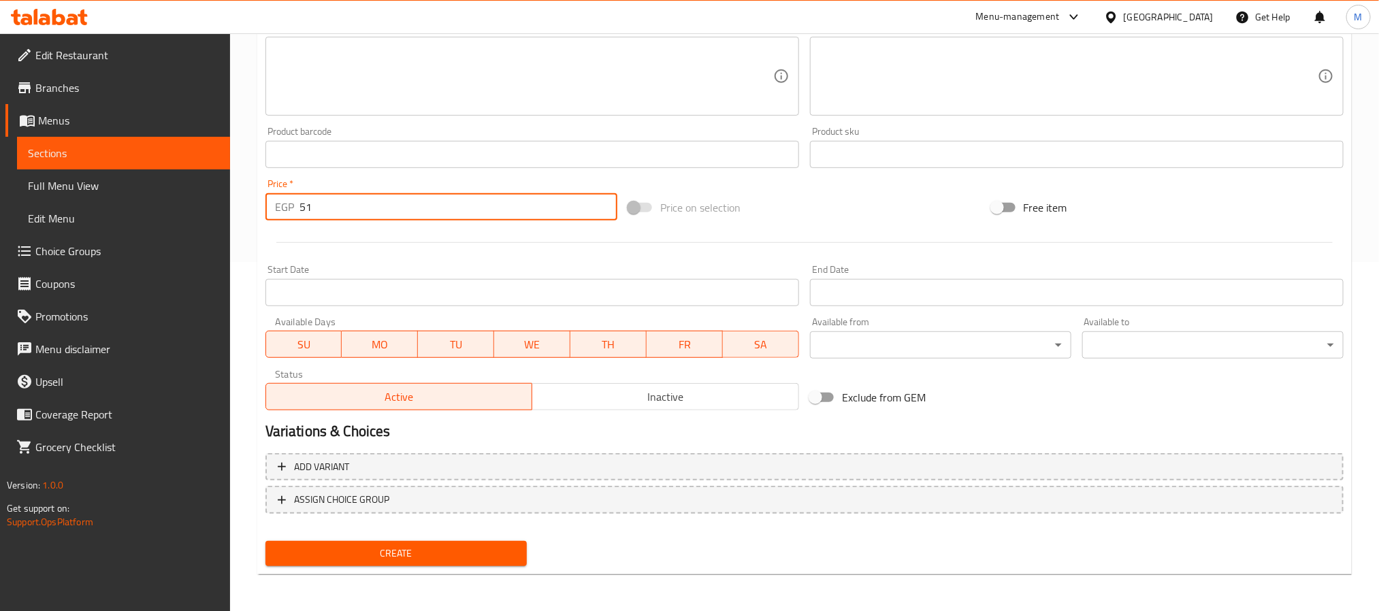
type input "51"
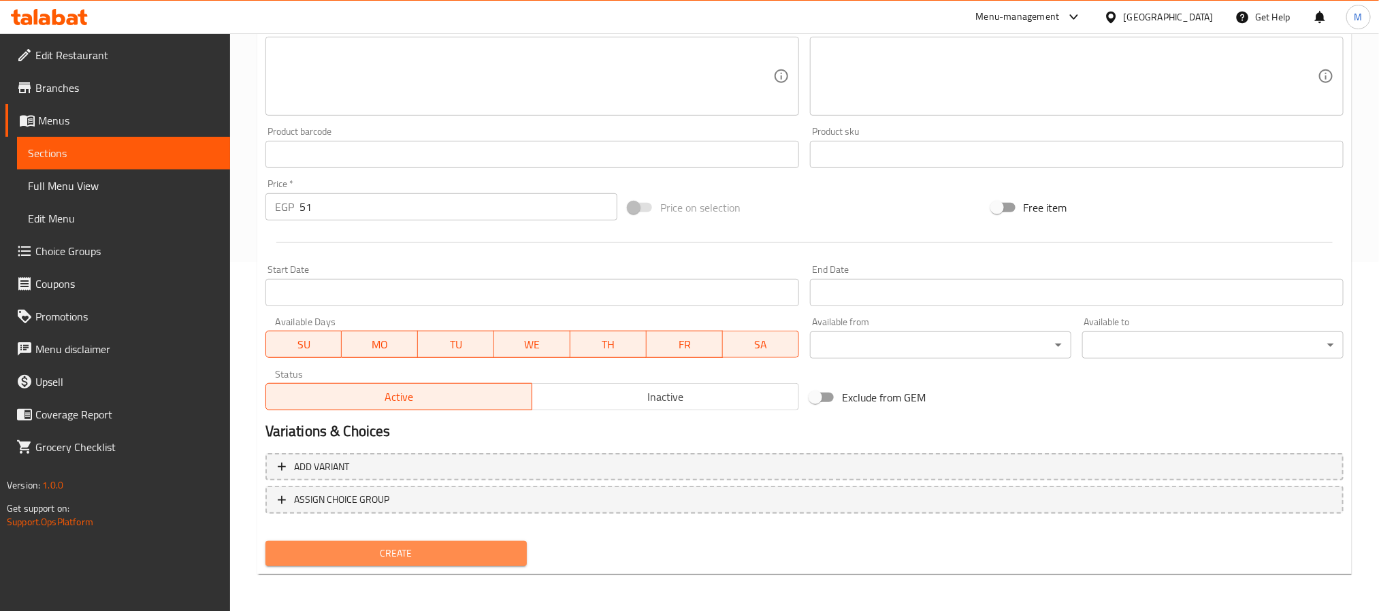
click at [370, 545] on span "Create" at bounding box center [396, 553] width 240 height 17
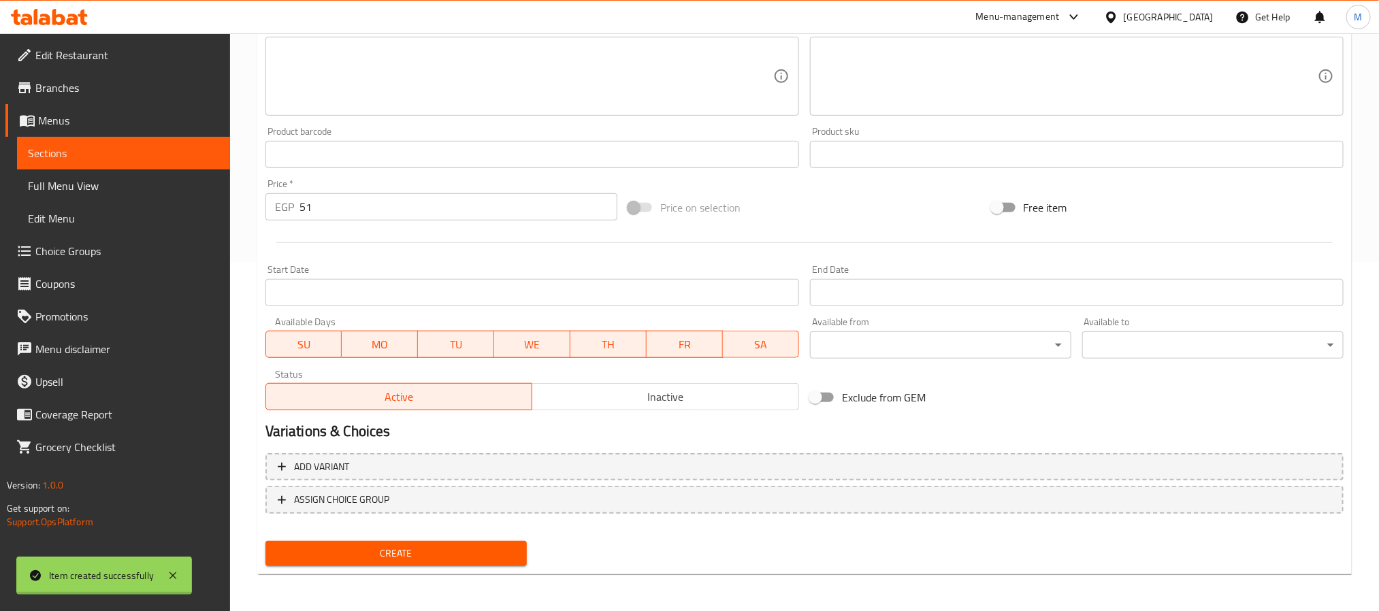
type input "0"
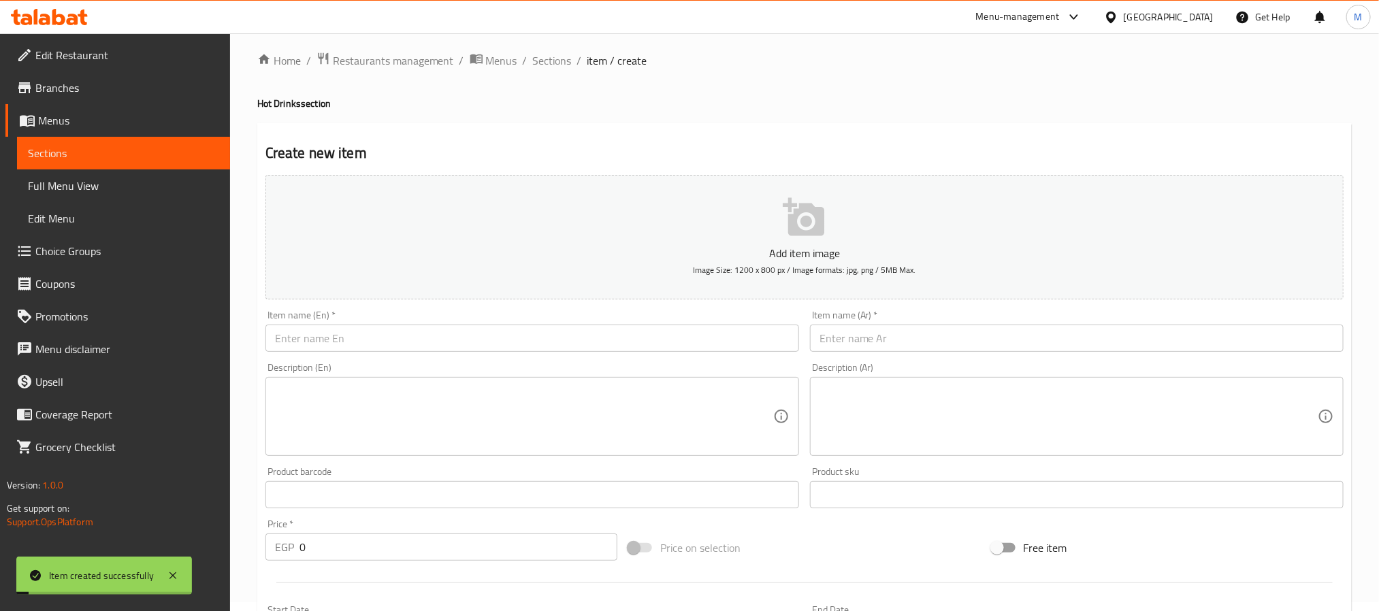
scroll to position [0, 0]
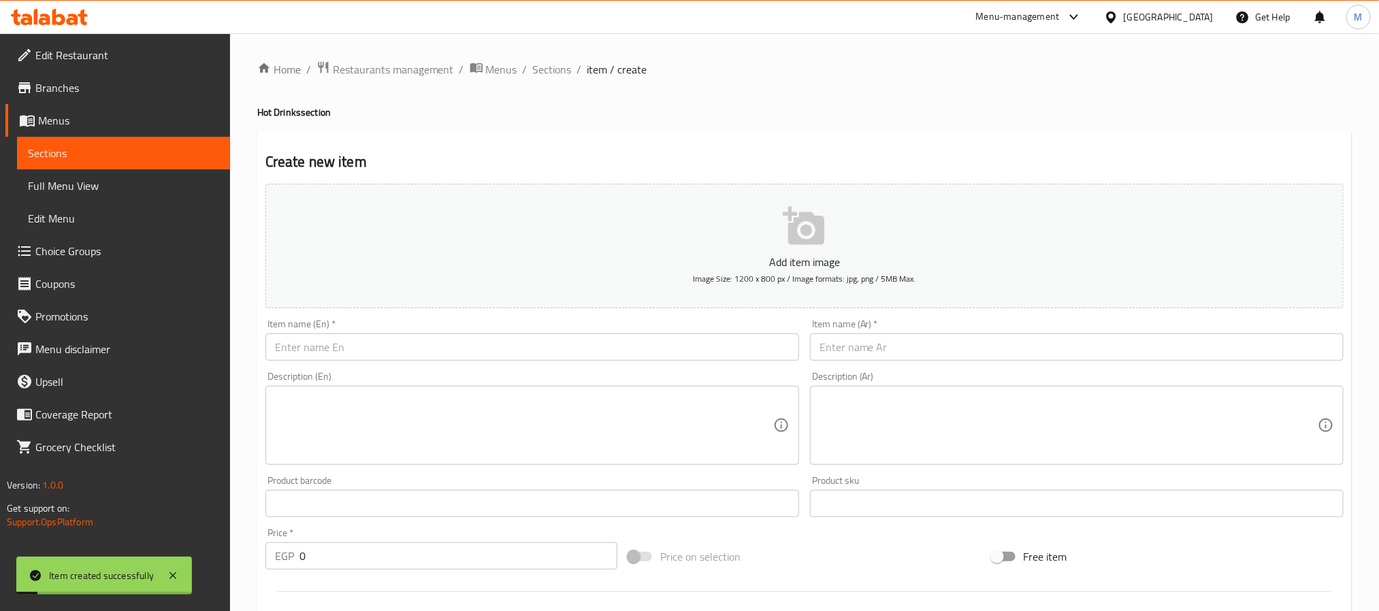
click at [380, 353] on input "text" at bounding box center [532, 347] width 534 height 27
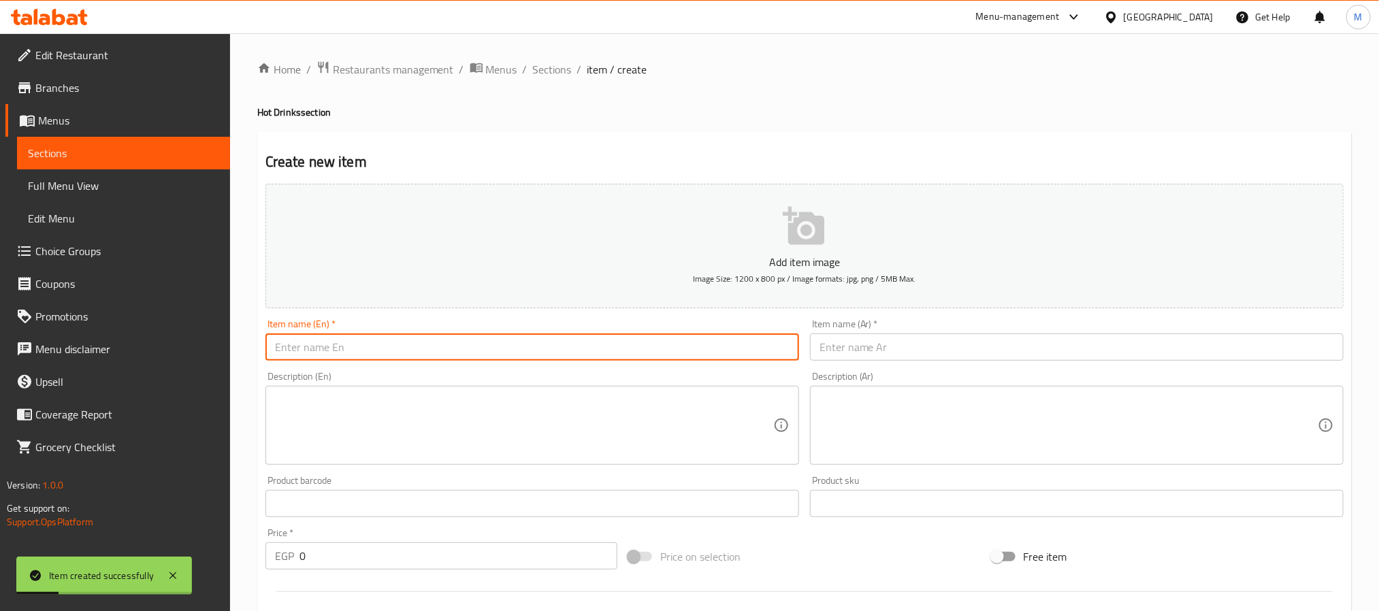
click at [380, 353] on input "text" at bounding box center [532, 347] width 534 height 27
type input "س"
type input "Sahlab"
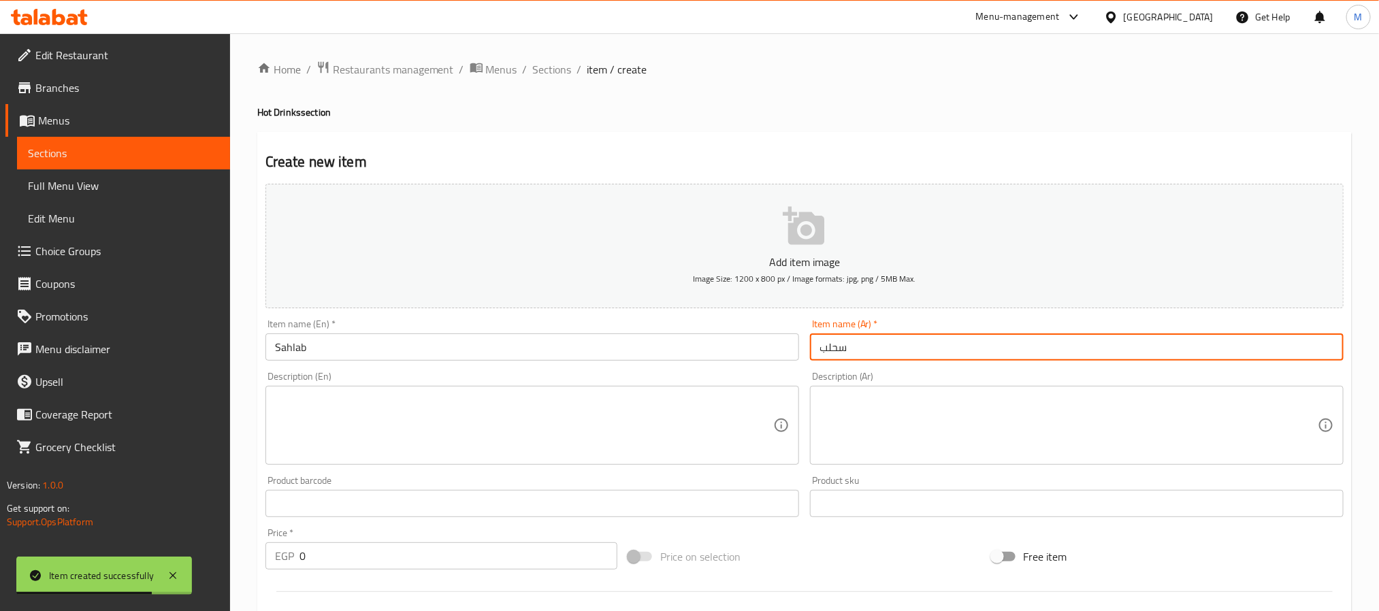
type input "سحلب"
drag, startPoint x: 287, startPoint y: 574, endPoint x: 8, endPoint y: 527, distance: 282.2
click at [8, 527] on div "Edit Restaurant Branches Menus Sections Full Menu View Edit Menu Choice Groups …" at bounding box center [689, 497] width 1379 height 928
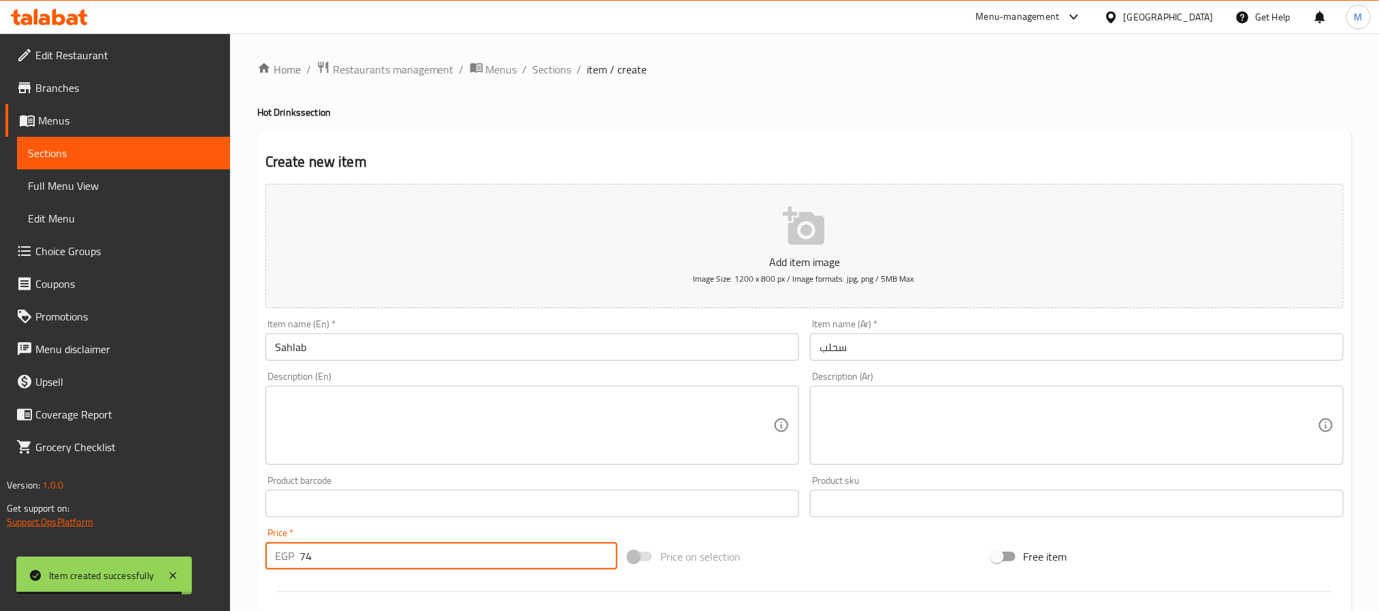
scroll to position [349, 0]
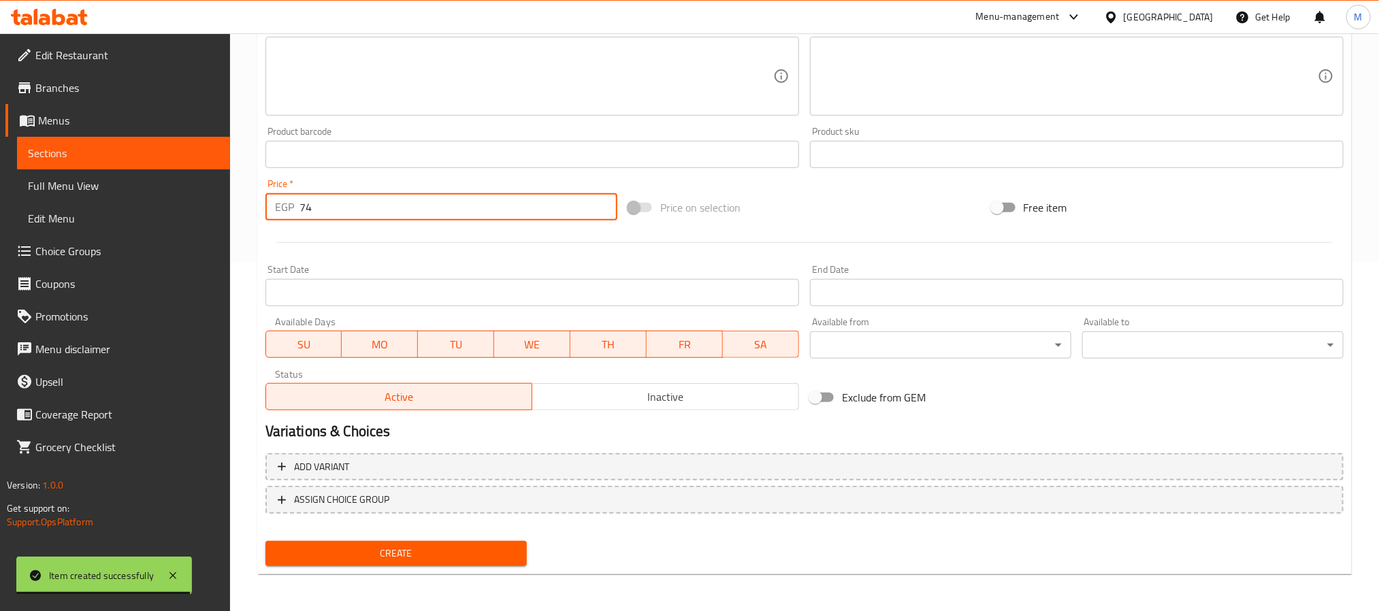
type input "74"
click at [391, 560] on span "Create" at bounding box center [396, 553] width 240 height 17
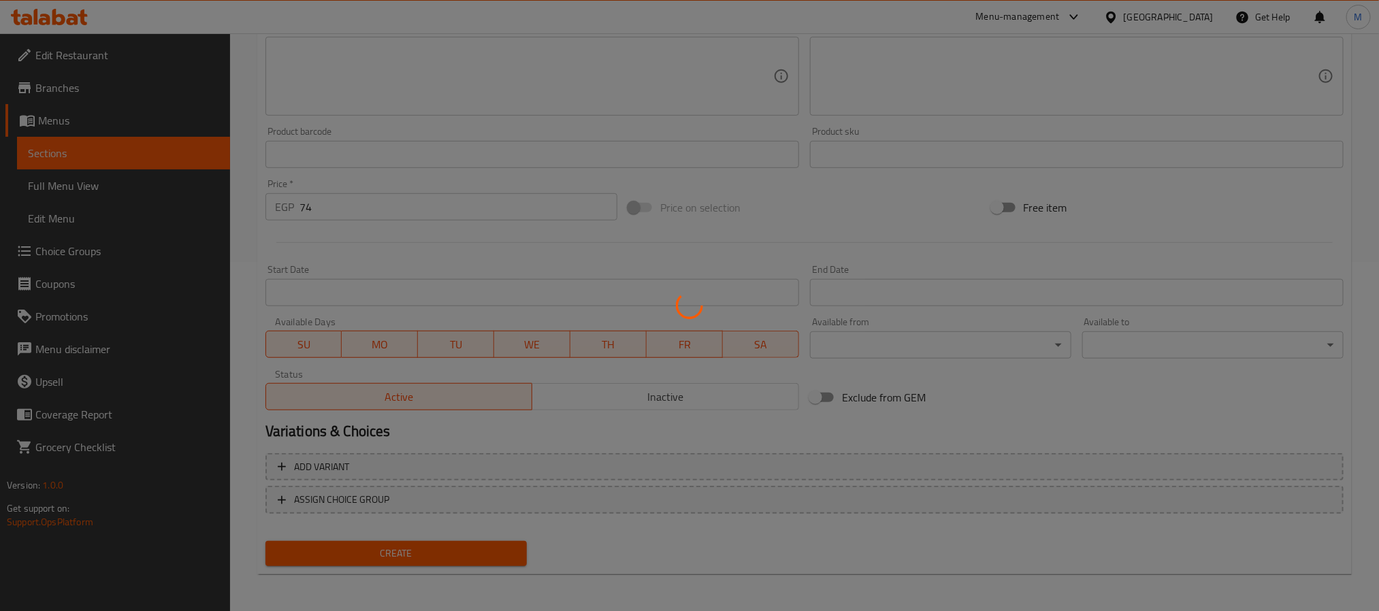
type input "0"
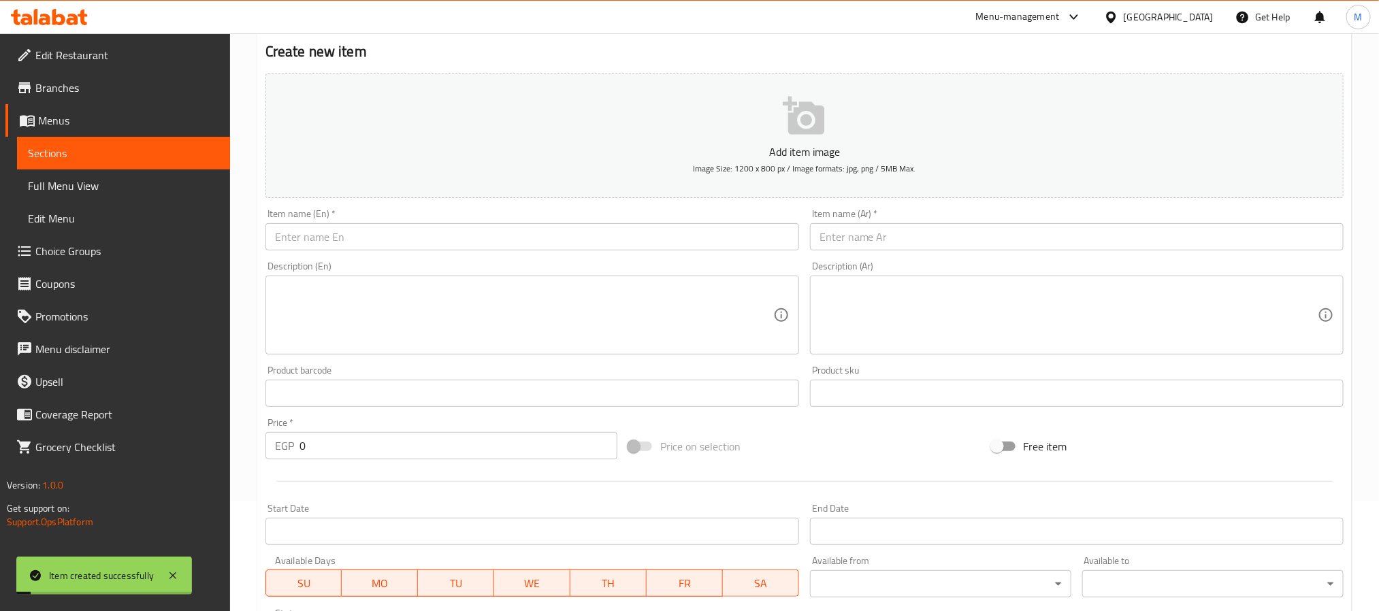
scroll to position [0, 0]
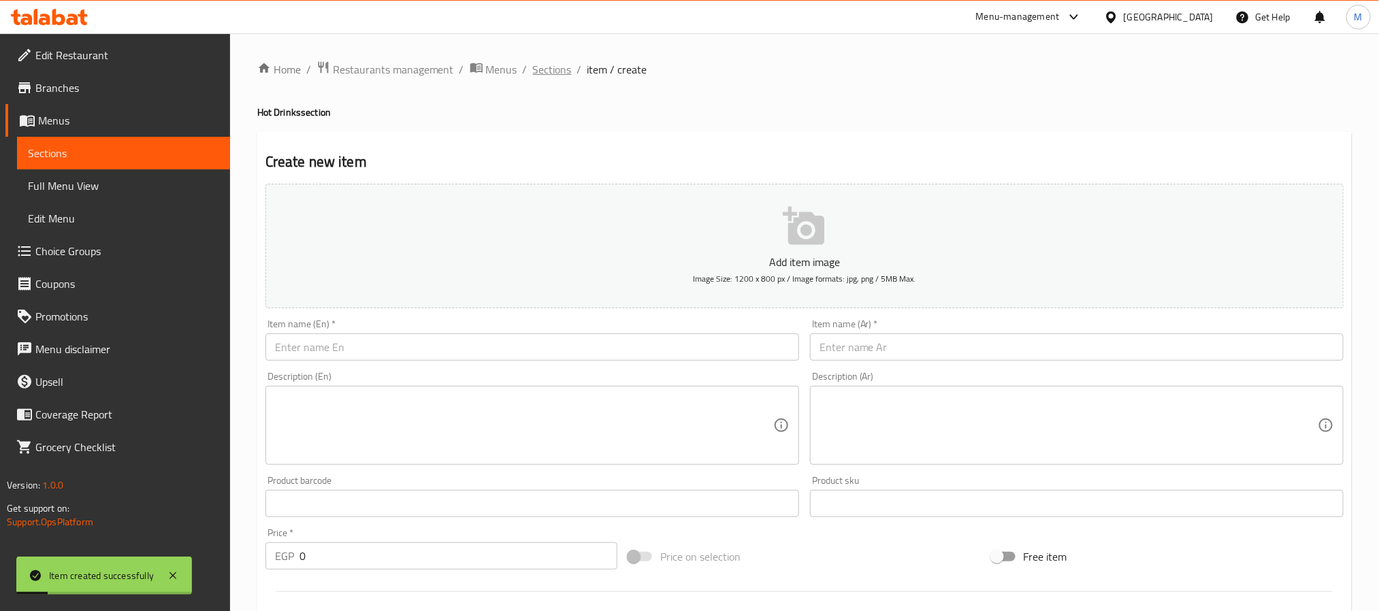
click at [549, 68] on span "Sections" at bounding box center [552, 69] width 39 height 16
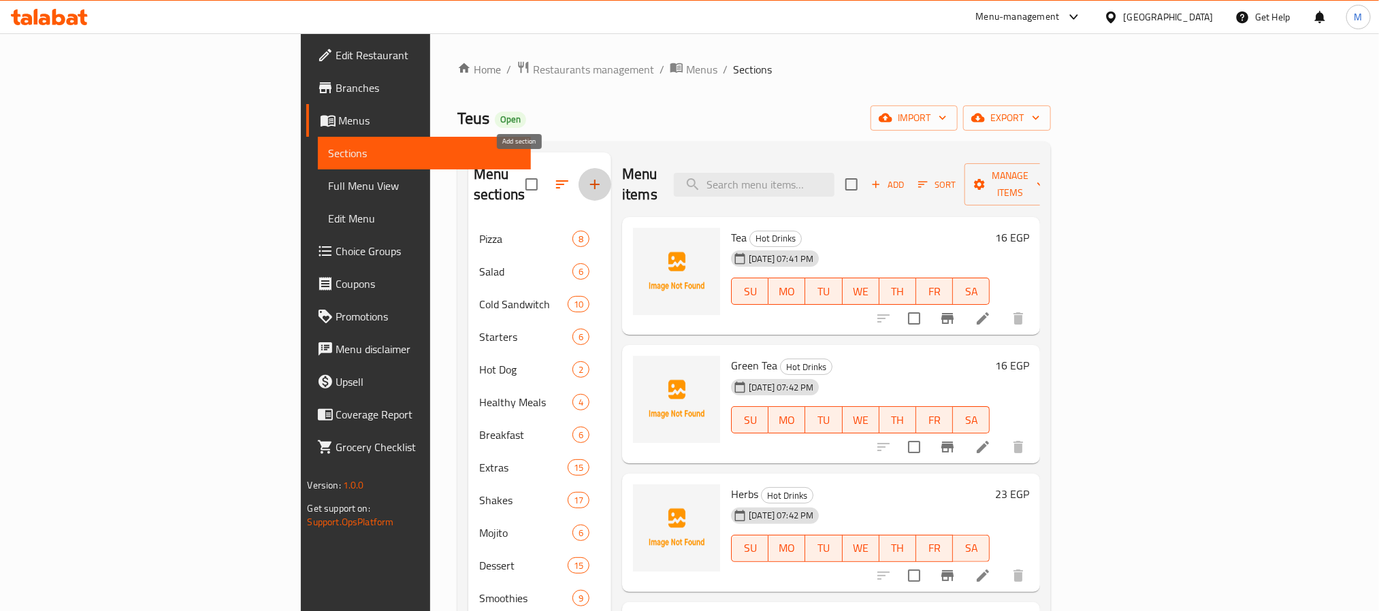
click at [579, 180] on button "button" at bounding box center [595, 184] width 33 height 33
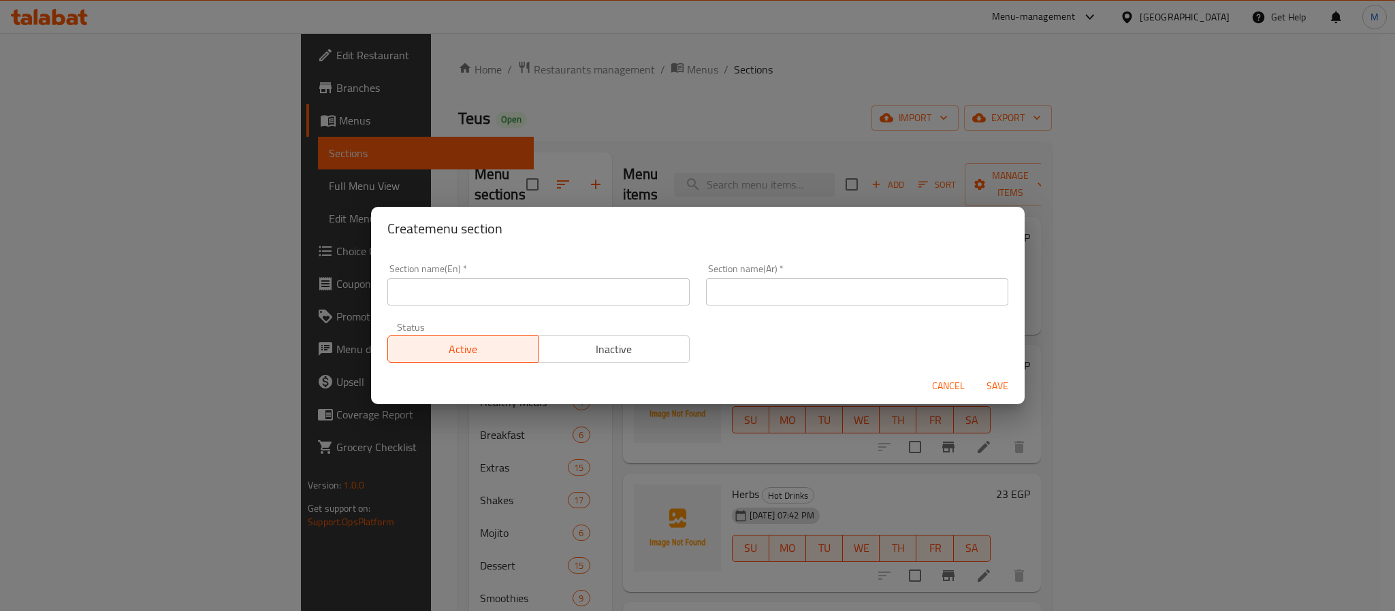
click at [530, 301] on input "text" at bounding box center [538, 291] width 302 height 27
type input "Coctails"
click at [530, 301] on input "Coctails" at bounding box center [538, 291] width 302 height 27
click at [800, 297] on input "كوكتيلات" at bounding box center [857, 291] width 302 height 27
paste input "ال"
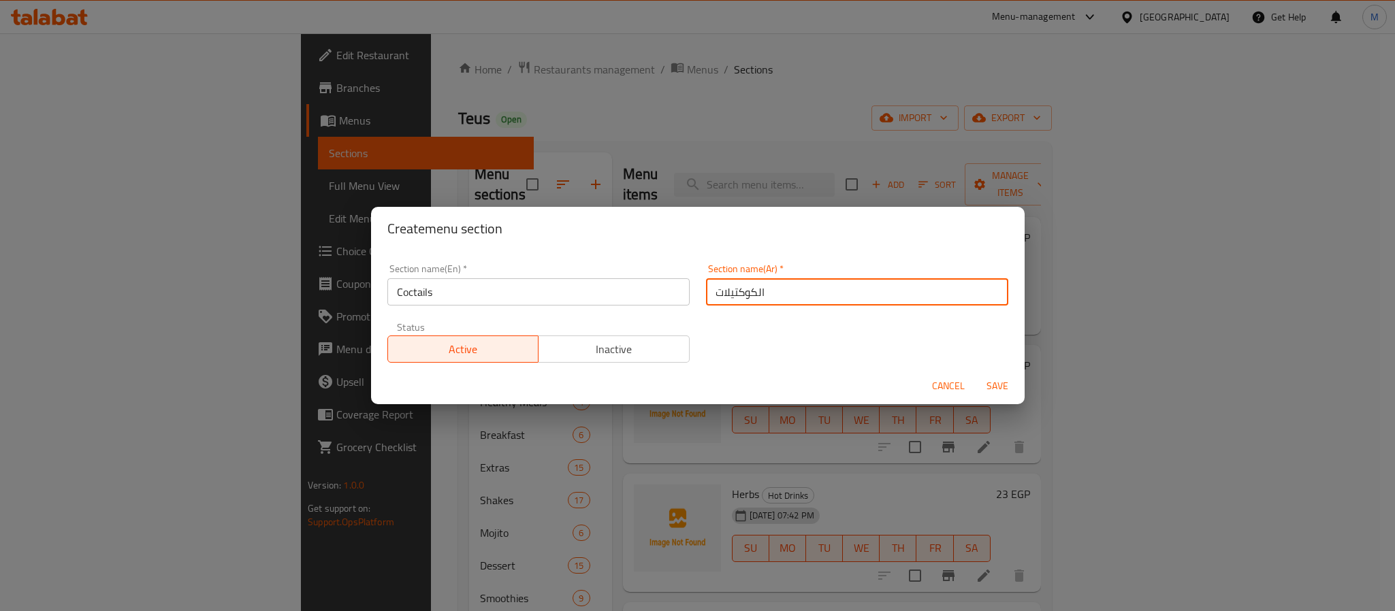
type input "الكوكتيلات"
click at [1005, 390] on span "Save" at bounding box center [997, 386] width 33 height 17
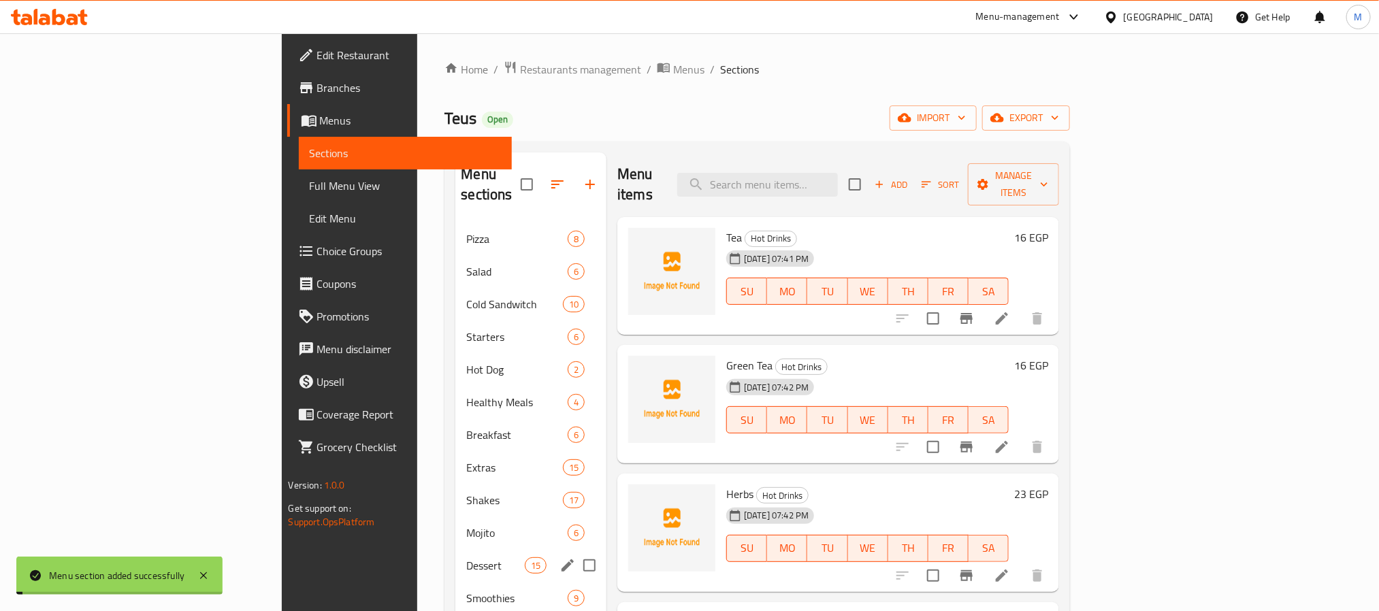
scroll to position [385, 0]
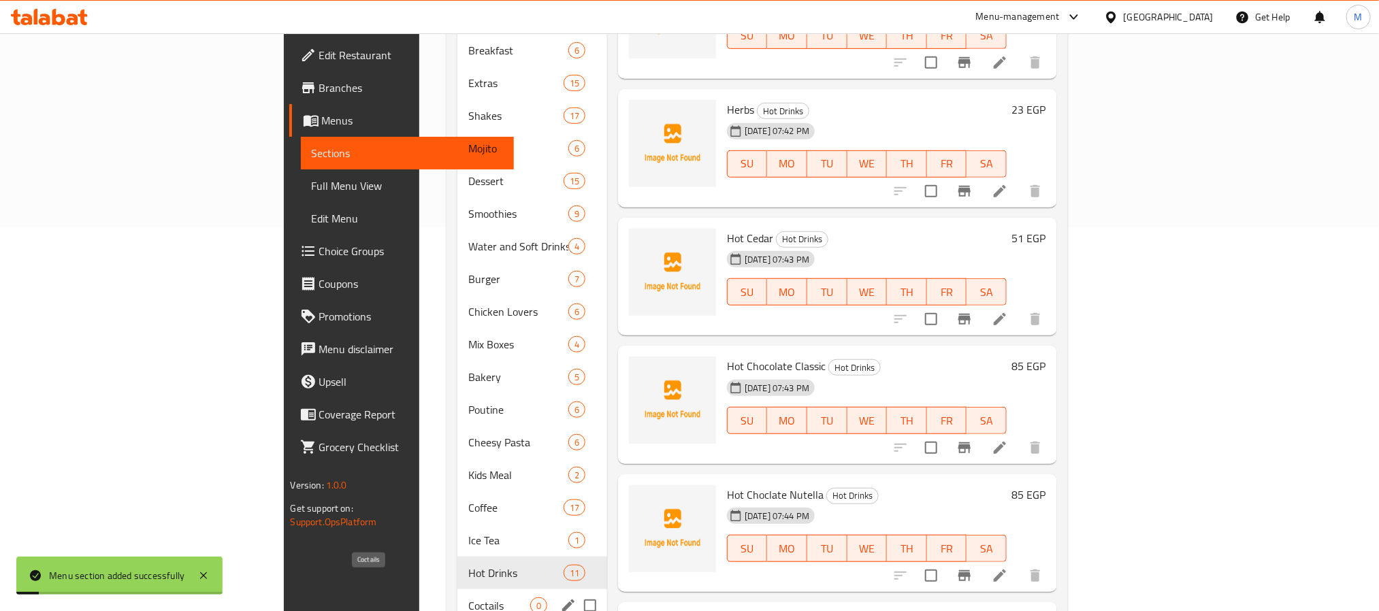
click at [468, 598] on span "Coctails" at bounding box center [499, 606] width 62 height 16
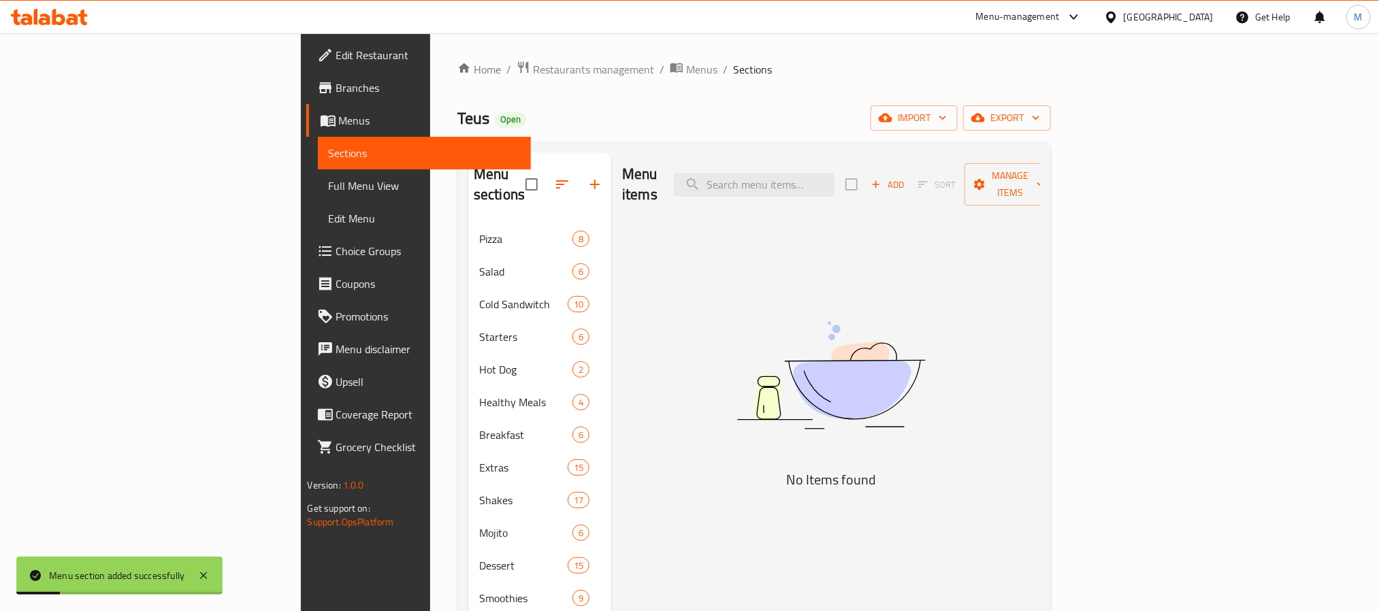
click at [1040, 192] on div "Menu items Add Sort Manage items" at bounding box center [831, 184] width 418 height 65
click at [906, 180] on span "Add" at bounding box center [887, 185] width 37 height 16
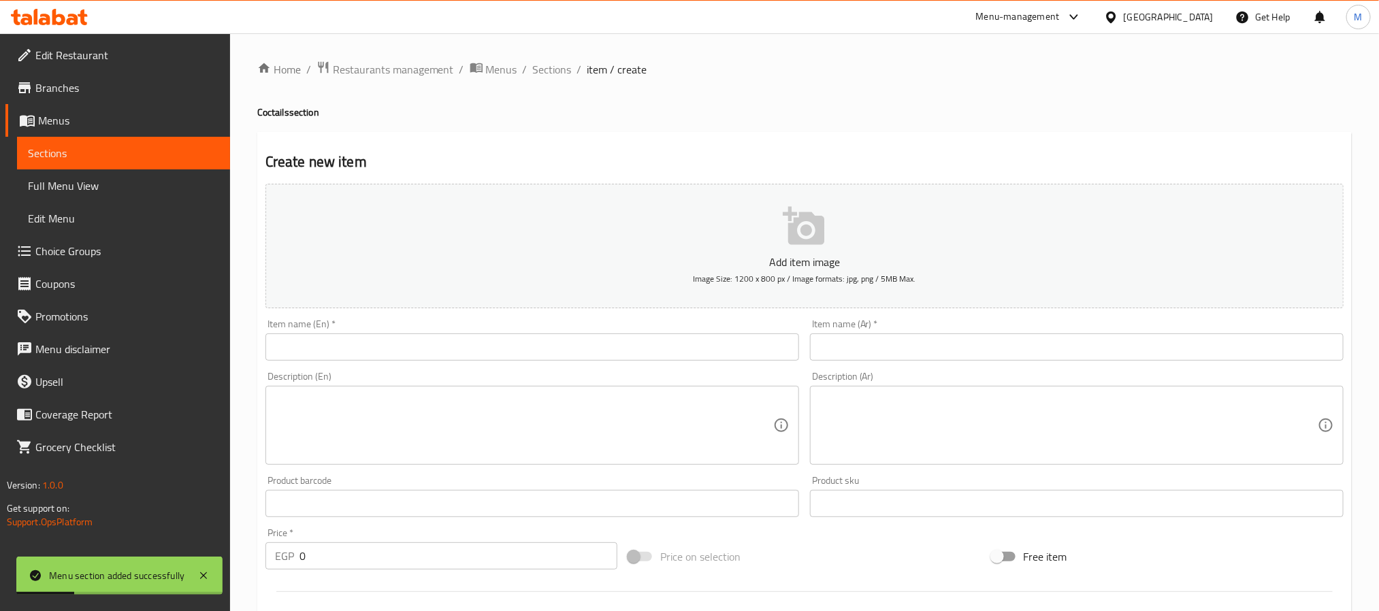
click at [611, 349] on input "text" at bounding box center [532, 347] width 534 height 27
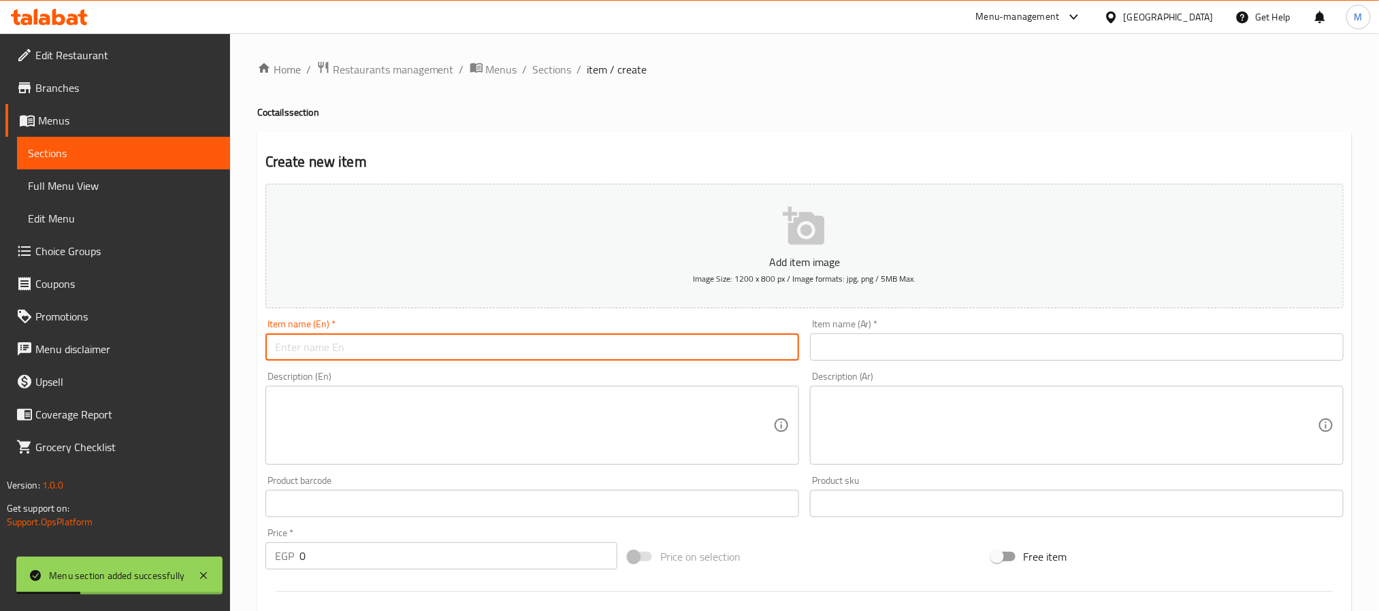
type input "ث"
type input "Pina Colada"
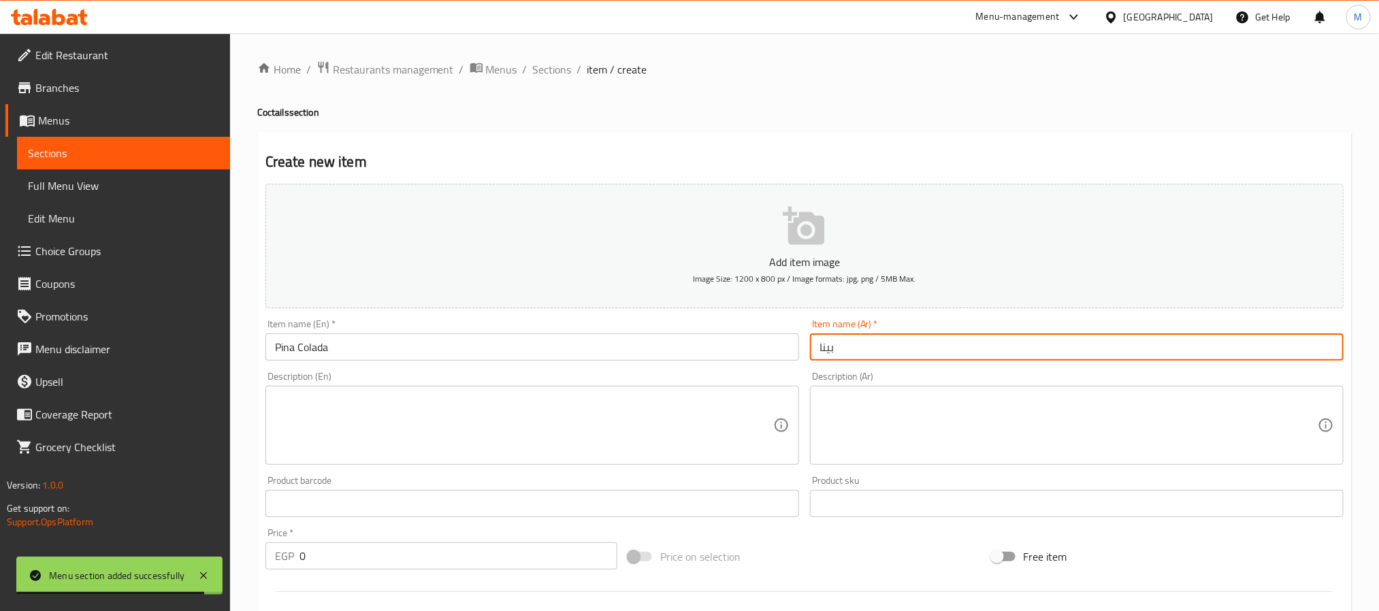
type input "[PERSON_NAME]"
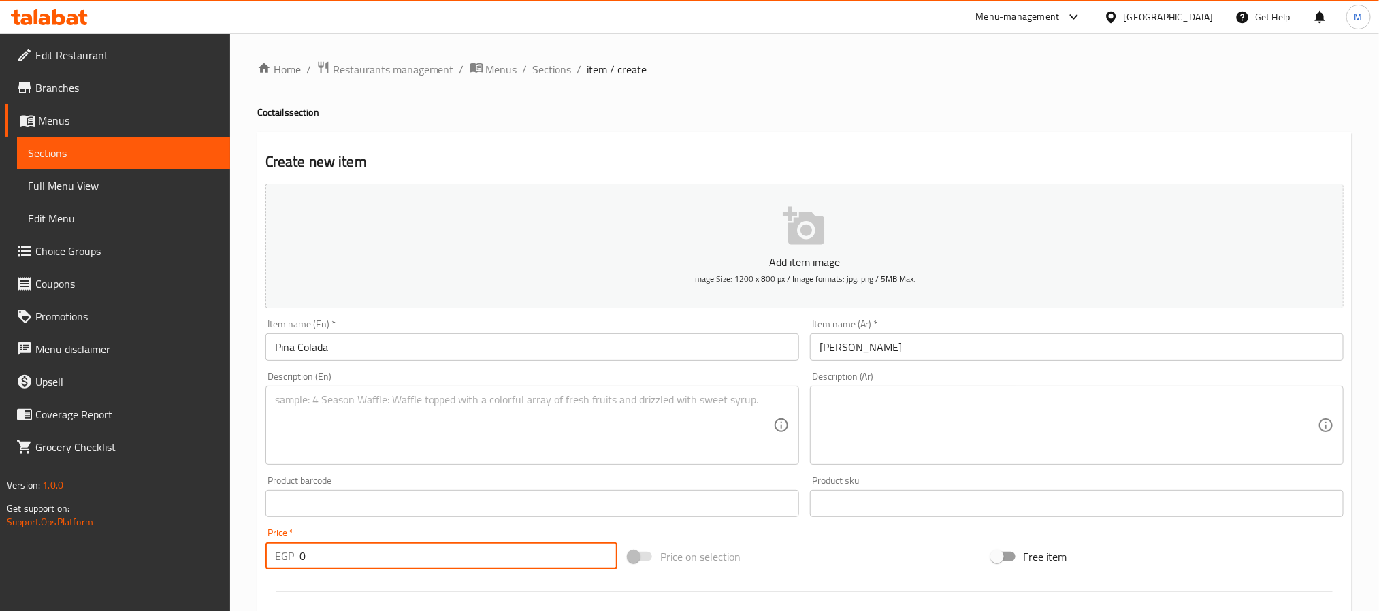
drag, startPoint x: 387, startPoint y: 551, endPoint x: 135, endPoint y: 537, distance: 251.6
click at [135, 537] on div "Edit Restaurant Branches Menus Sections Full Menu View Edit Menu Choice Groups …" at bounding box center [689, 497] width 1379 height 928
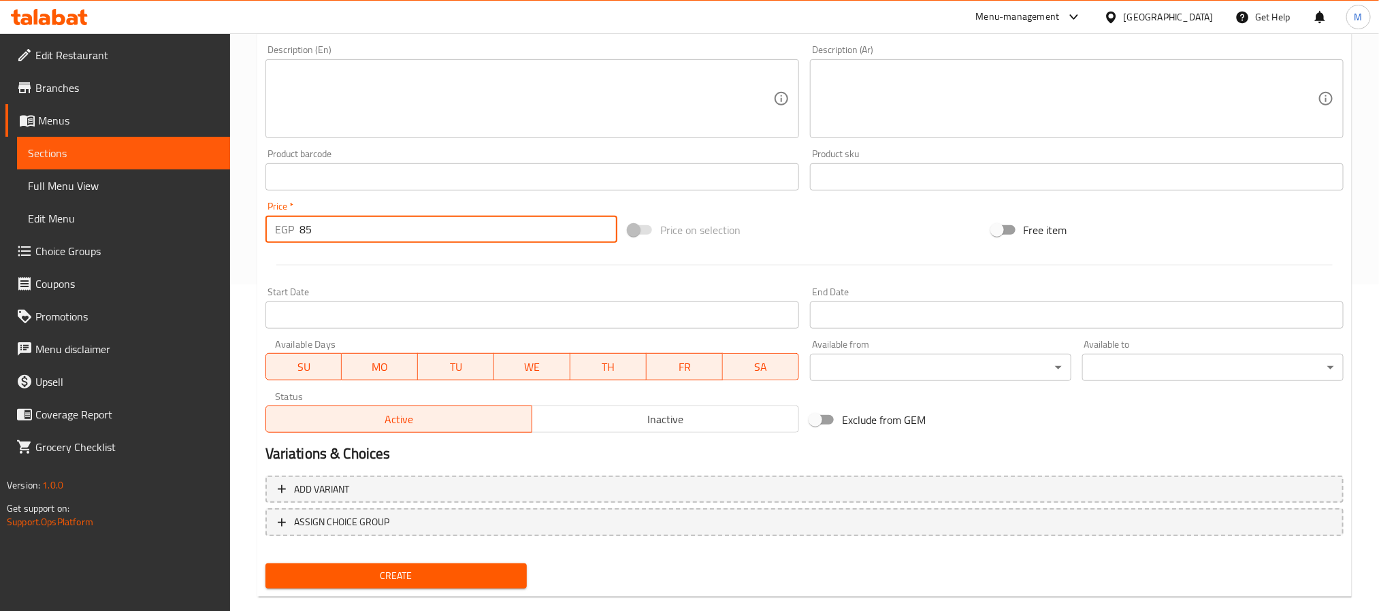
scroll to position [349, 0]
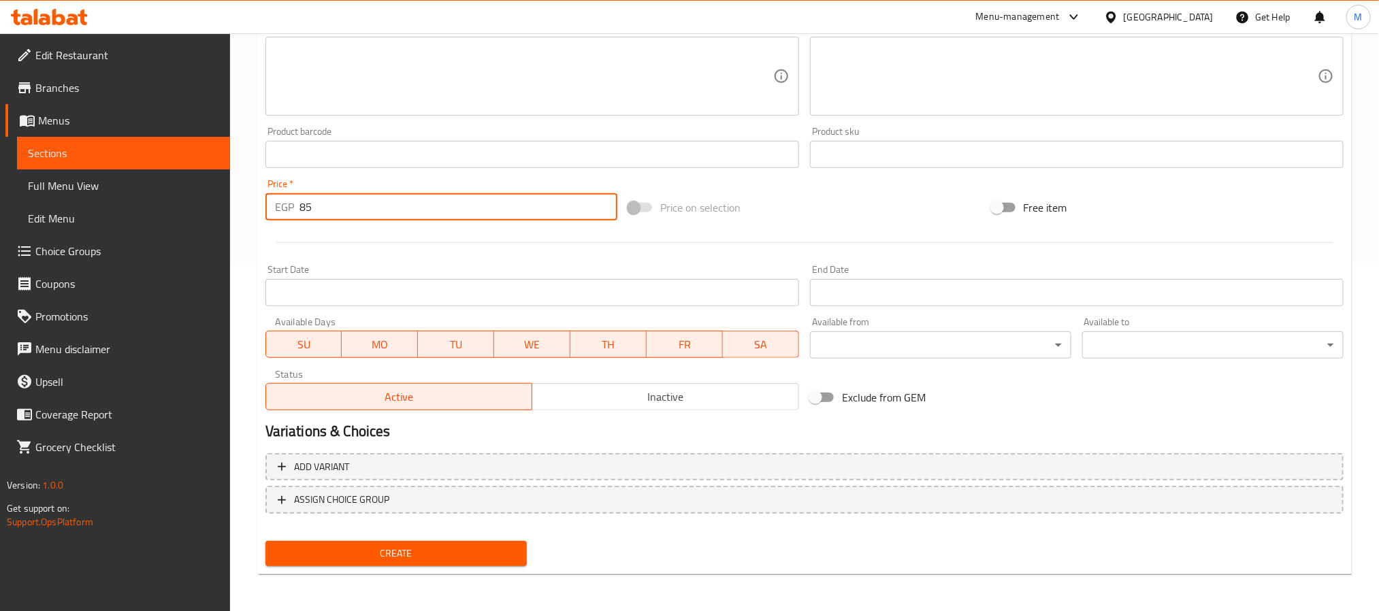
type input "85"
click at [391, 553] on span "Create" at bounding box center [396, 553] width 240 height 17
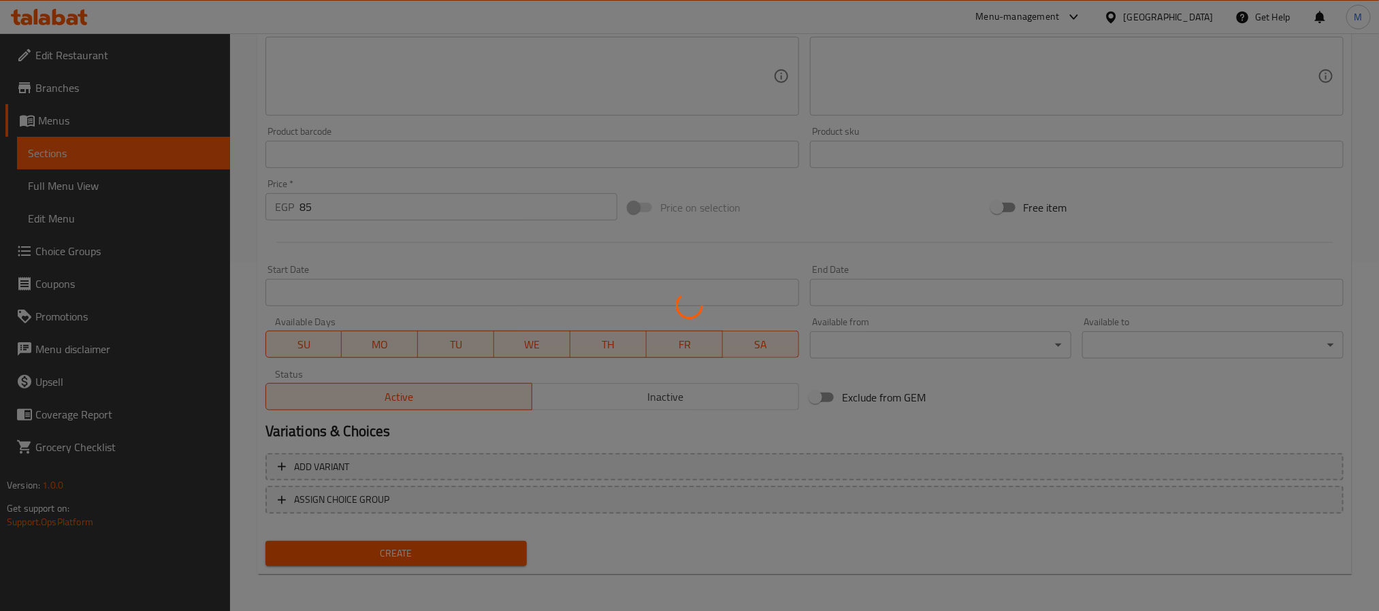
type input "0"
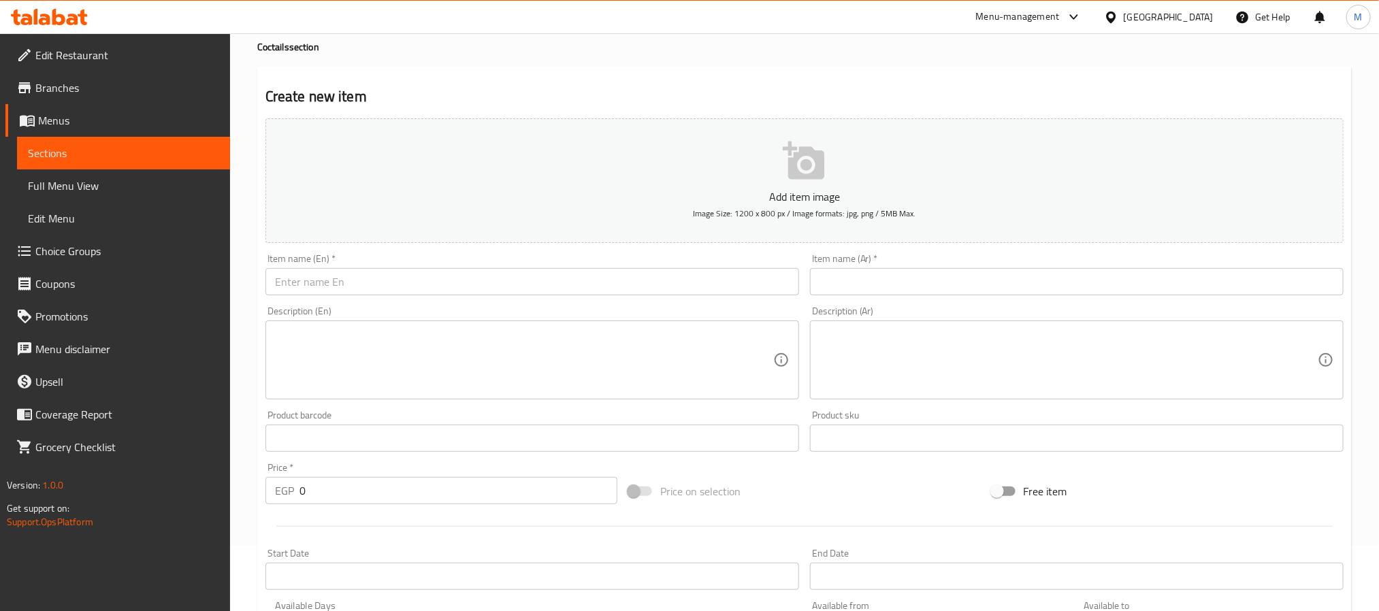
scroll to position [43, 0]
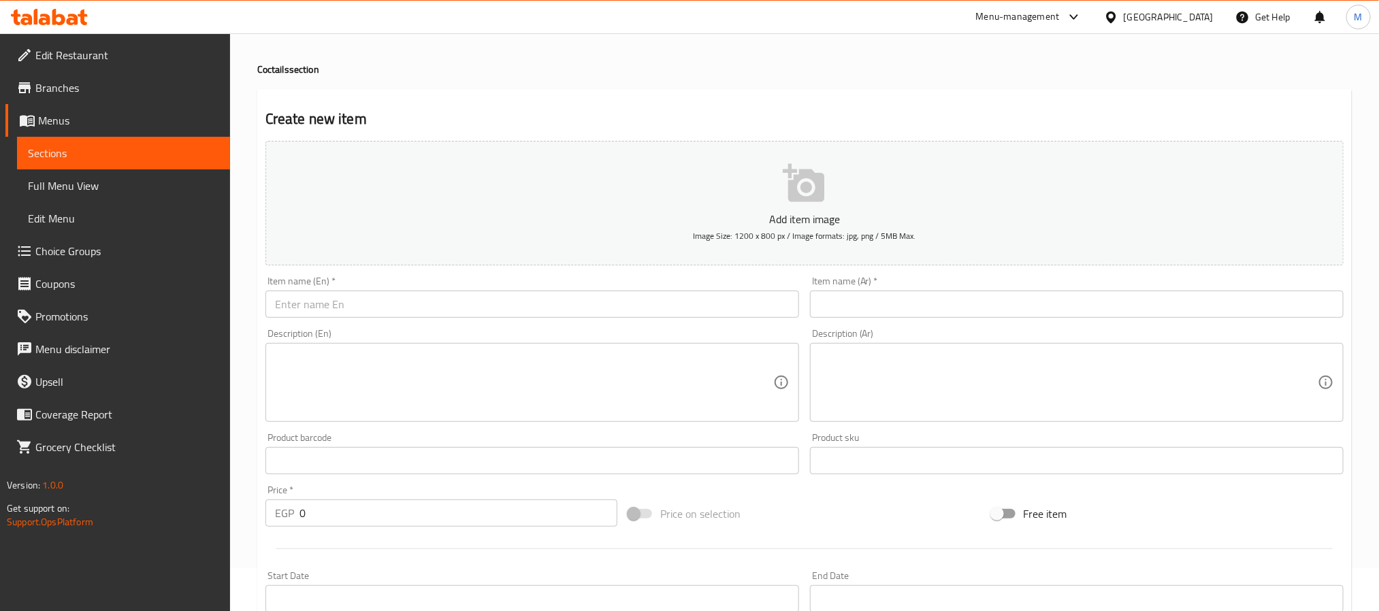
click at [449, 289] on div "Item name (En)   * Item name (En) *" at bounding box center [532, 297] width 534 height 42
click at [457, 303] on input "text" at bounding box center [532, 304] width 534 height 27
type input "ث"
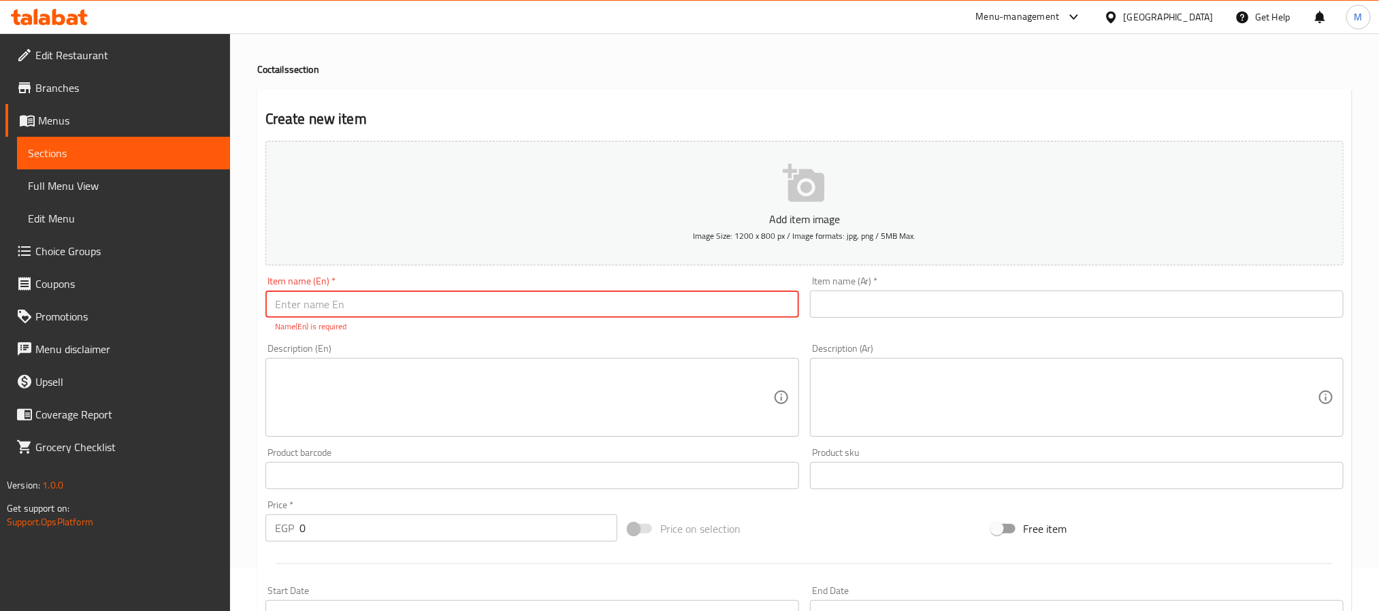
type input "m"
type input "Mermaid"
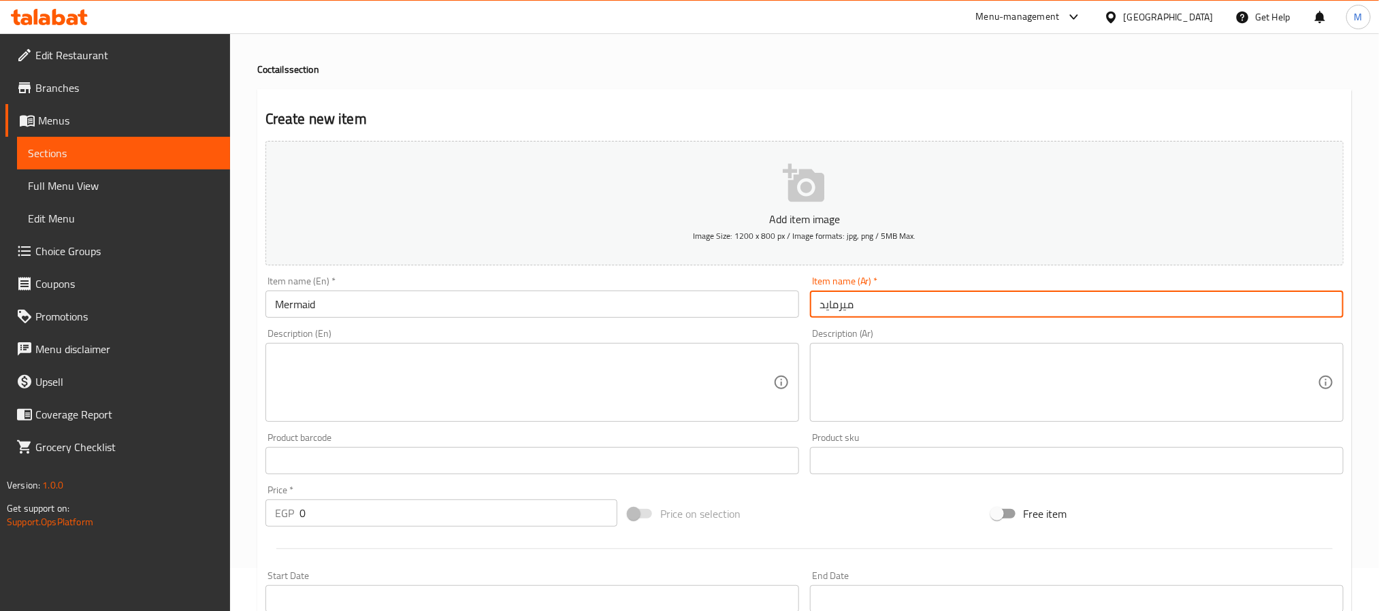
type input "ميرمايد"
click at [457, 303] on input "Mermaid" at bounding box center [532, 304] width 534 height 27
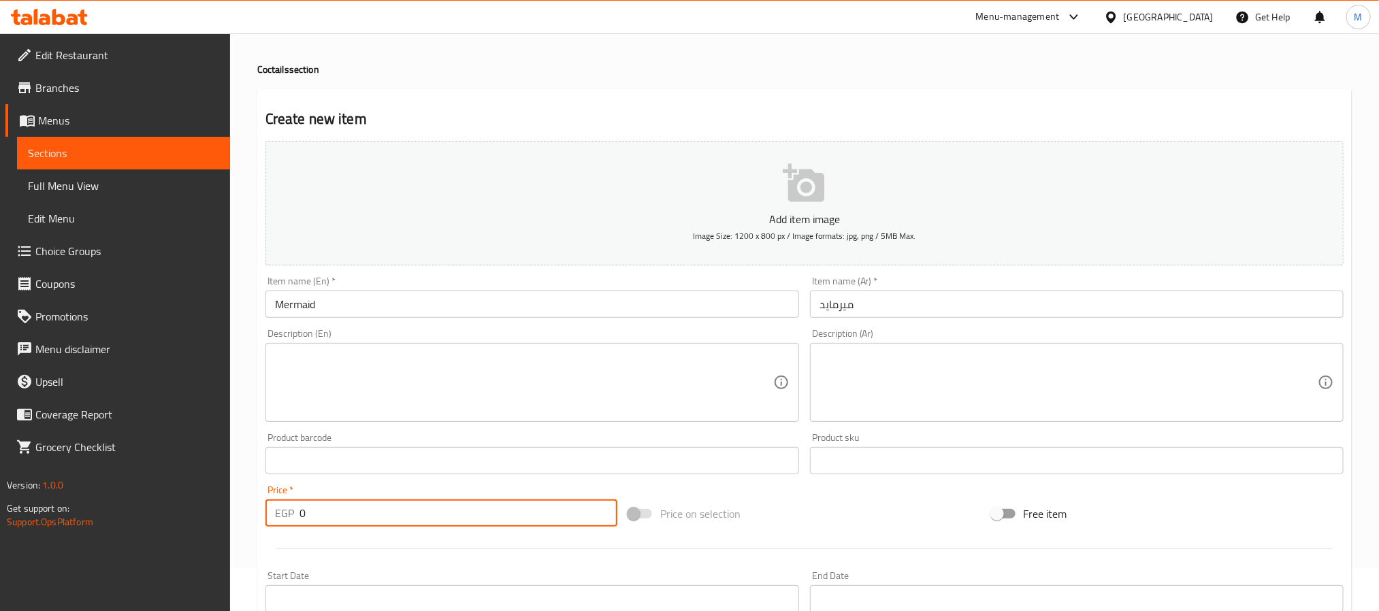
drag, startPoint x: 363, startPoint y: 519, endPoint x: 135, endPoint y: 515, distance: 228.1
click at [135, 515] on div "Edit Restaurant Branches Menus Sections Full Menu View Edit Menu Choice Groups …" at bounding box center [689, 454] width 1379 height 928
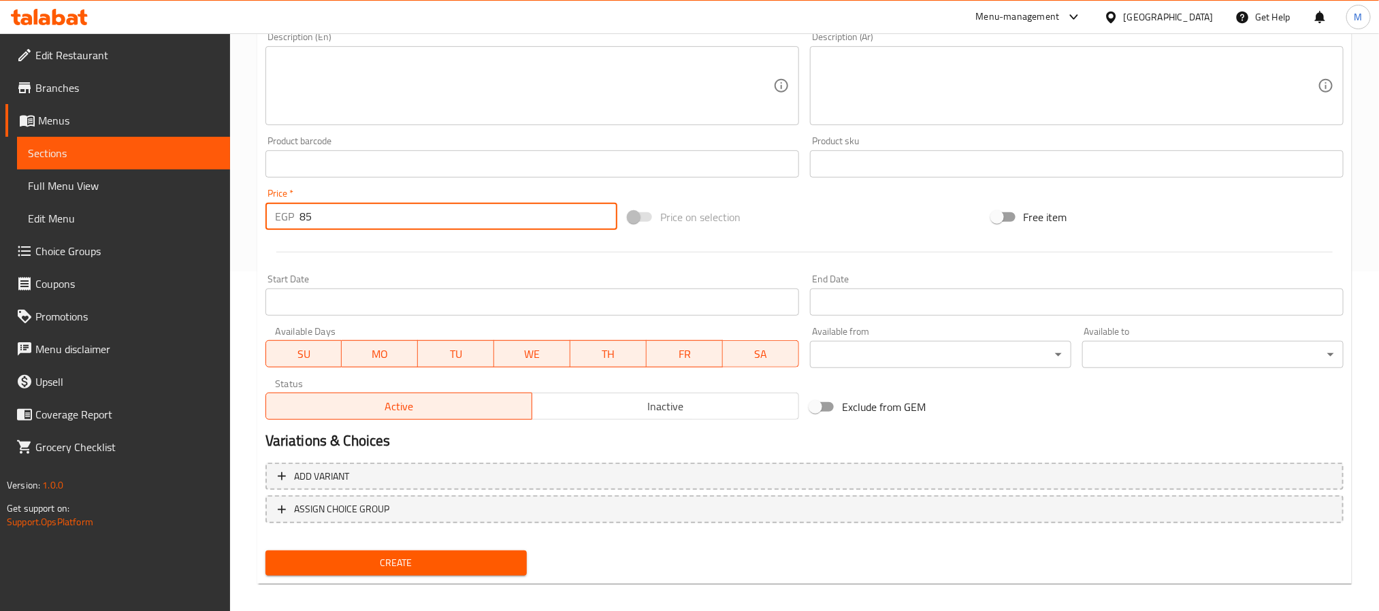
scroll to position [349, 0]
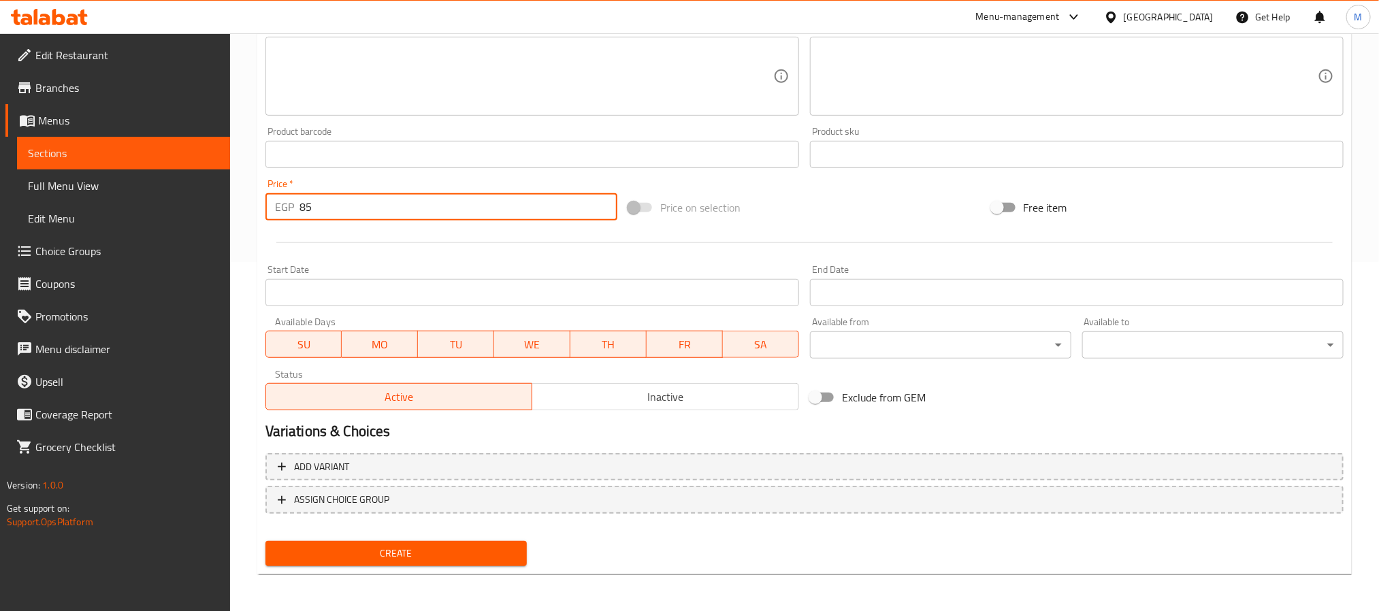
type input "85"
click at [393, 549] on span "Create" at bounding box center [396, 553] width 240 height 17
drag, startPoint x: 333, startPoint y: 206, endPoint x: 159, endPoint y: 194, distance: 174.0
click at [159, 194] on div "Edit Restaurant Branches Menus Sections Full Menu View Edit Menu Choice Groups …" at bounding box center [689, 148] width 1379 height 928
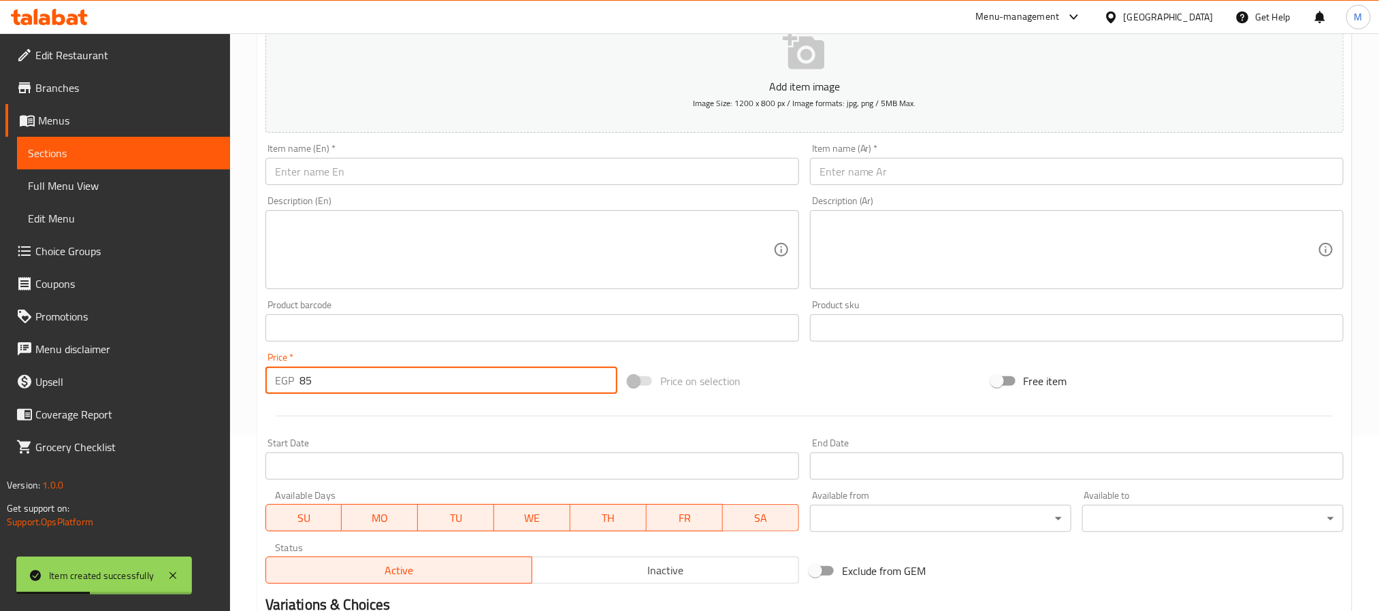
scroll to position [0, 0]
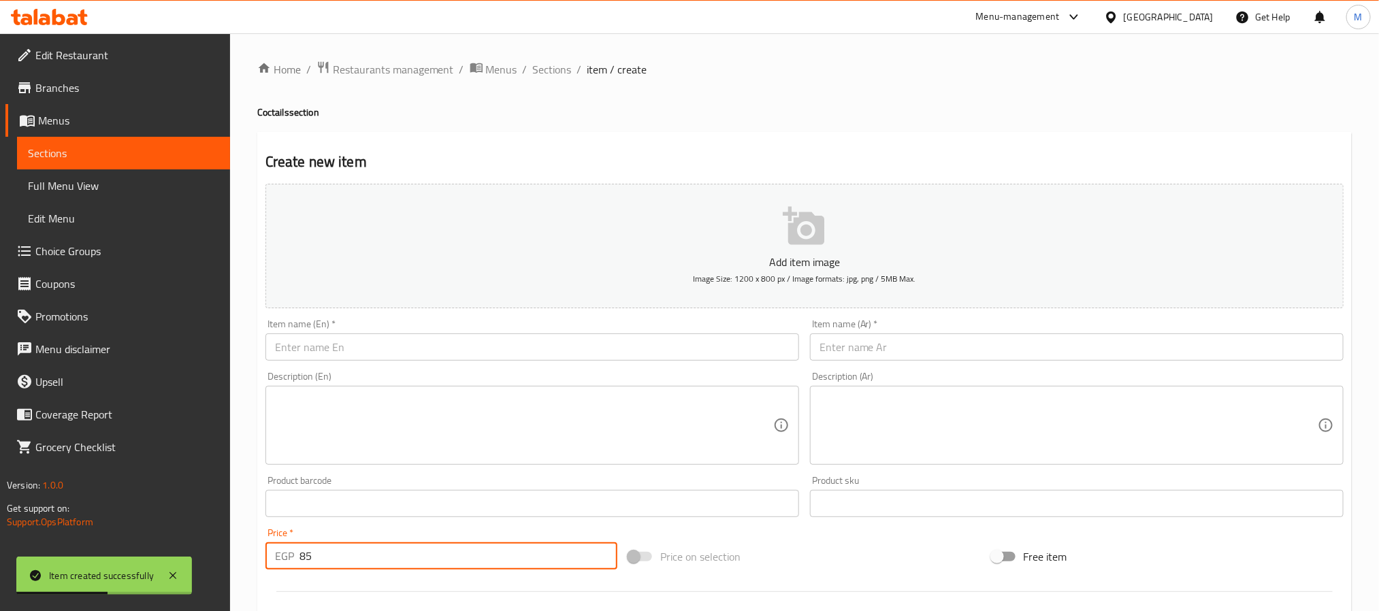
type input "85"
click at [343, 339] on input "text" at bounding box center [532, 347] width 534 height 27
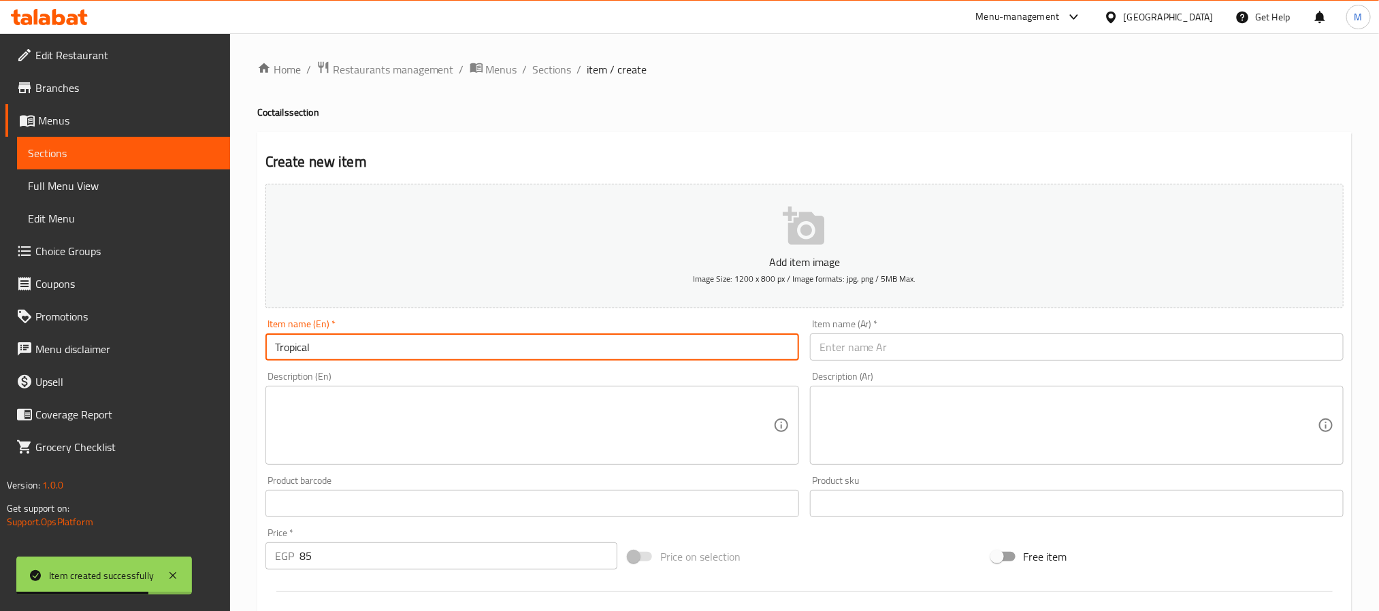
type input "Tropical"
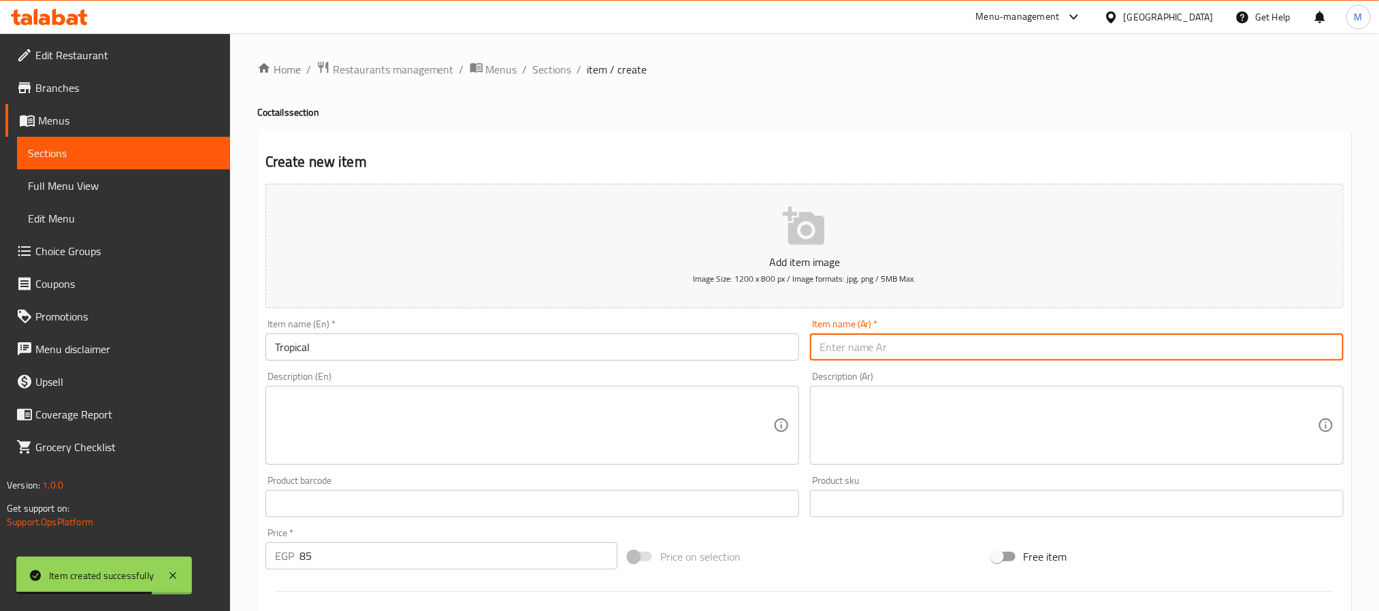
type input "ب"
click at [343, 339] on input "Tropical" at bounding box center [532, 347] width 534 height 27
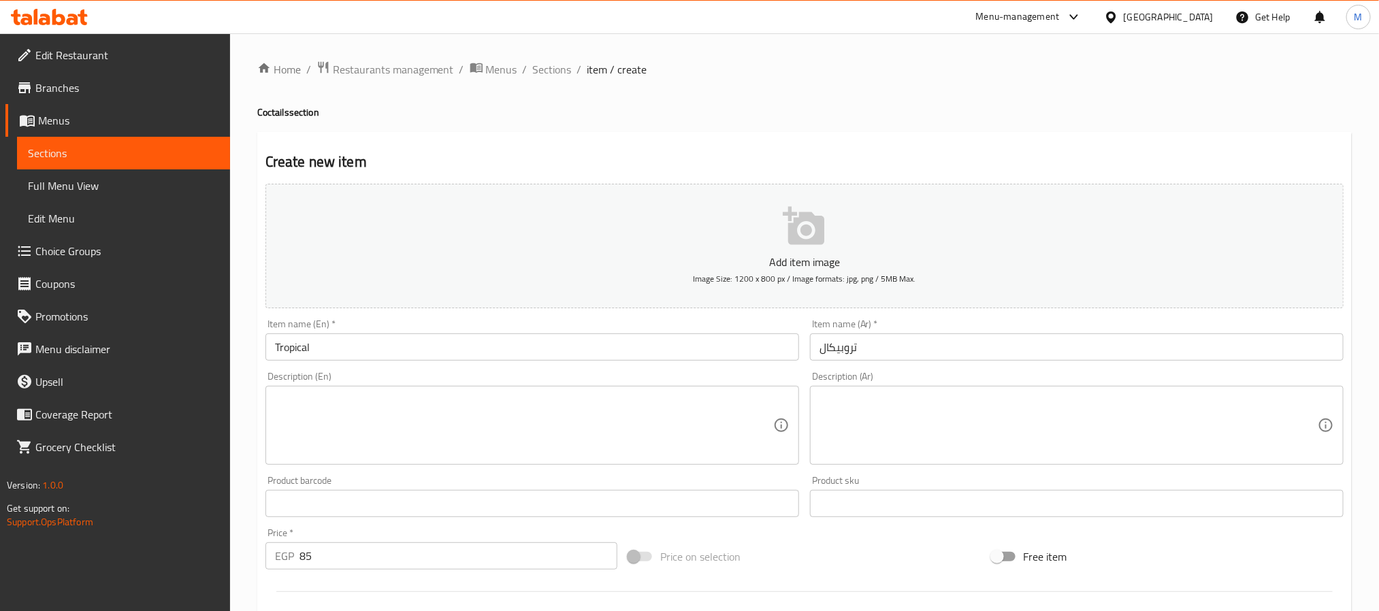
click at [881, 349] on input "تروبيكال" at bounding box center [1077, 347] width 534 height 27
paste input "text"
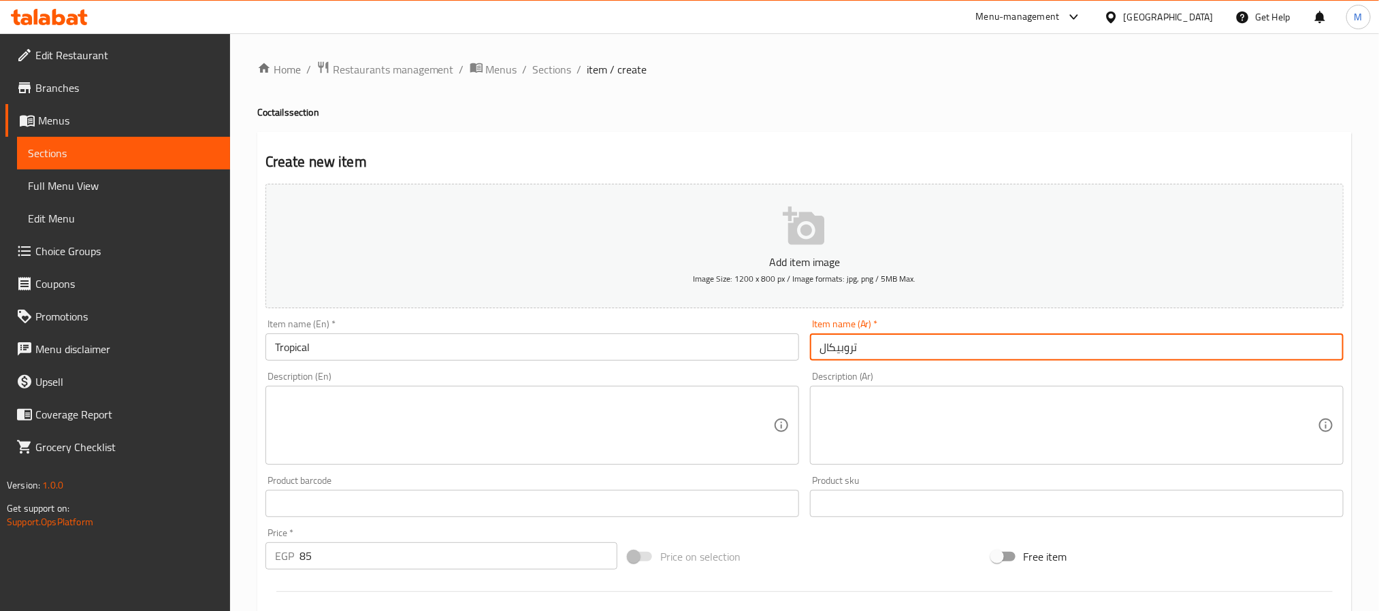
type input "تروبيكال"
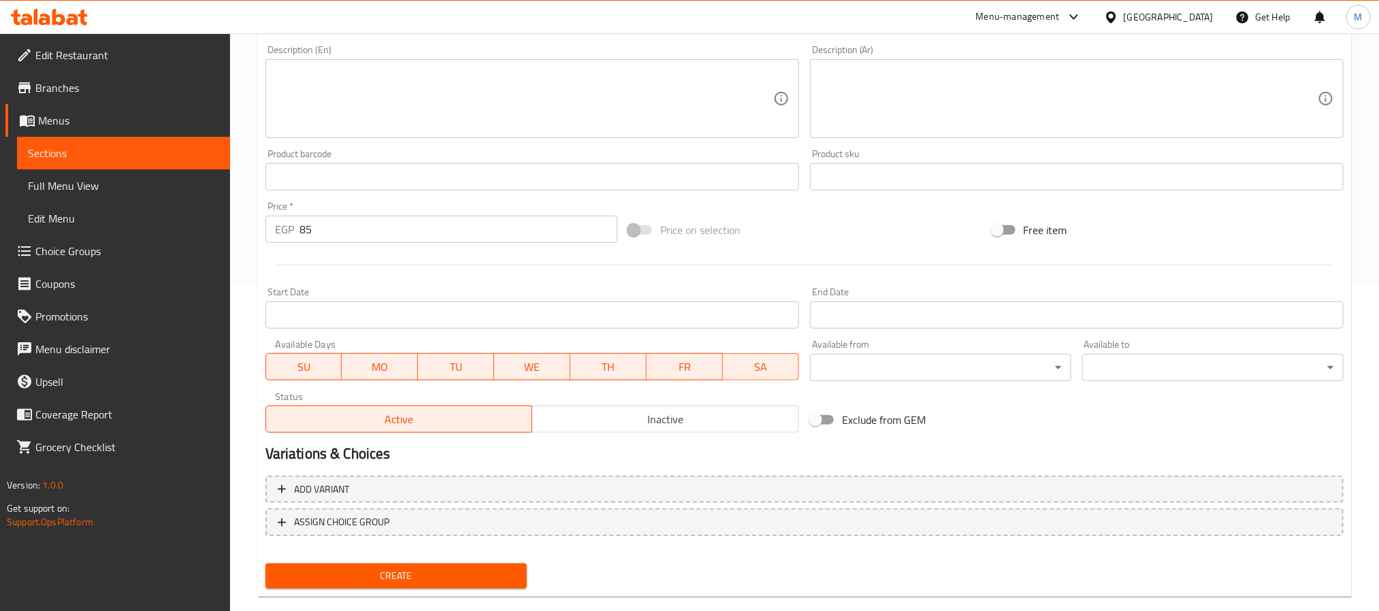
scroll to position [349, 0]
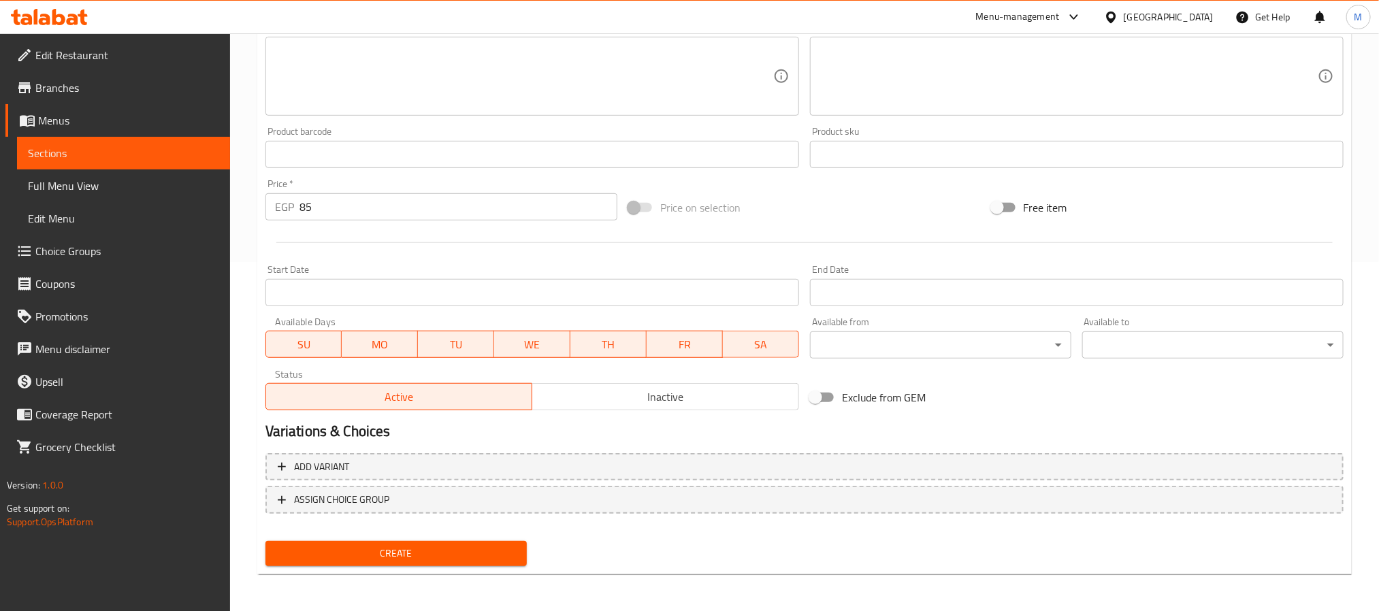
click at [398, 549] on span "Create" at bounding box center [396, 553] width 240 height 17
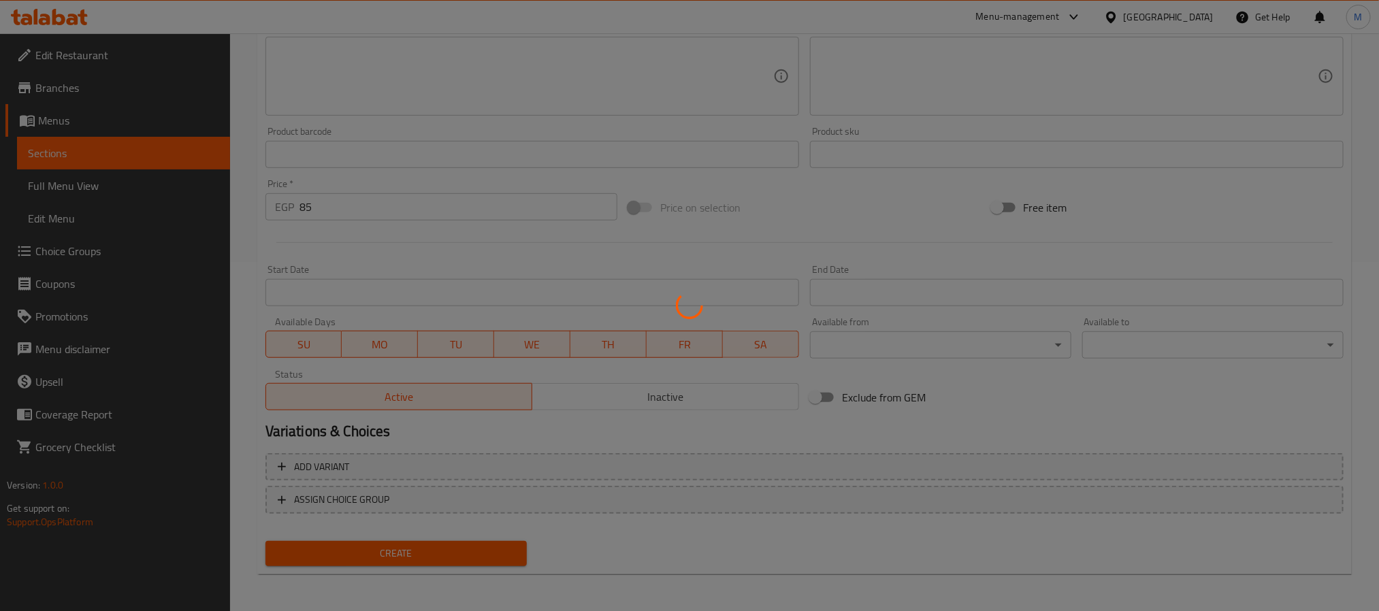
type input "0"
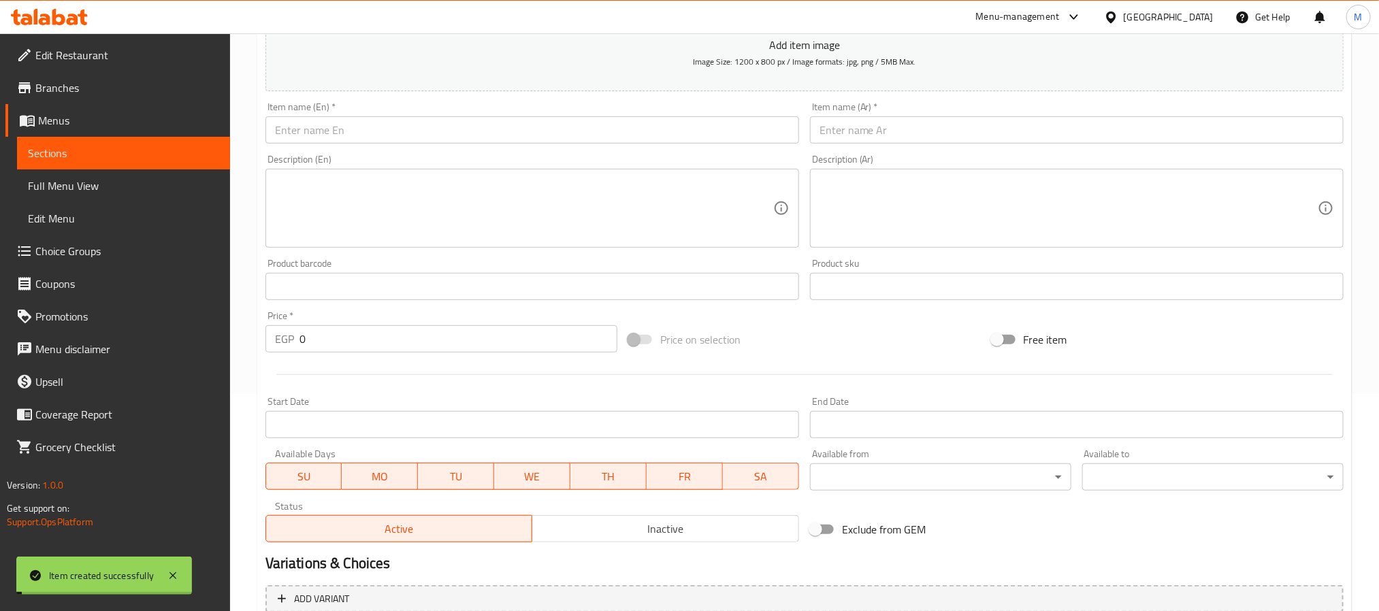
scroll to position [43, 0]
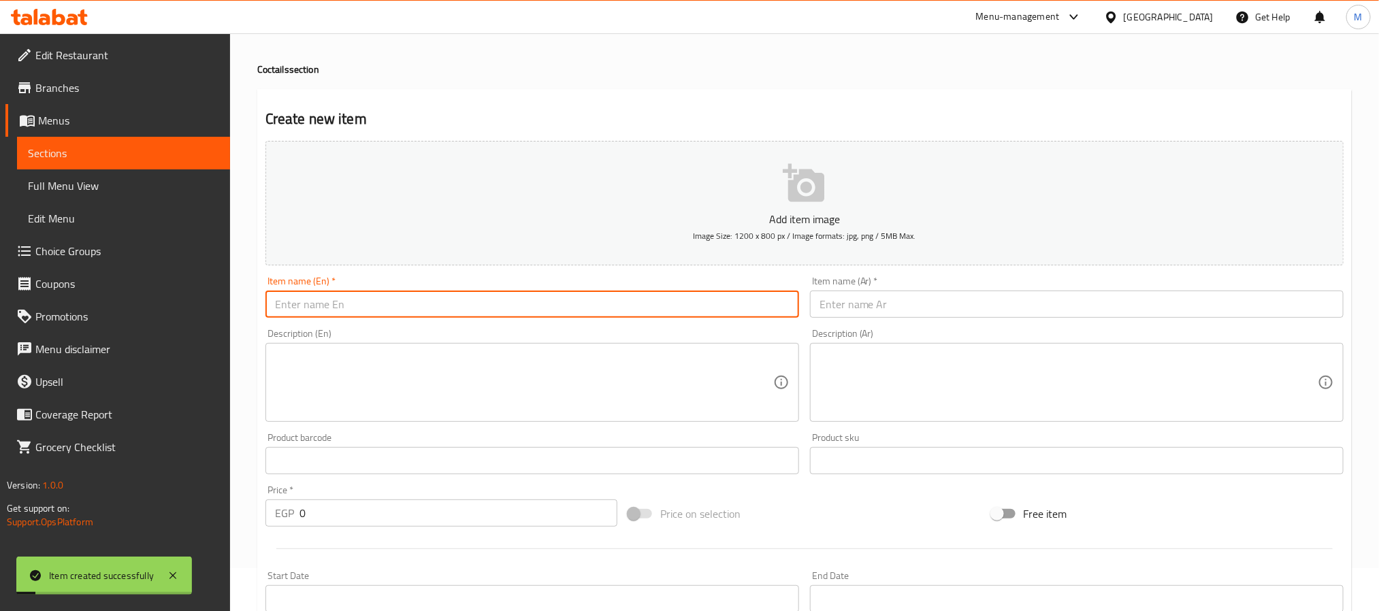
click at [393, 317] on input "text" at bounding box center [532, 304] width 534 height 27
type input "Mango Peach"
click at [881, 299] on input "text" at bounding box center [1077, 304] width 534 height 27
paste input "مانجو خوخ"
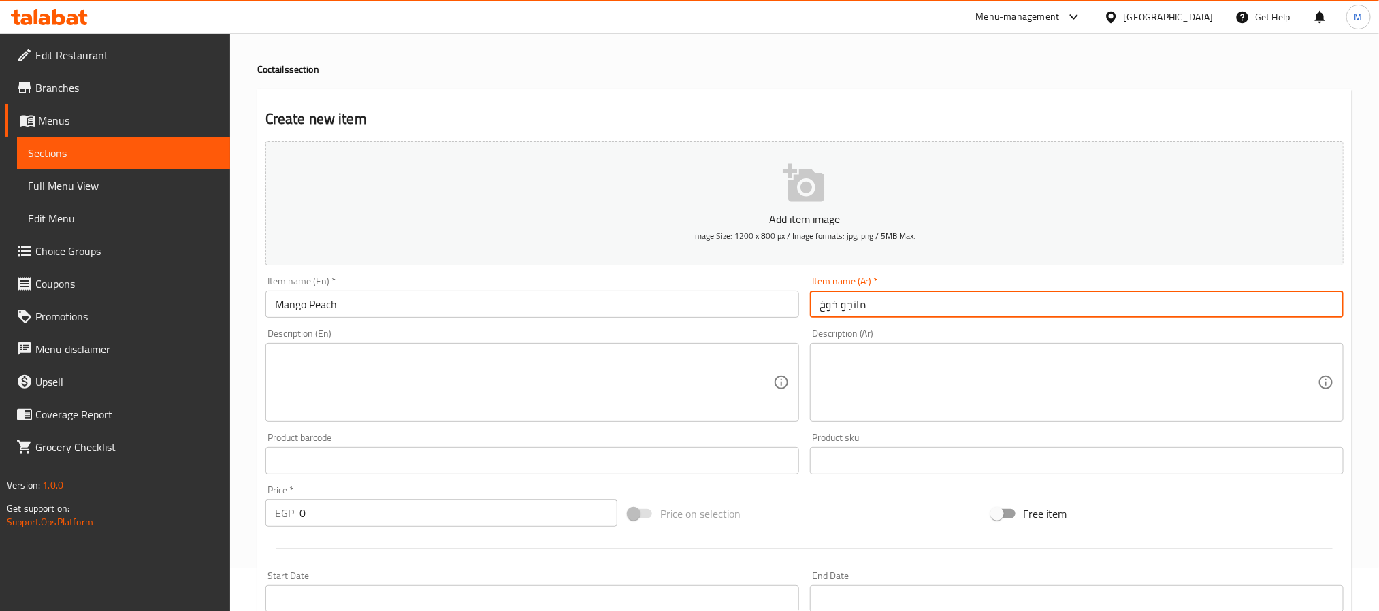
type input "مانجو خوخ"
drag, startPoint x: 336, startPoint y: 523, endPoint x: 35, endPoint y: 502, distance: 301.5
click at [35, 502] on div "Edit Restaurant Branches Menus Sections Full Menu View Edit Menu Choice Groups …" at bounding box center [689, 454] width 1379 height 928
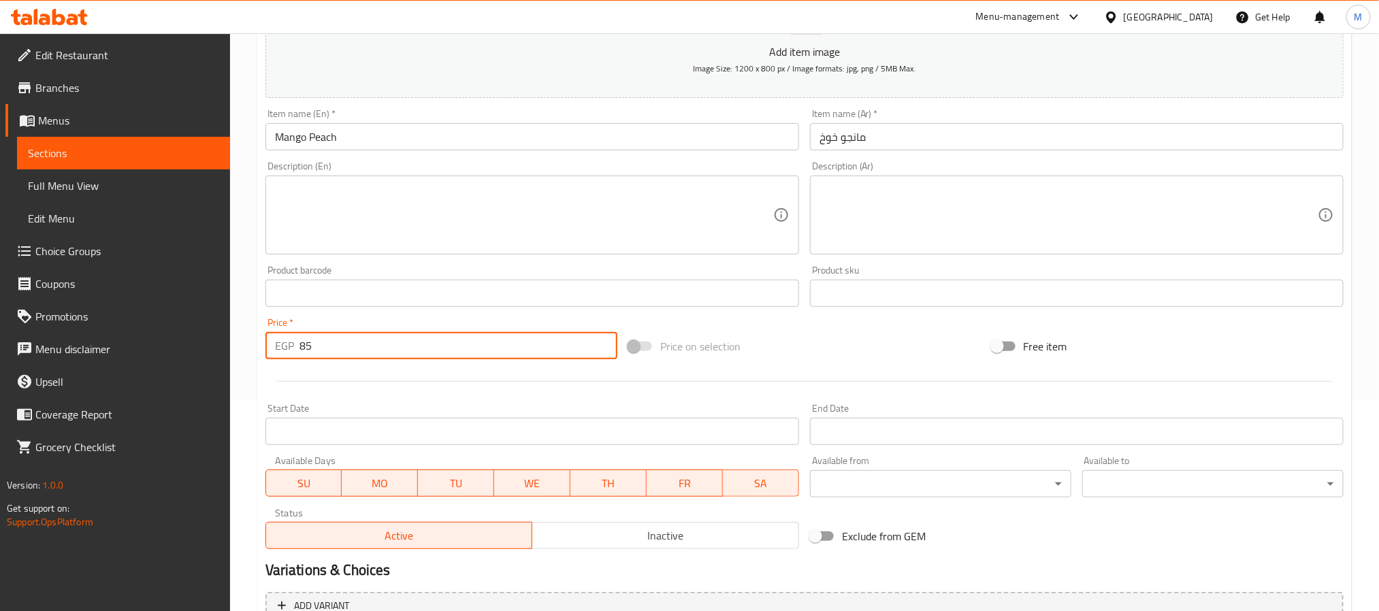
scroll to position [349, 0]
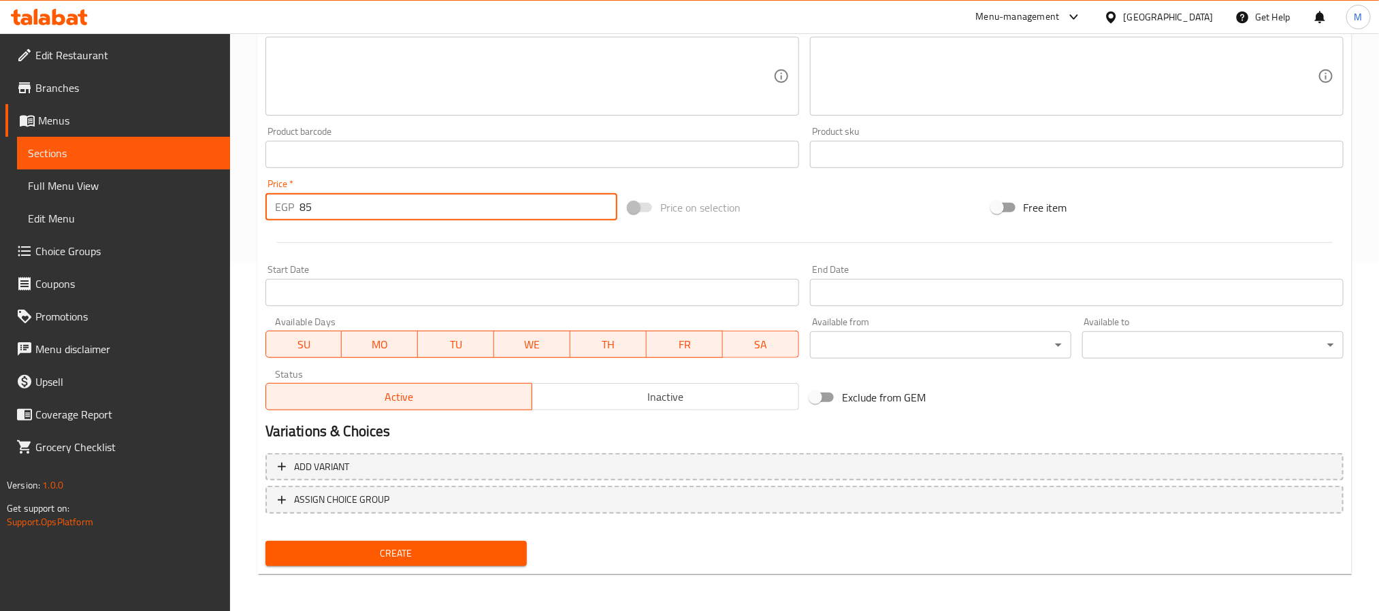
type input "85"
click at [390, 557] on span "Create" at bounding box center [396, 553] width 240 height 17
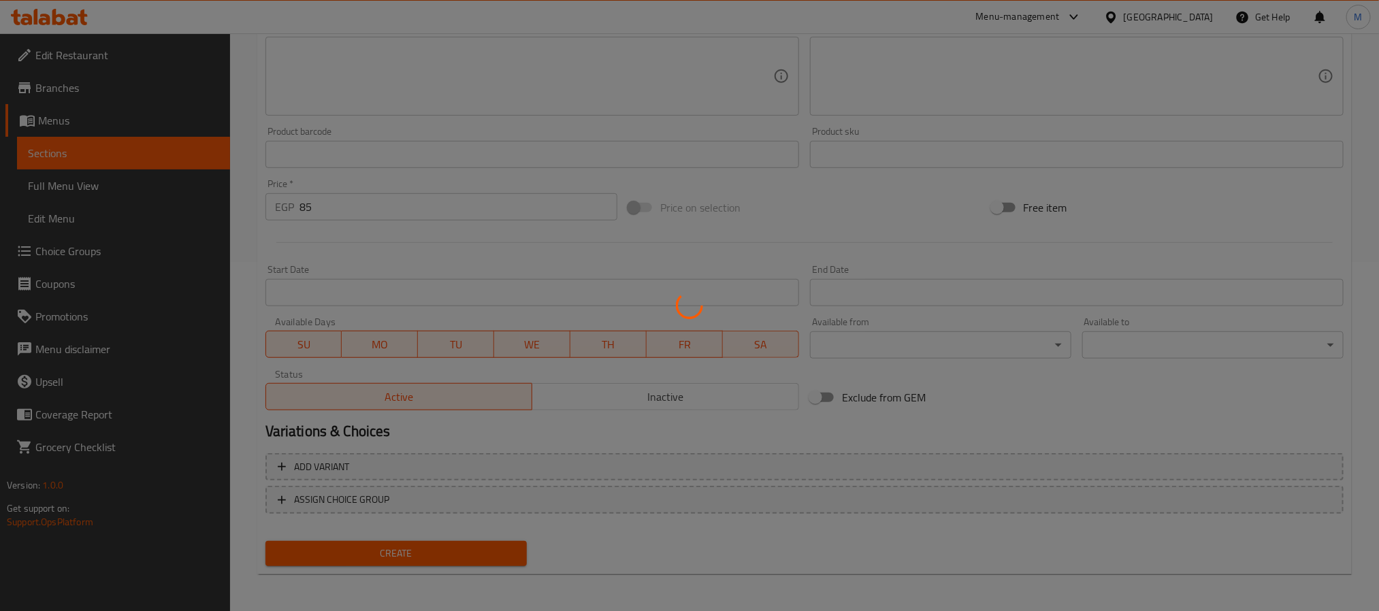
type input "0"
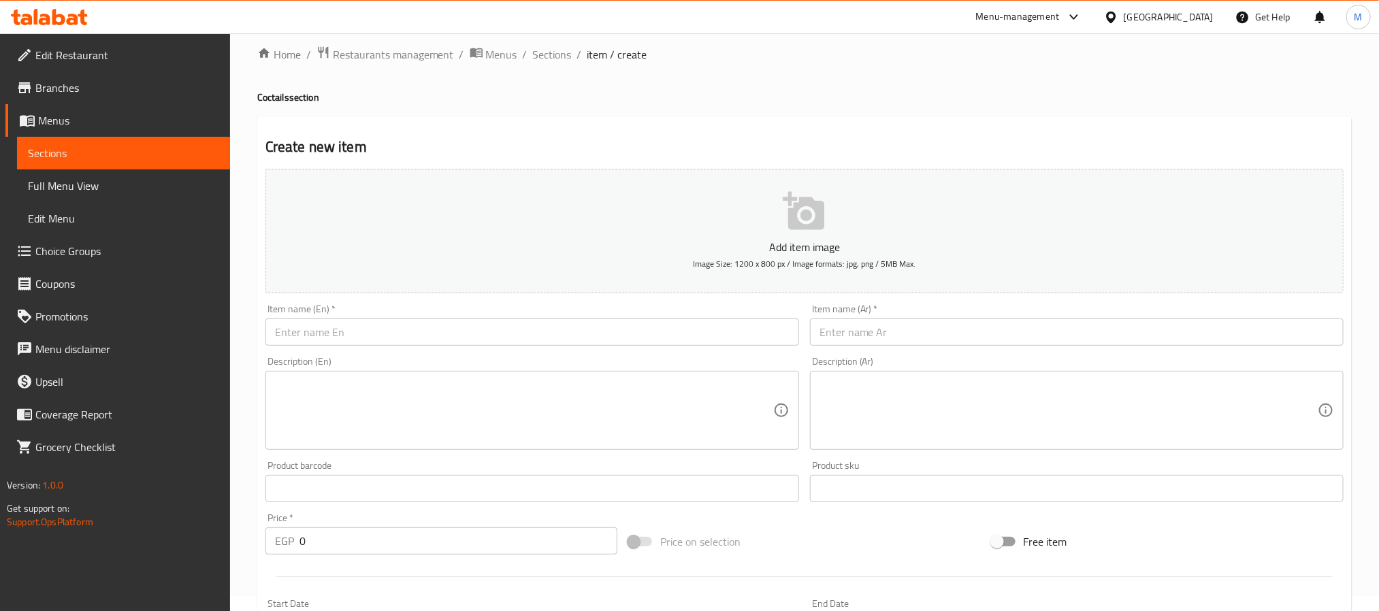
scroll to position [0, 0]
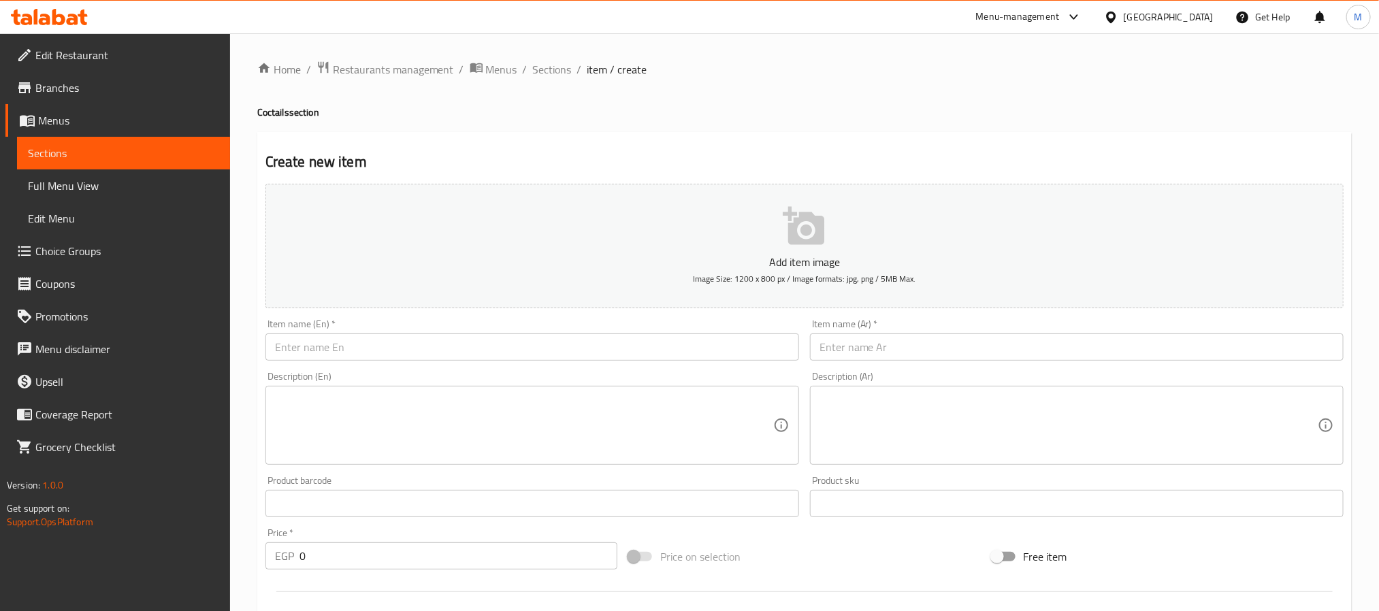
click at [119, 84] on span "Branches" at bounding box center [127, 88] width 184 height 16
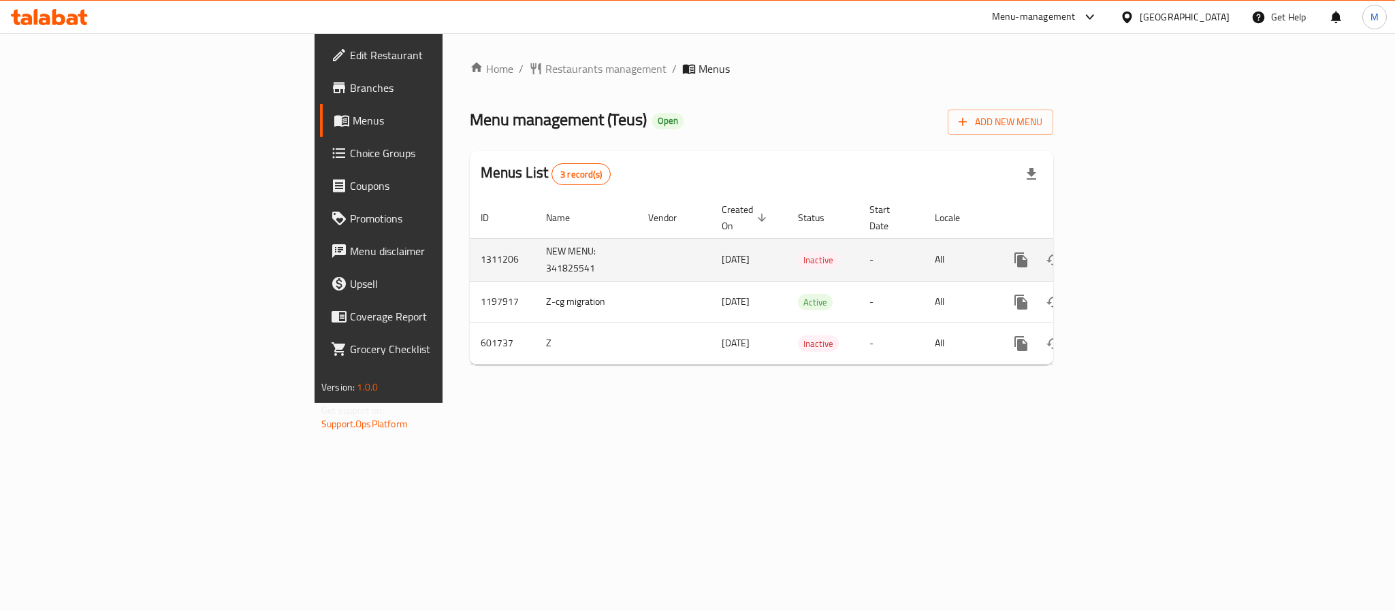
click at [470, 249] on td "1311206" at bounding box center [502, 259] width 65 height 43
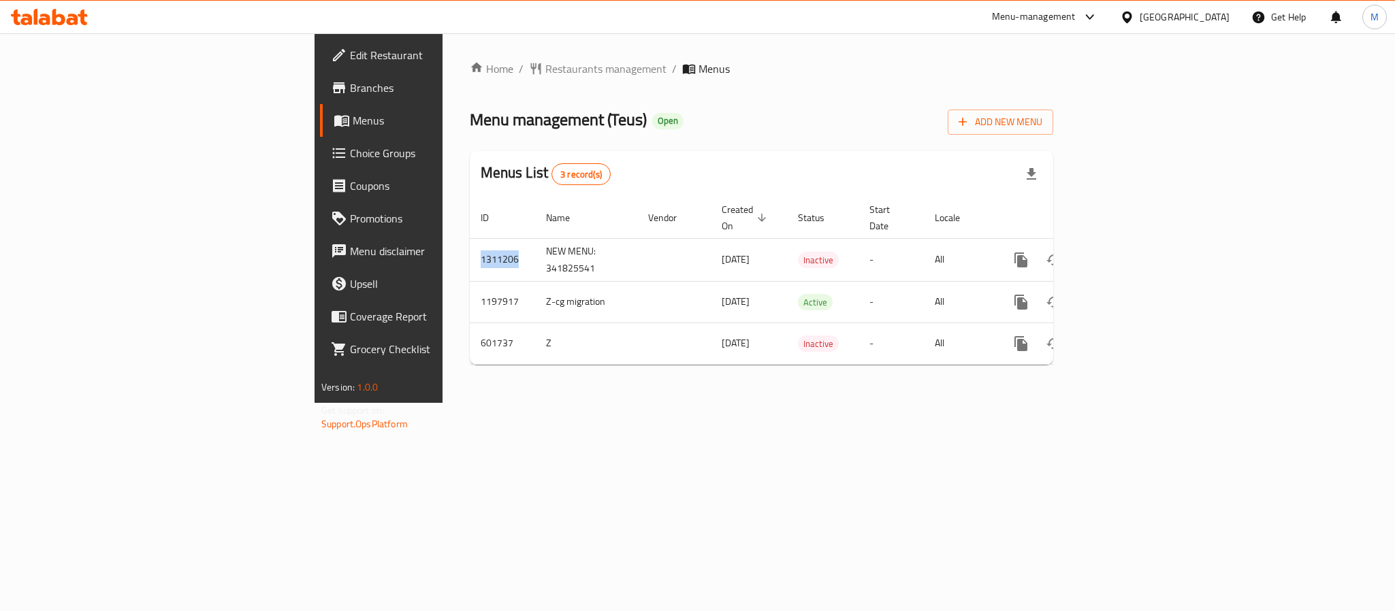
copy td "1311206"
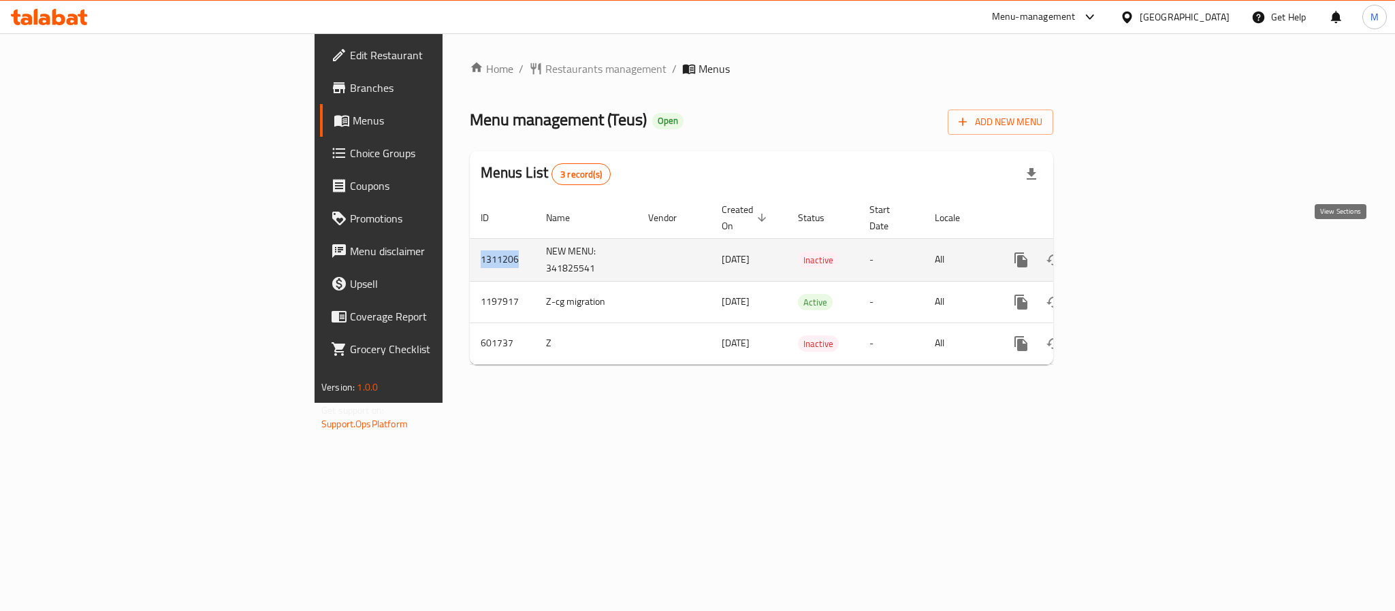
click at [1127, 252] on icon "enhanced table" at bounding box center [1119, 260] width 16 height 16
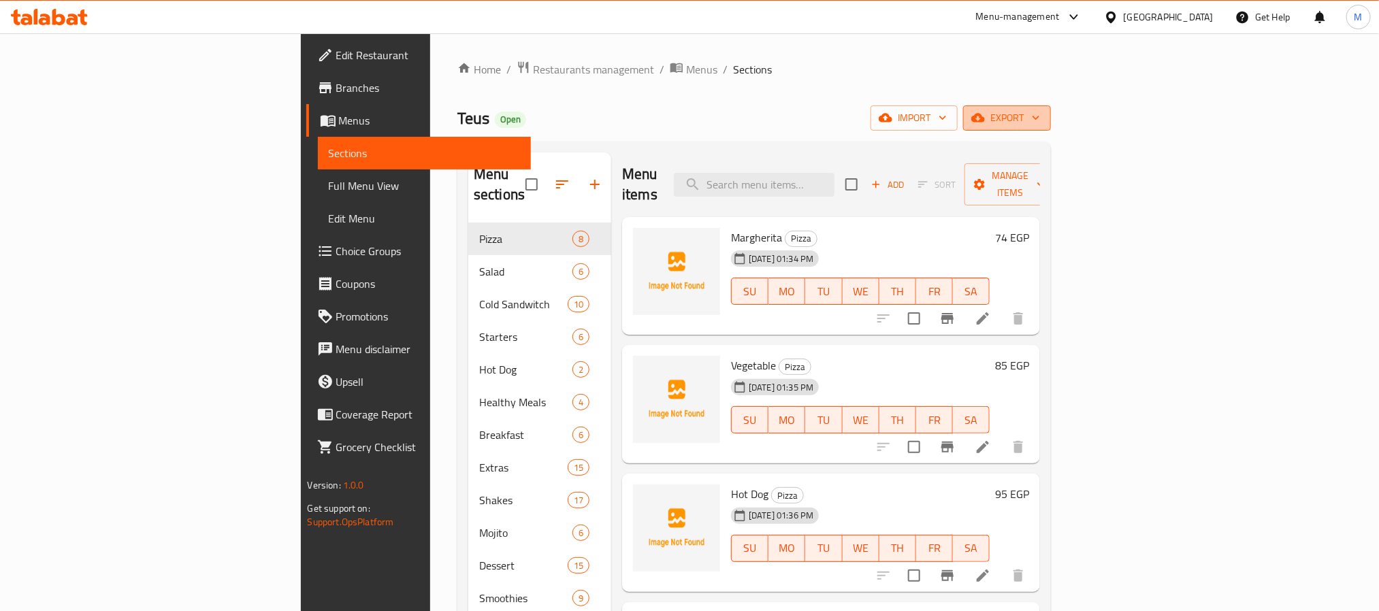
click at [1051, 109] on button "export" at bounding box center [1007, 117] width 88 height 25
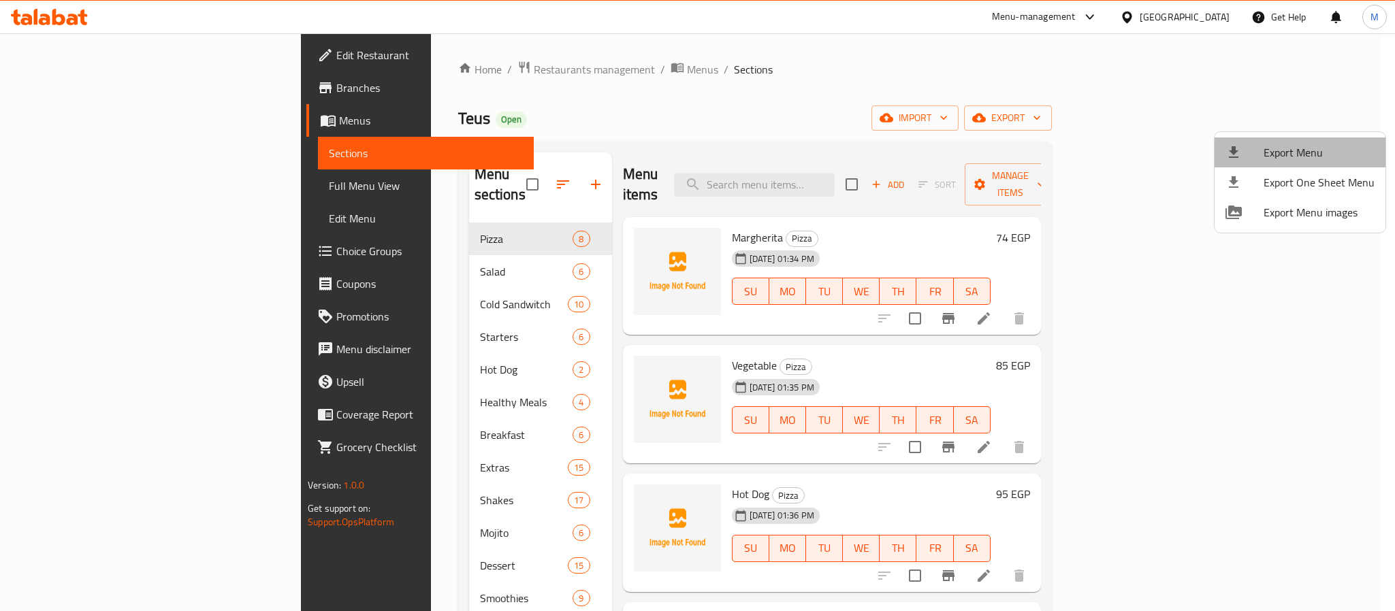
click at [1314, 146] on span "Export Menu" at bounding box center [1318, 152] width 111 height 16
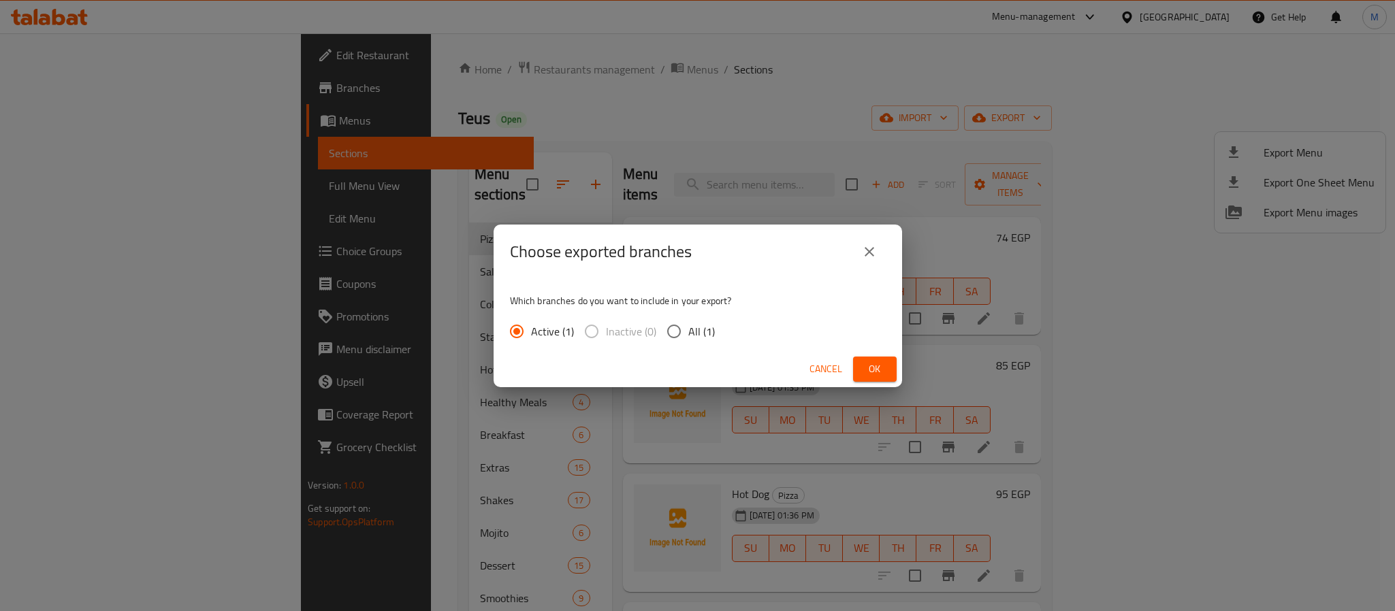
drag, startPoint x: 704, startPoint y: 321, endPoint x: 723, endPoint y: 331, distance: 20.7
click at [703, 323] on span "All (1)" at bounding box center [701, 331] width 27 height 16
click at [688, 321] on input "All (1)" at bounding box center [674, 331] width 29 height 29
radio input "true"
click at [860, 368] on button "Ok" at bounding box center [875, 369] width 44 height 25
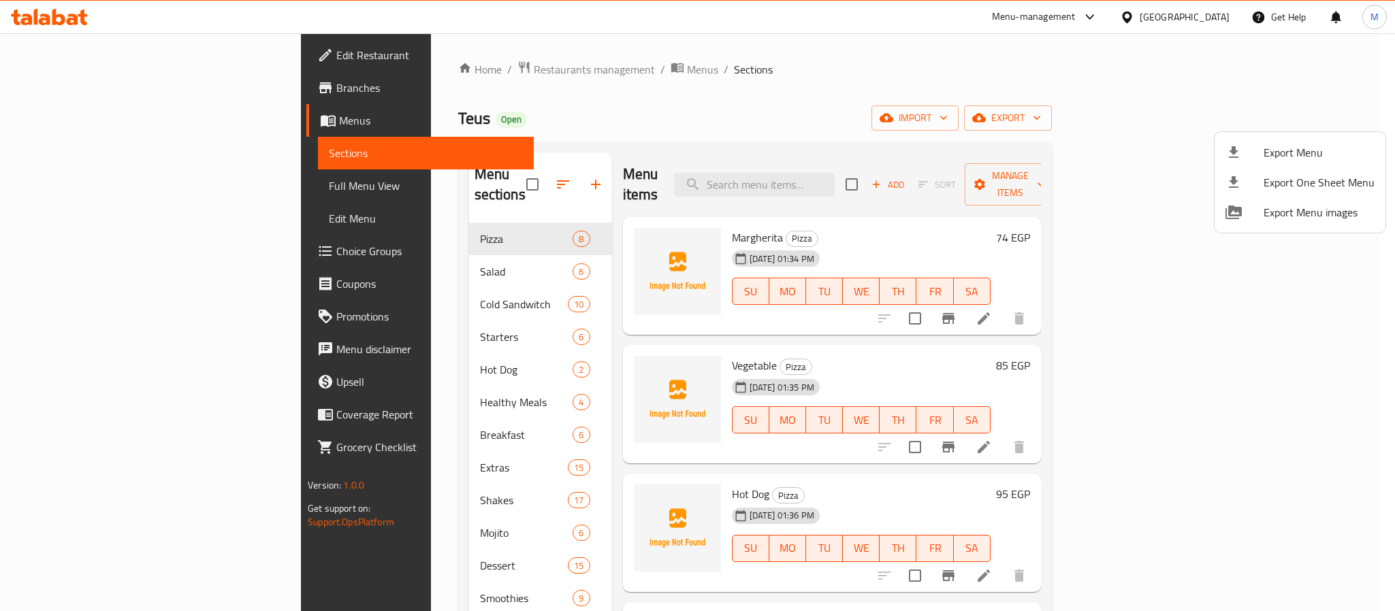
click at [133, 199] on div at bounding box center [697, 305] width 1395 height 611
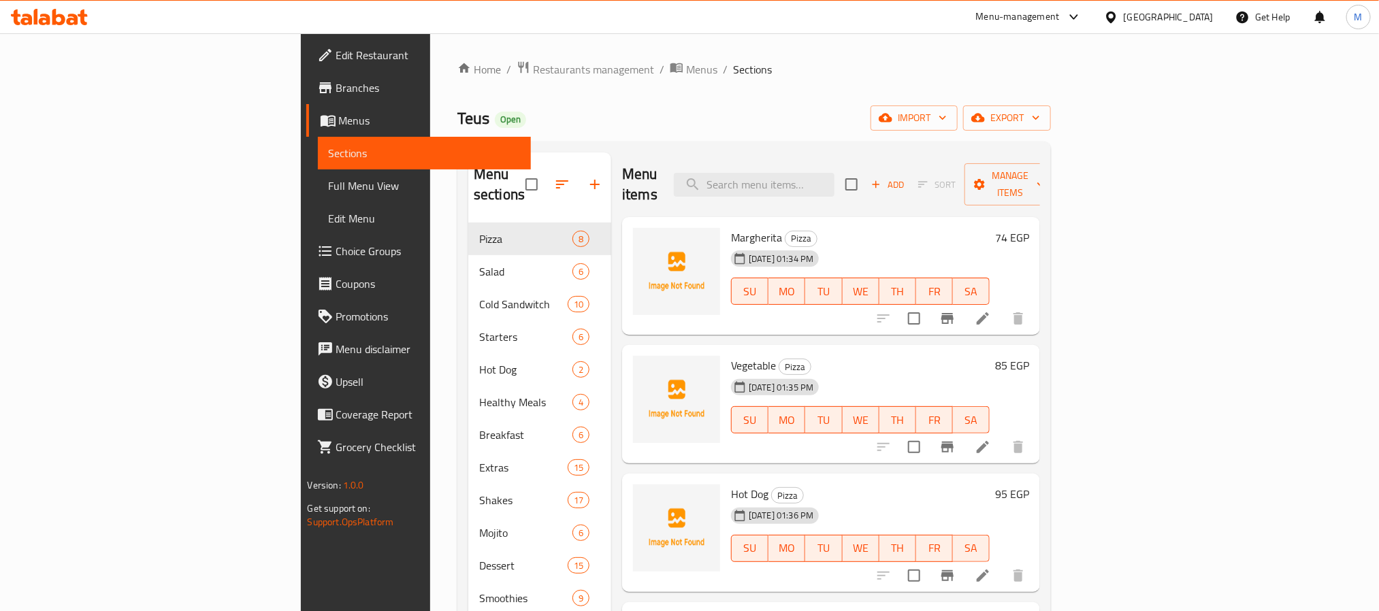
click at [329, 190] on span "Full Menu View" at bounding box center [424, 186] width 191 height 16
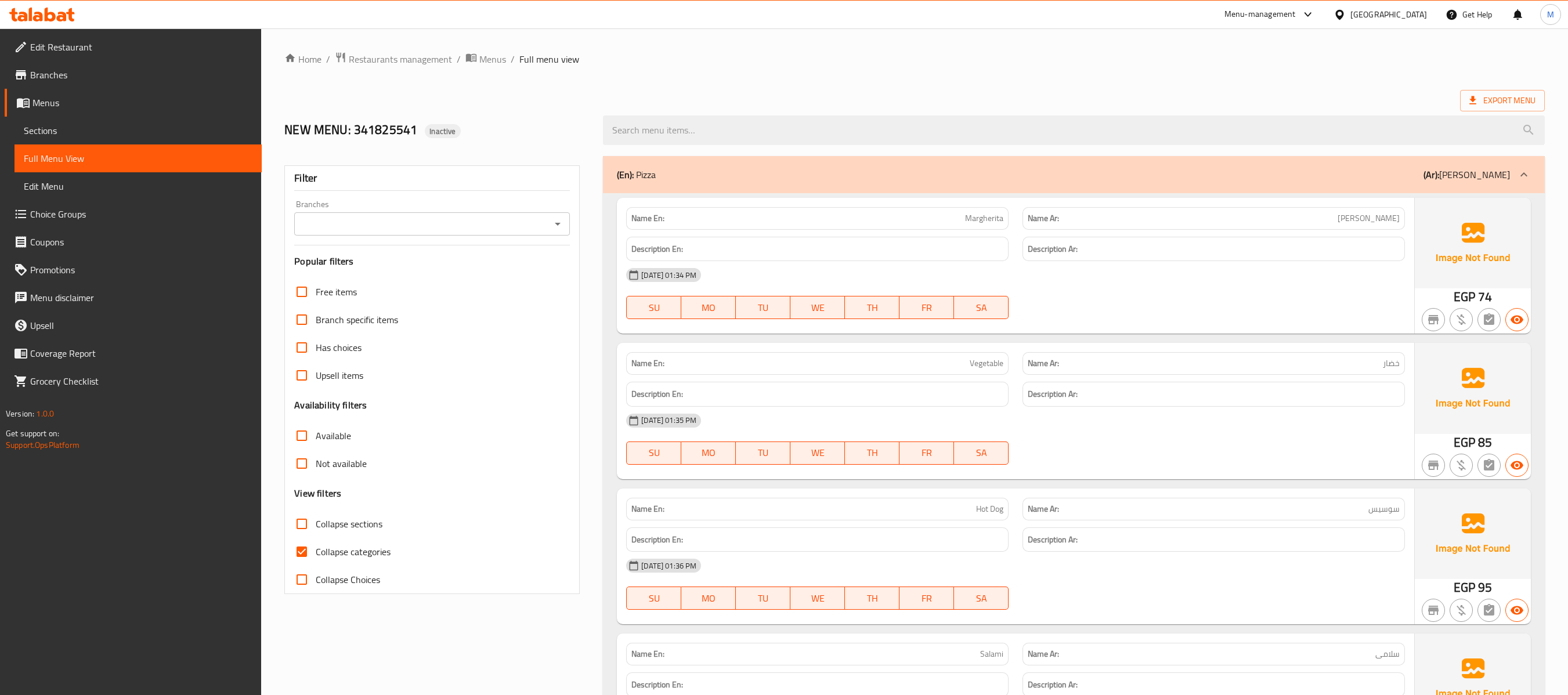
click at [303, 521] on input "Collapse categories" at bounding box center [302, 552] width 28 height 28
checkbox input "false"
click at [558, 221] on icon "Open" at bounding box center [558, 224] width 14 height 14
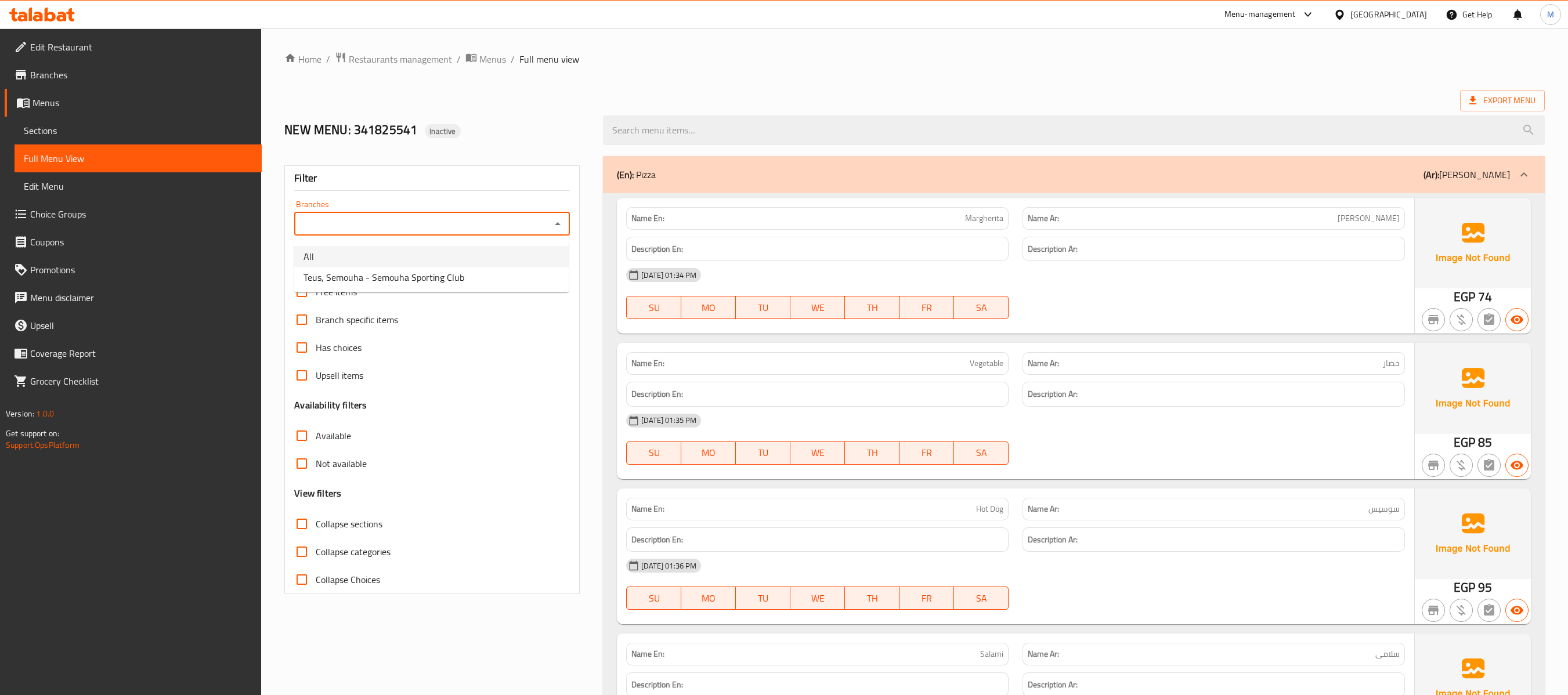
click at [410, 275] on span "Teus, Semouha - Semouha Sporting Club" at bounding box center [384, 277] width 161 height 14
type input "Teus, Semouha - Semouha Sporting Club"
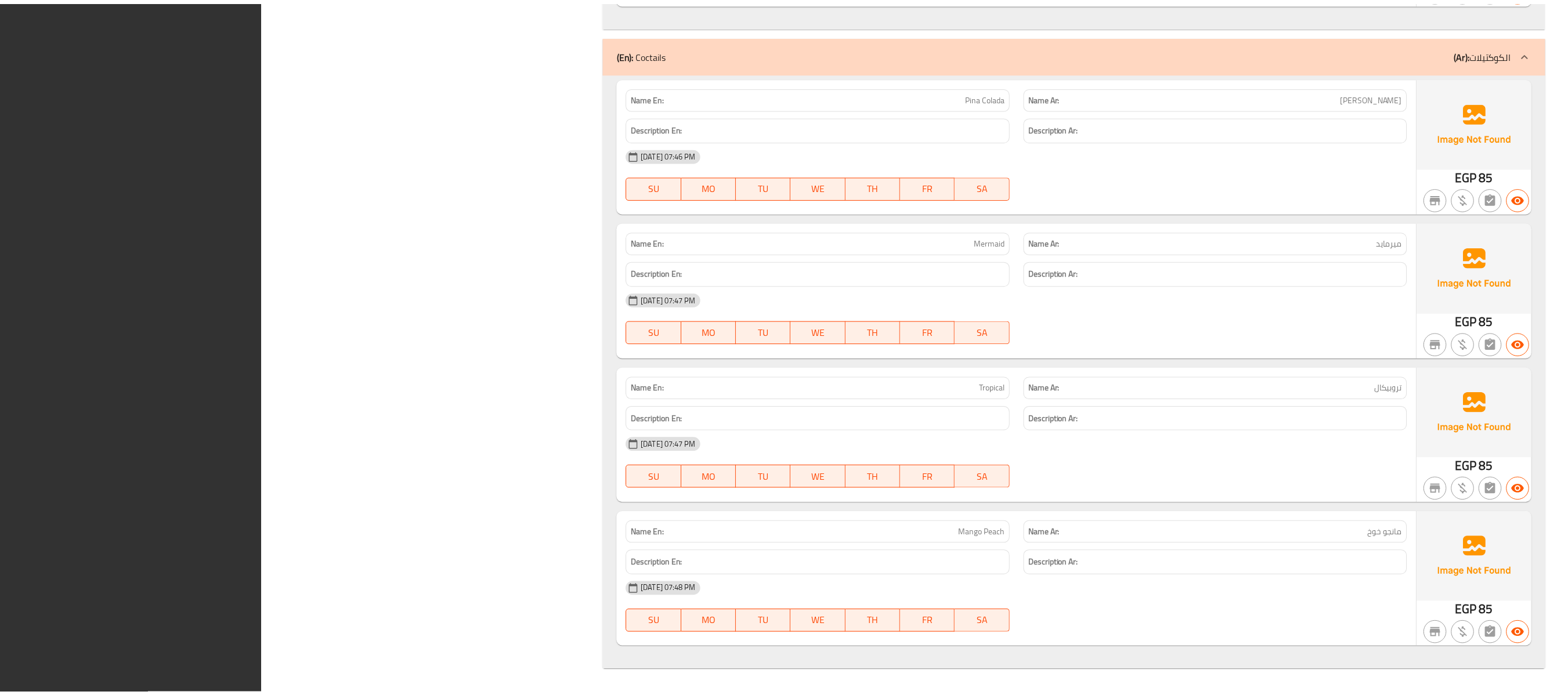
scroll to position [29612, 0]
